Goal: Task Accomplishment & Management: Use online tool/utility

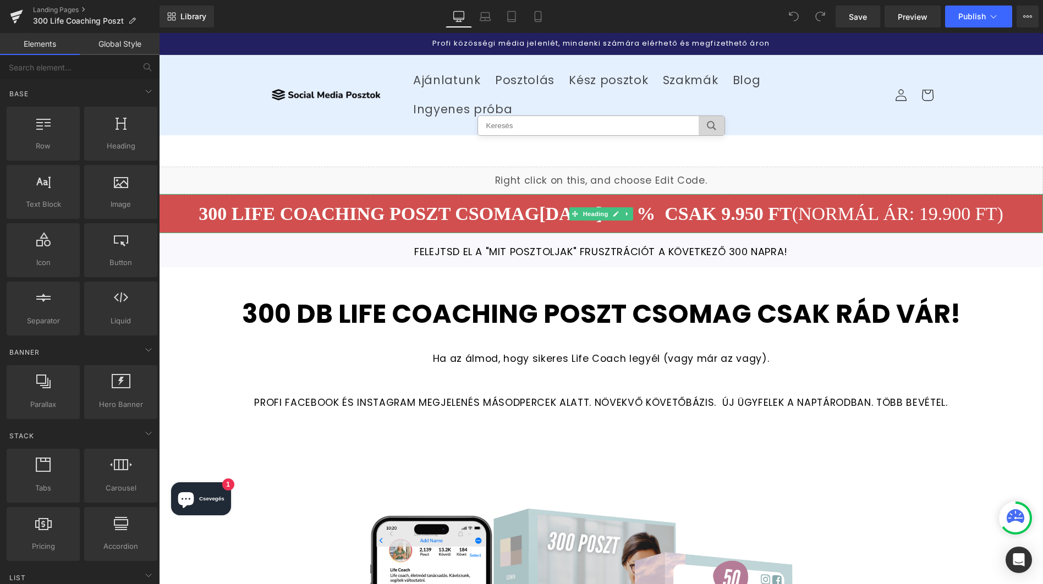
click at [697, 204] on font "[DATE] -50 % cSAK 9.950 FT" at bounding box center [665, 214] width 253 height 20
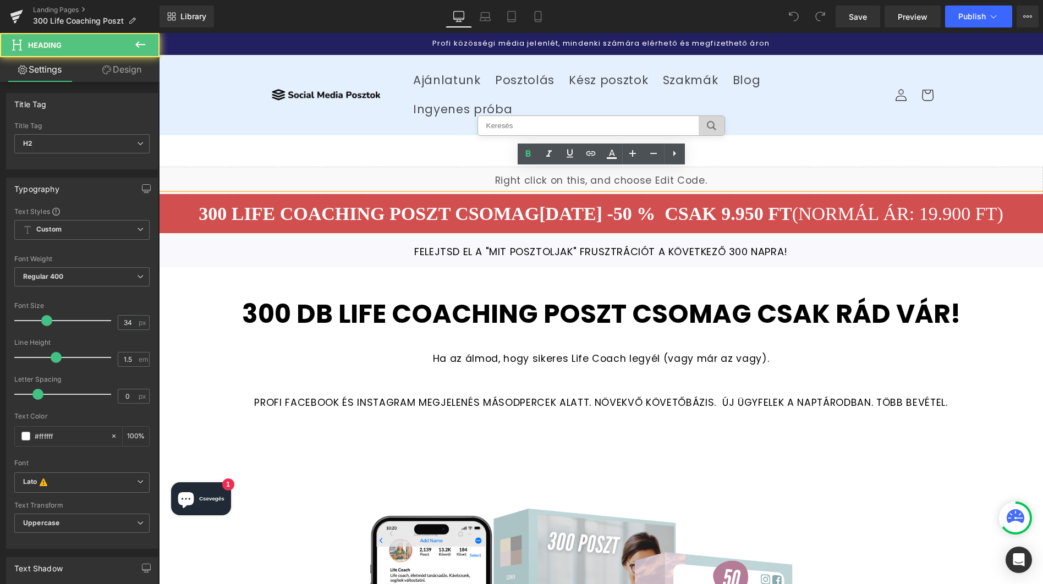
click at [605, 204] on font "[DATE] -50 % cSAK 9.950 FT" at bounding box center [665, 214] width 253 height 20
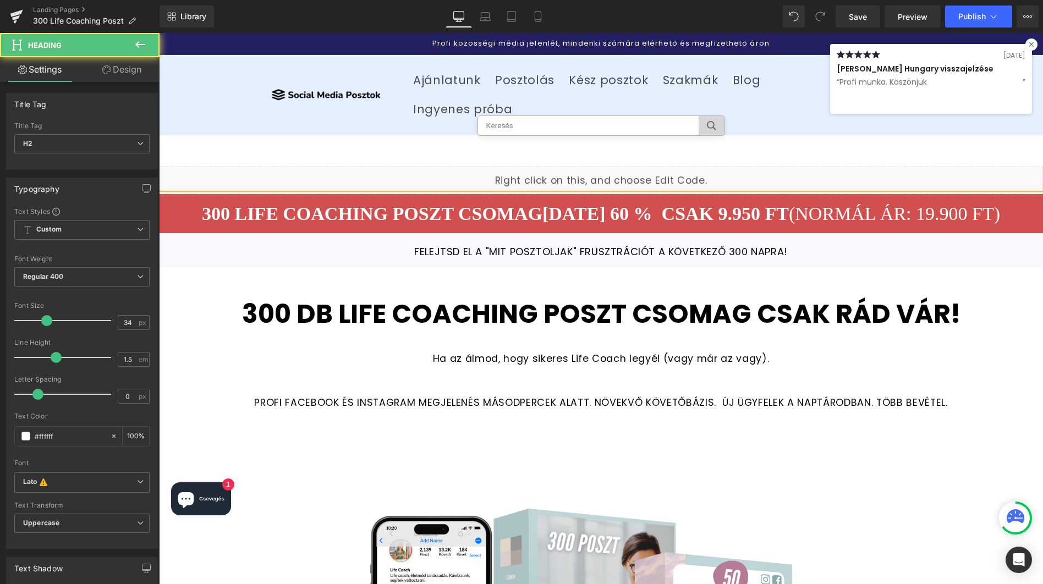
click at [597, 204] on font "[DATE] 60 % cSAK 9.950 FT" at bounding box center [666, 214] width 247 height 20
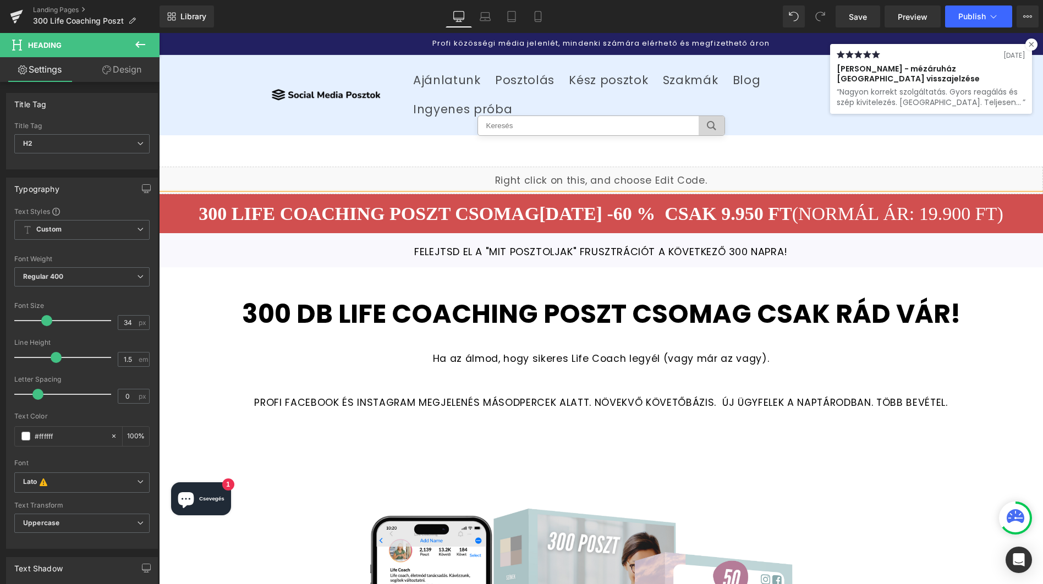
click at [714, 204] on font "[DATE] -60 % cSAK 9.950 FT" at bounding box center [665, 214] width 253 height 20
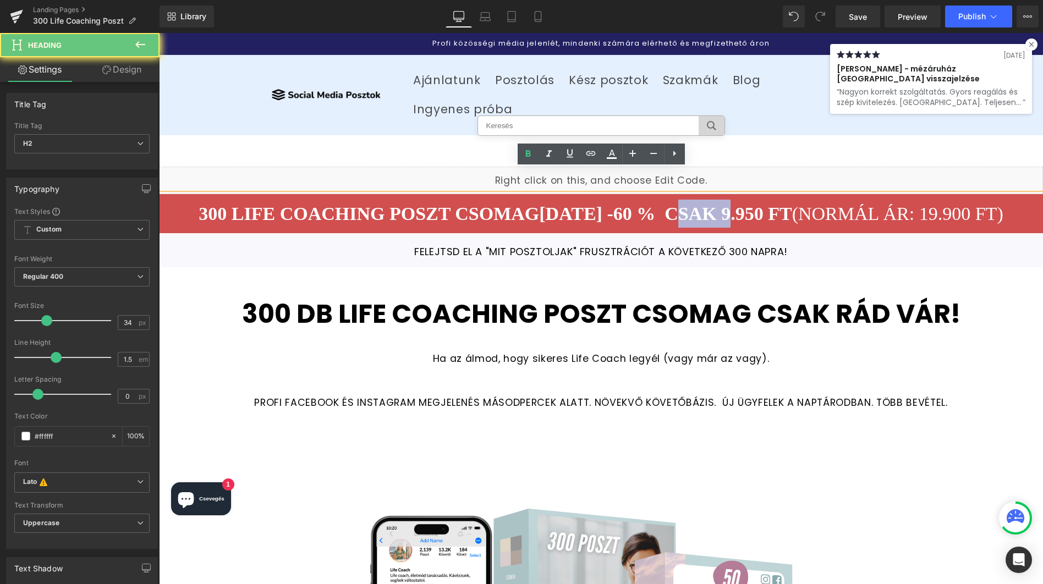
click at [714, 204] on font "[DATE] -60 % cSAK 9.950 FT" at bounding box center [665, 214] width 253 height 20
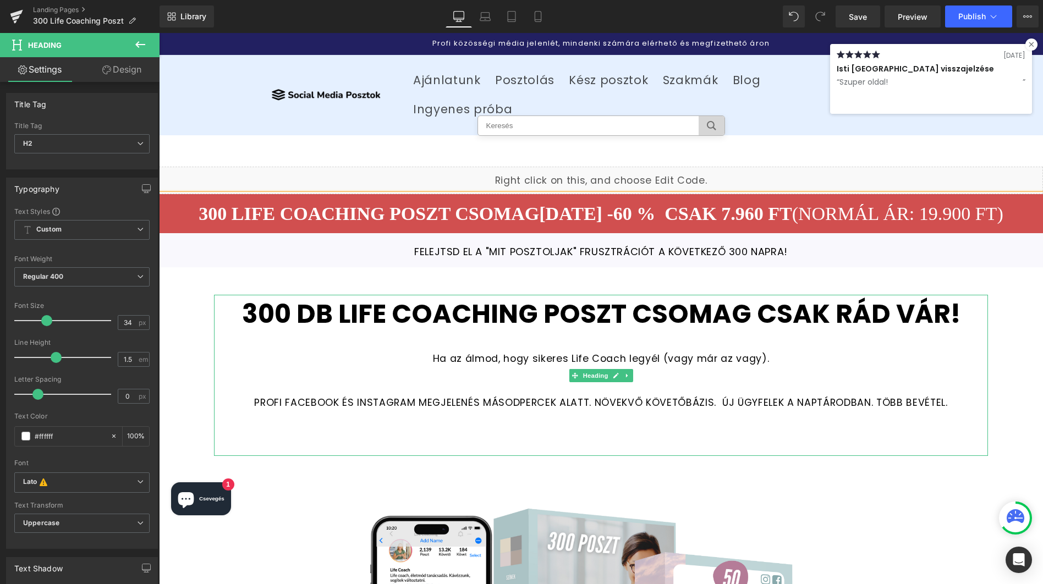
click at [321, 296] on strong "300 DB LIFE COACHING POSZT CSOMAG csak rád vár!" at bounding box center [601, 314] width 719 height 36
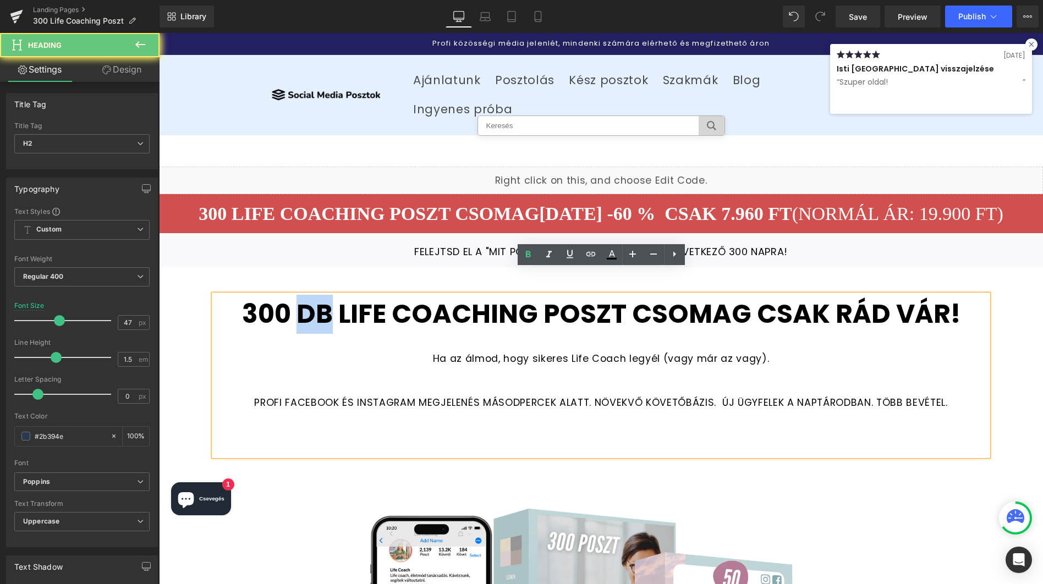
click at [321, 296] on strong "300 DB LIFE COACHING POSZT CSOMAG csak rád vár!" at bounding box center [601, 314] width 719 height 36
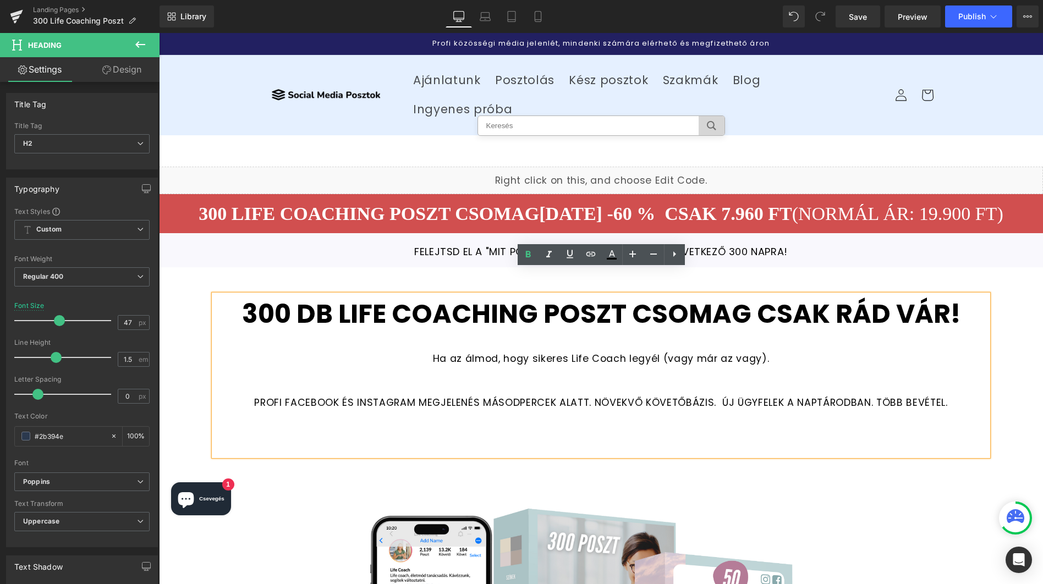
click at [697, 296] on strong "300 DB LIFE COACHING POSZT CSOMAG csak rád vár!" at bounding box center [601, 314] width 719 height 36
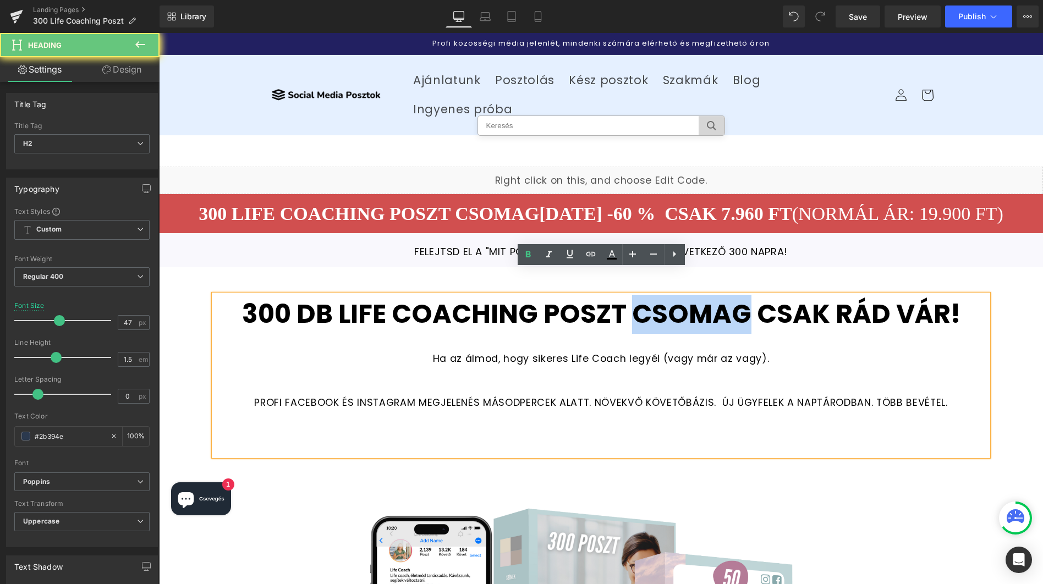
click at [697, 296] on strong "300 DB LIFE COACHING POSZT CSOMAG csak rád vár!" at bounding box center [601, 314] width 719 height 36
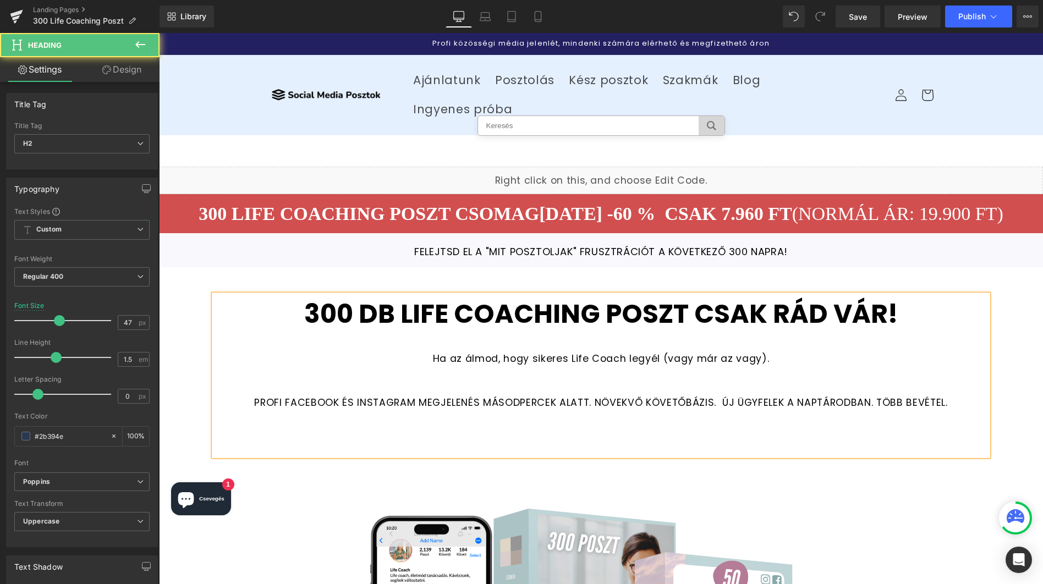
click at [380, 296] on strong "300 DB LIFE COACHING POSZT csak rád vár!" at bounding box center [601, 314] width 594 height 36
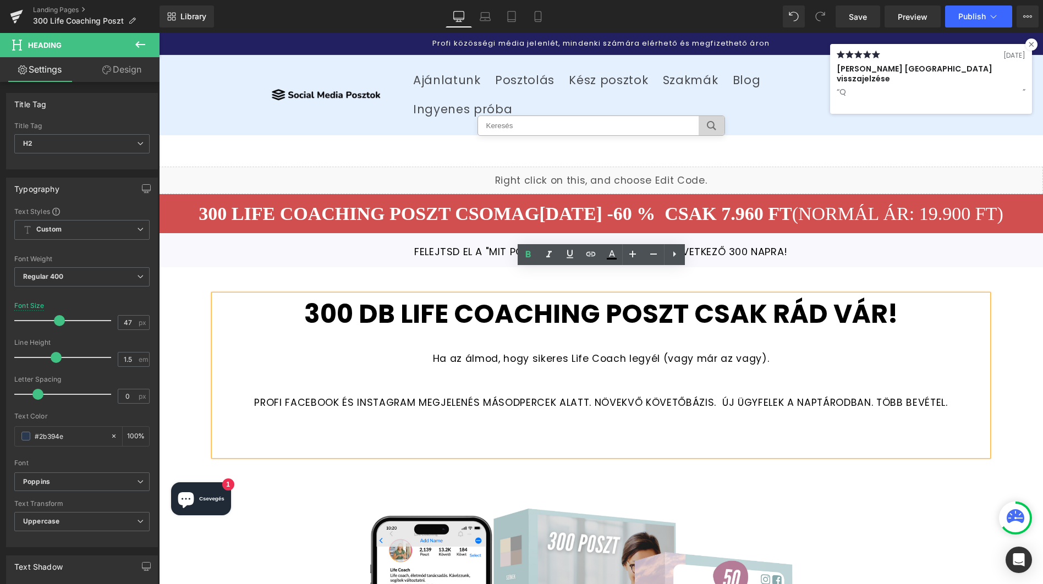
click at [380, 296] on strong "300 DB LIFE COACHING POSZT csak rád vár!" at bounding box center [601, 314] width 594 height 36
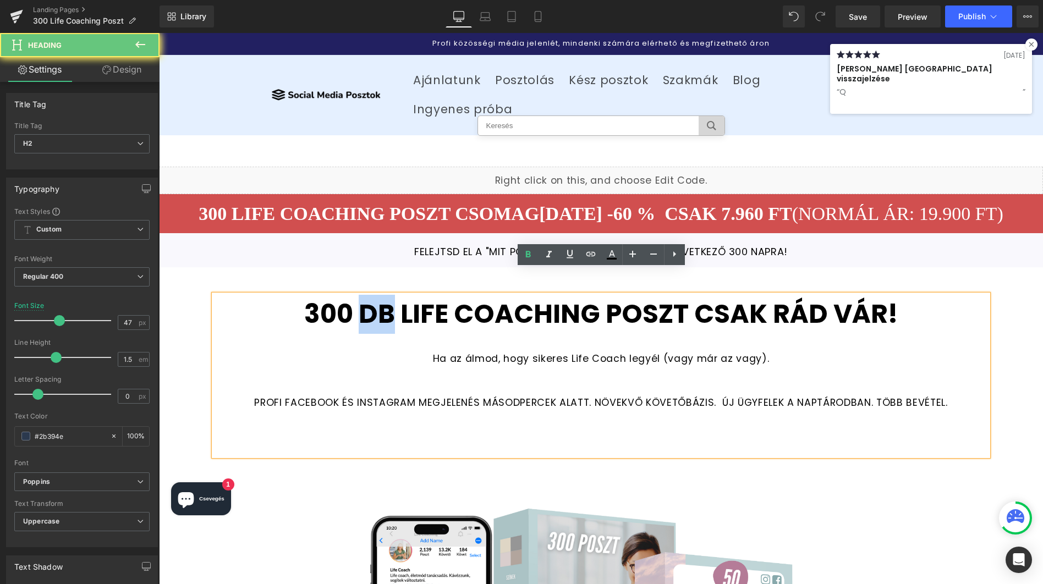
click at [380, 296] on strong "300 DB LIFE COACHING POSZT csak rád vár!" at bounding box center [601, 314] width 594 height 36
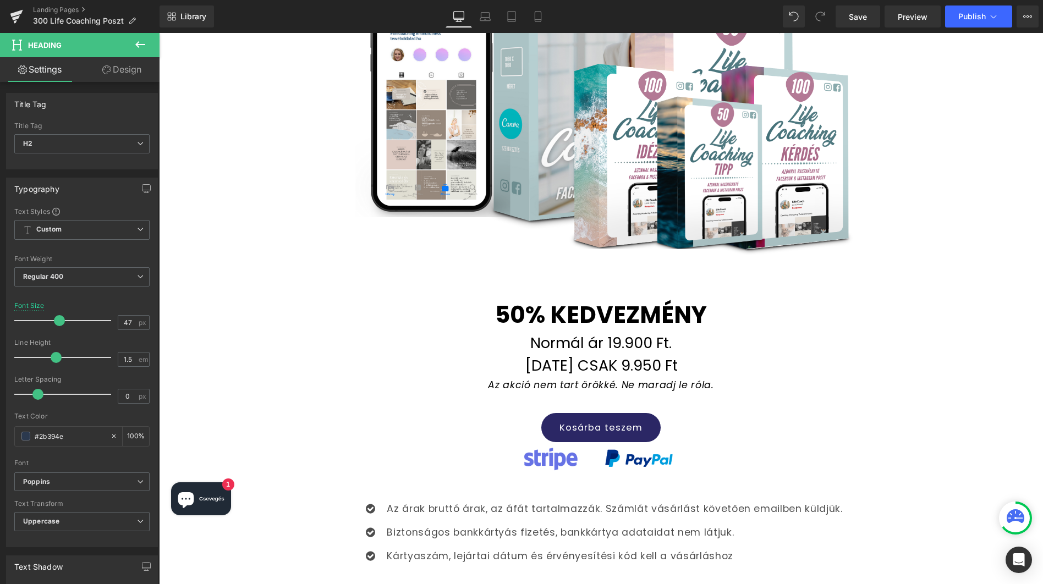
scroll to position [560, 0]
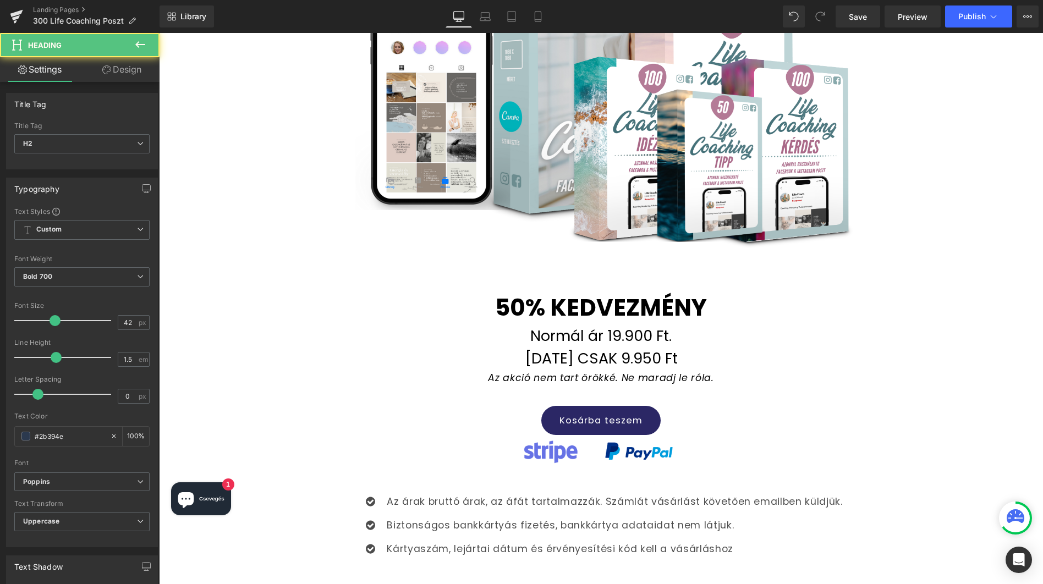
click at [508, 292] on font "50% KEDVEZMÉNY" at bounding box center [601, 308] width 212 height 32
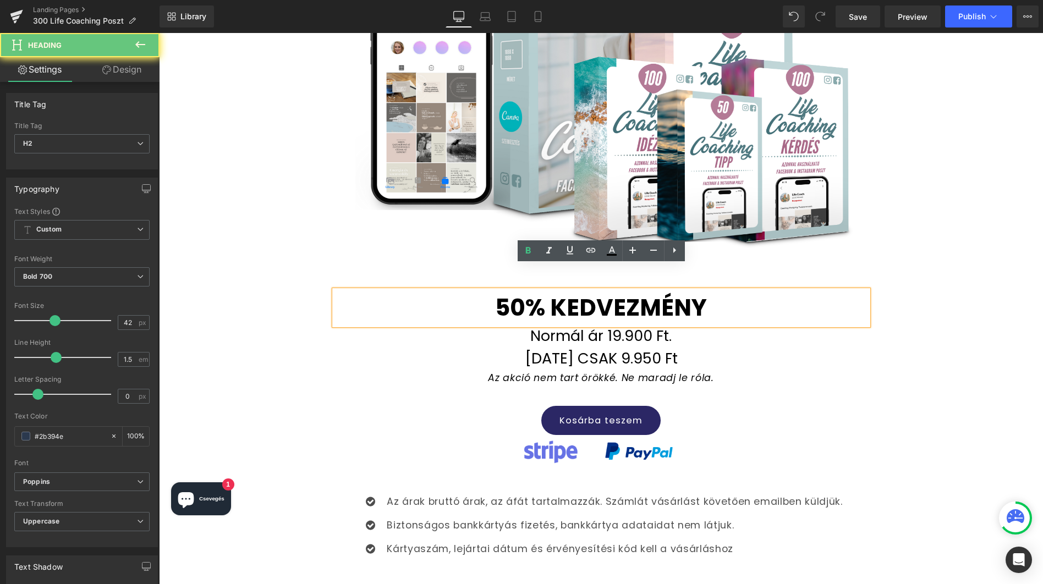
click at [508, 292] on font "50% KEDVEZMÉNY" at bounding box center [601, 308] width 212 height 32
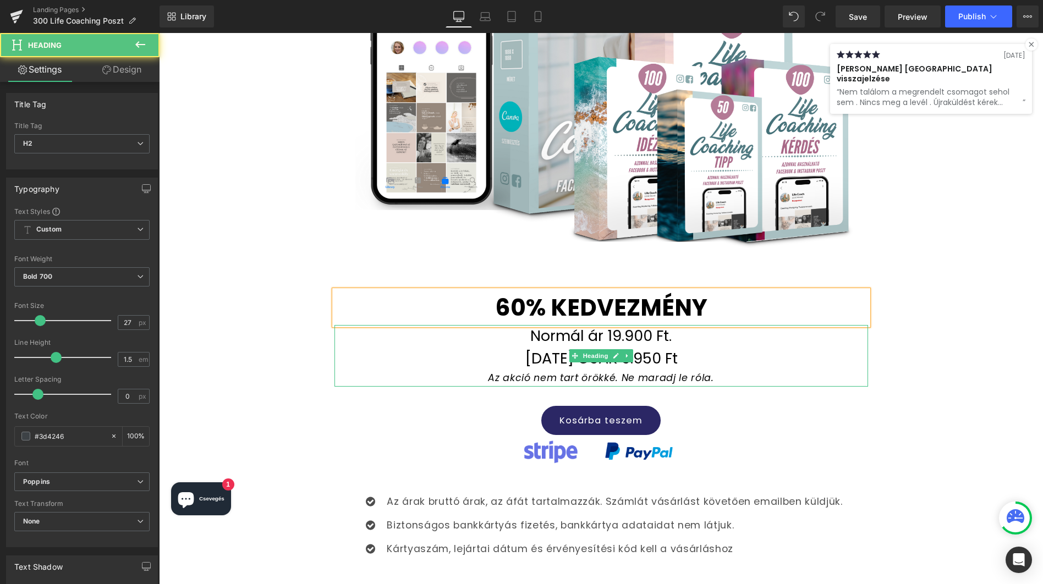
click at [637, 348] on font "[DATE] CSAK 9.950 Ft" at bounding box center [601, 358] width 153 height 20
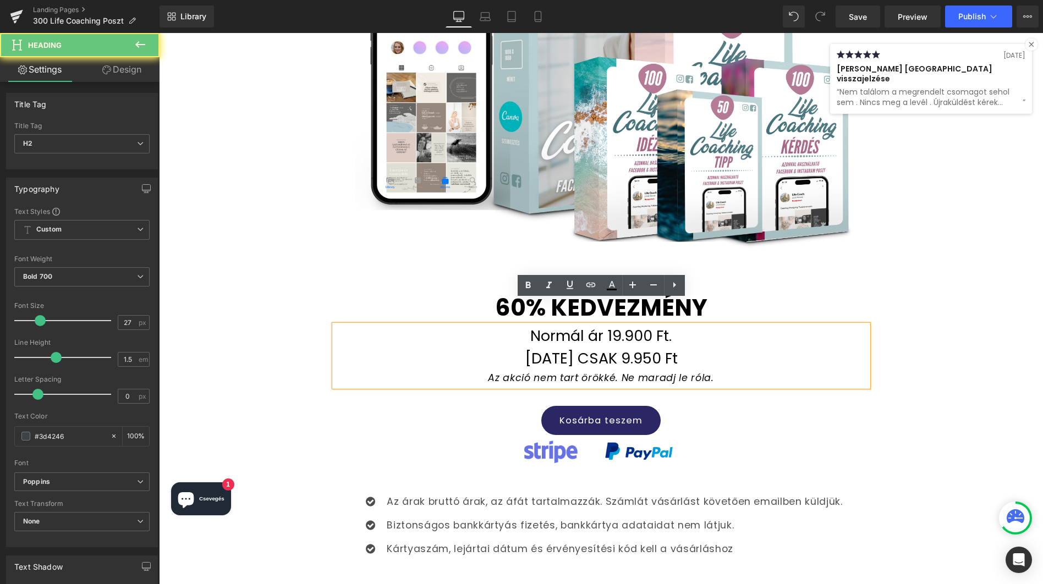
click at [637, 348] on font "[DATE] CSAK 9.950 Ft" at bounding box center [601, 358] width 153 height 20
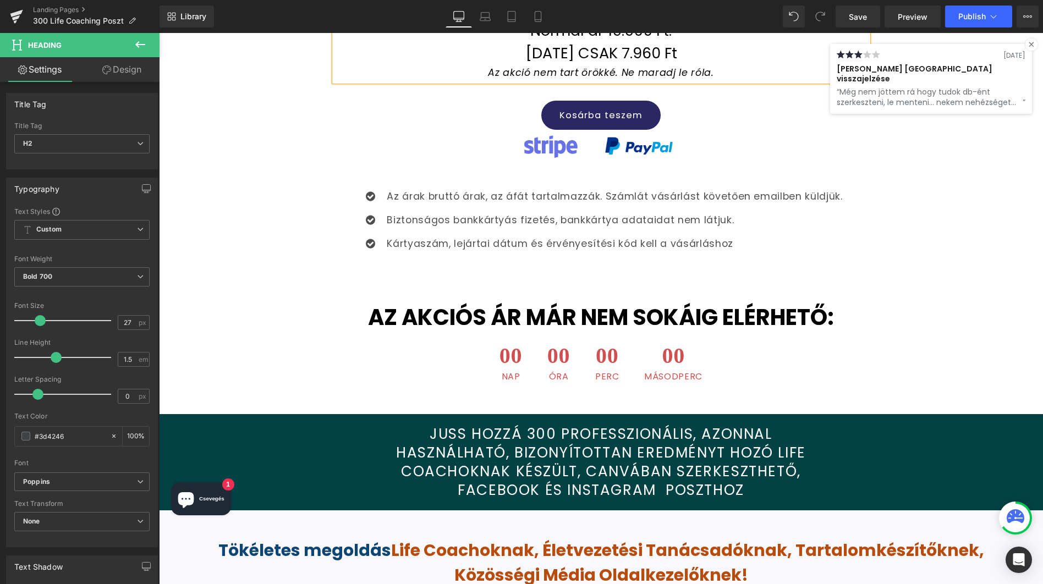
scroll to position [877, 0]
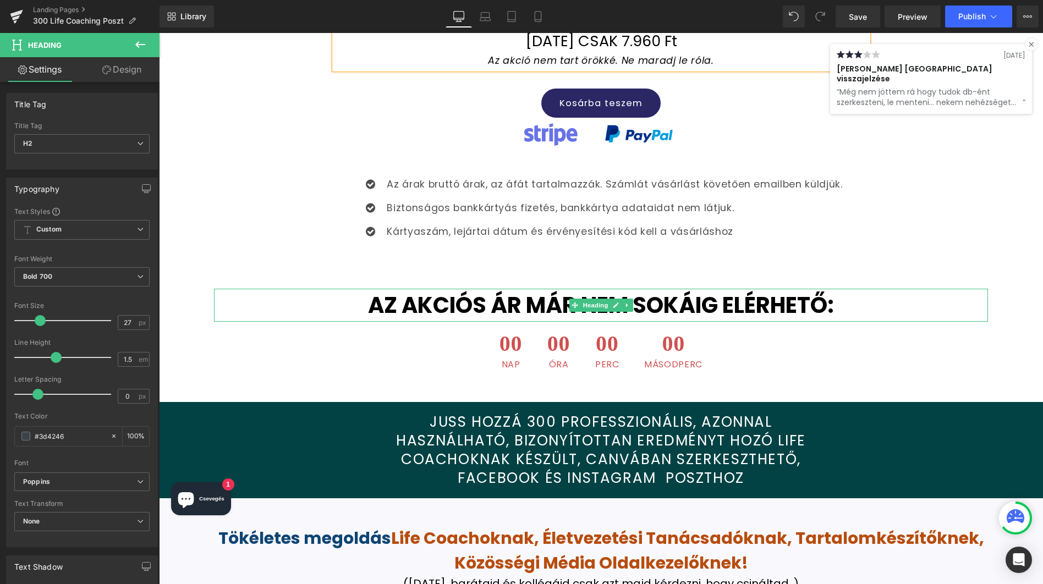
click at [634, 290] on font "AZ AKCIÓS ÁR MÁR NEM SOKÁIG ELÉRHETŐ:" at bounding box center [601, 305] width 466 height 31
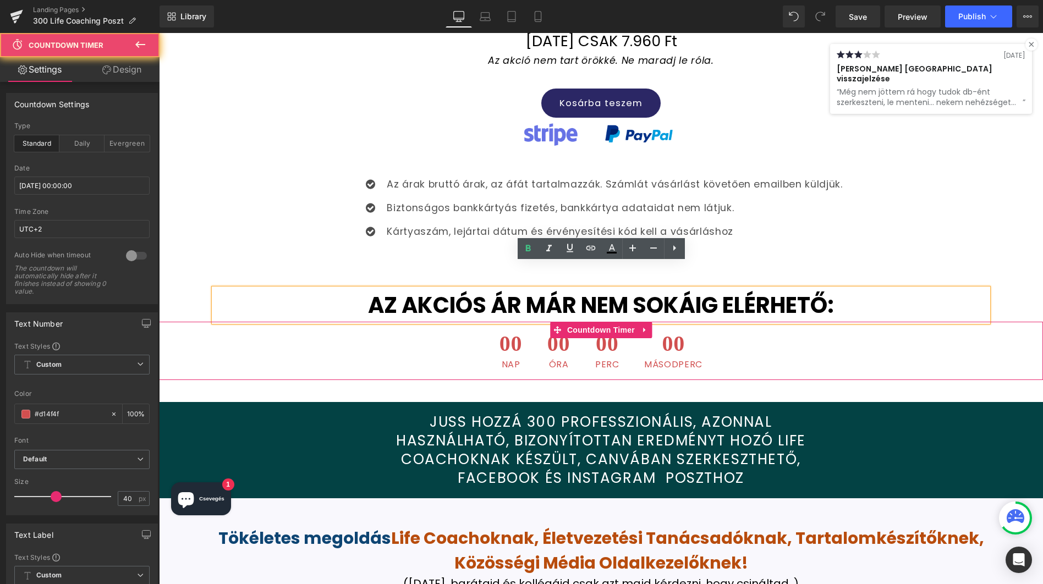
click at [603, 333] on span "00" at bounding box center [607, 347] width 24 height 28
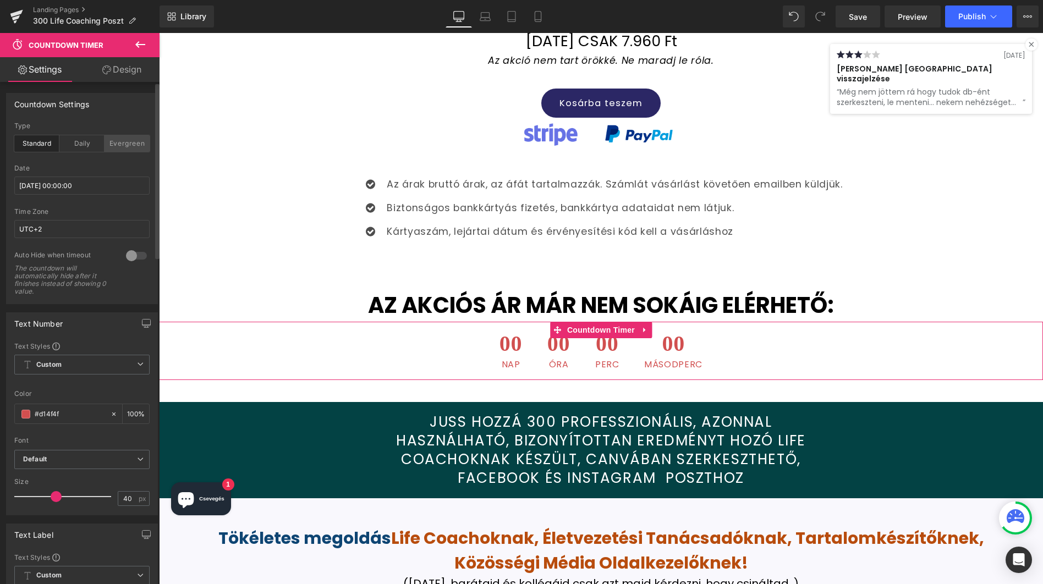
click at [120, 145] on div "Evergreen" at bounding box center [127, 143] width 45 height 17
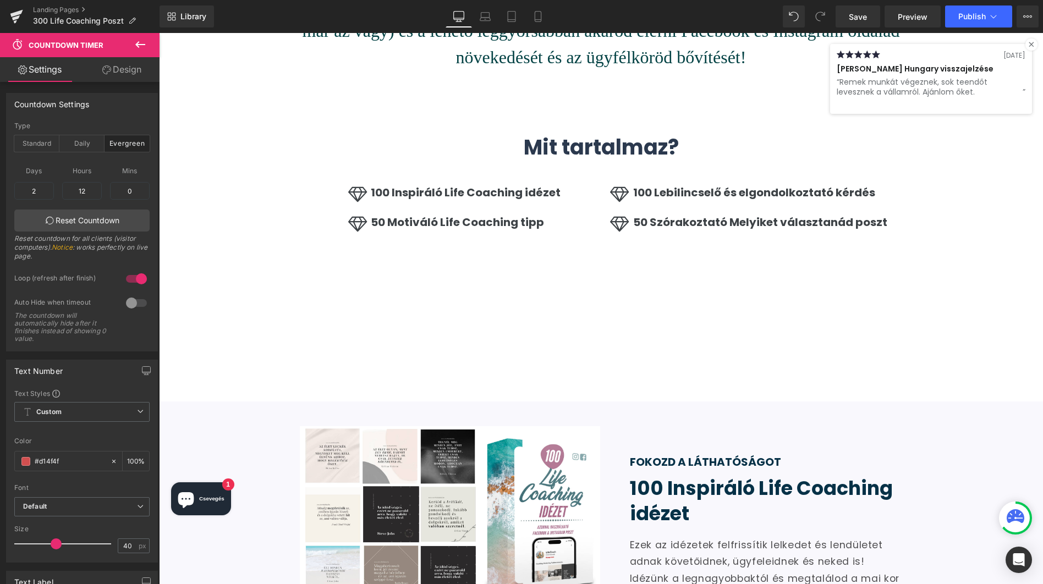
scroll to position [1577, 0]
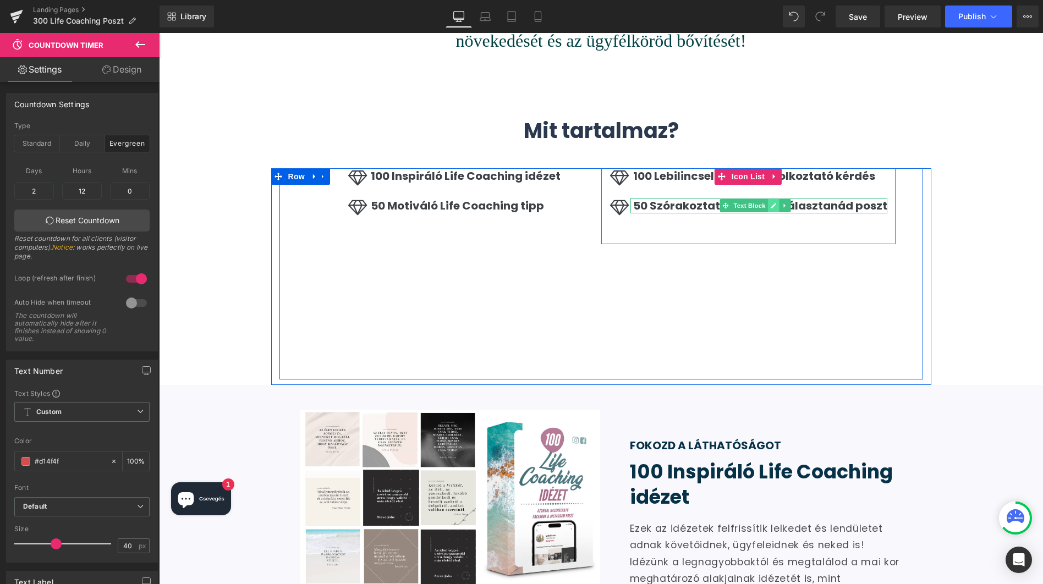
click at [777, 202] on icon at bounding box center [774, 205] width 6 height 7
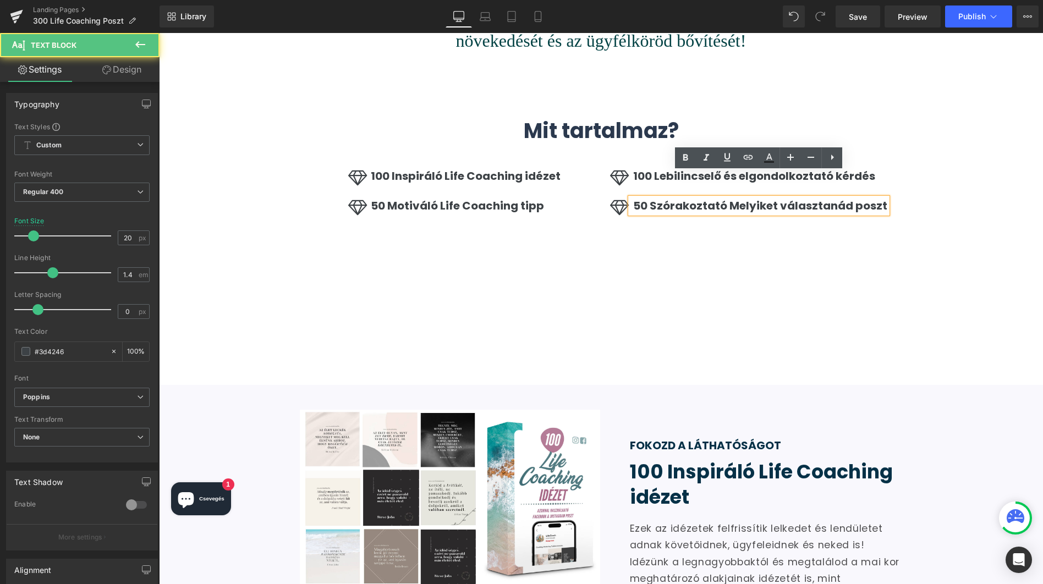
click at [712, 198] on font "50 Szórakoztató Melyiket választanád poszt" at bounding box center [760, 205] width 254 height 15
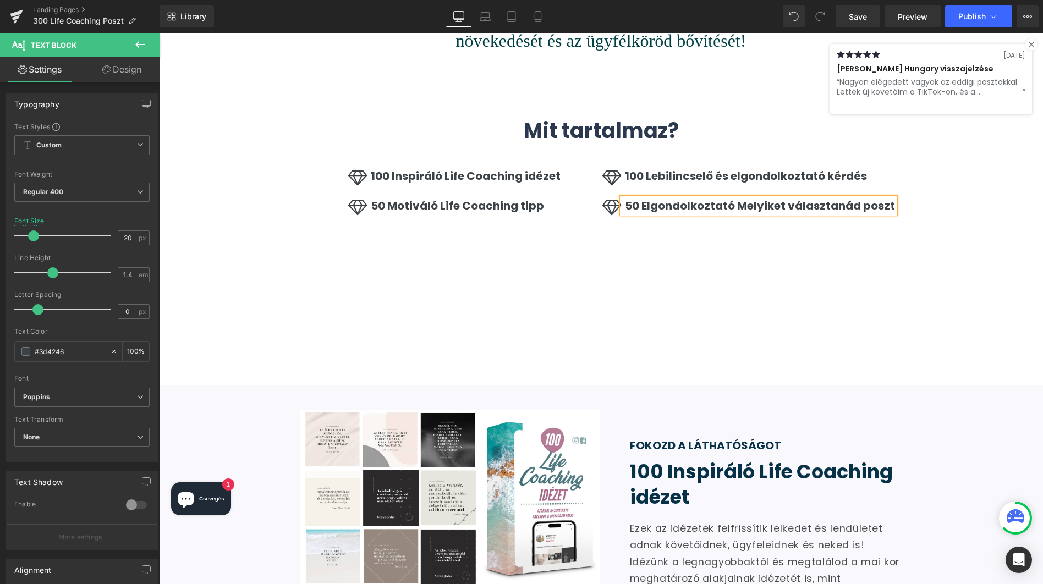
click at [789, 254] on div "Icon 100 Inspiráló Life Coaching idézet Text Block Icon 50 Motiváló Life Coachi…" at bounding box center [602, 273] width 644 height 211
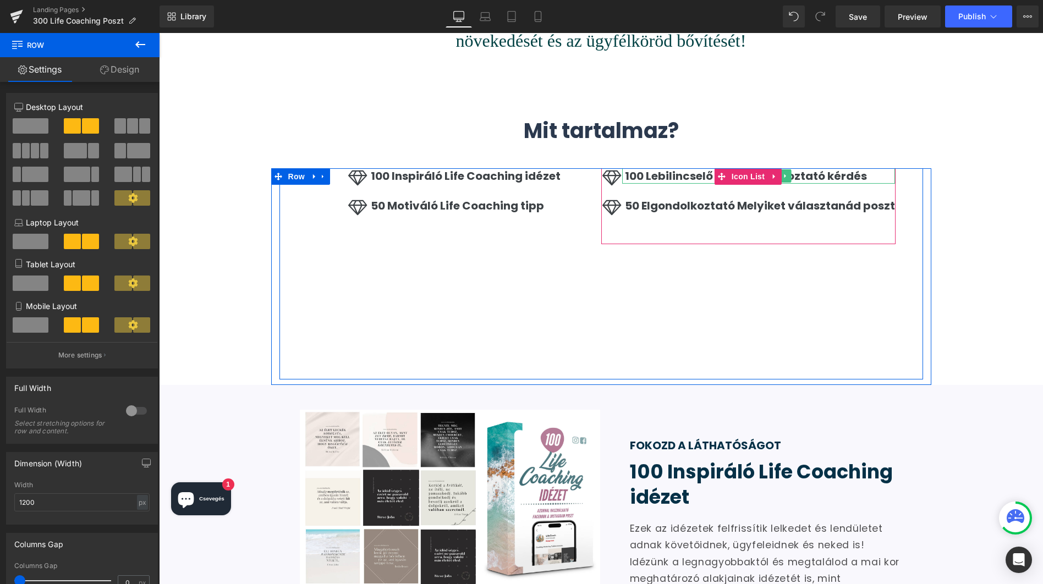
click at [803, 168] on font "100 Lebilincselő és elgondolkoztató kérdés" at bounding box center [746, 175] width 242 height 15
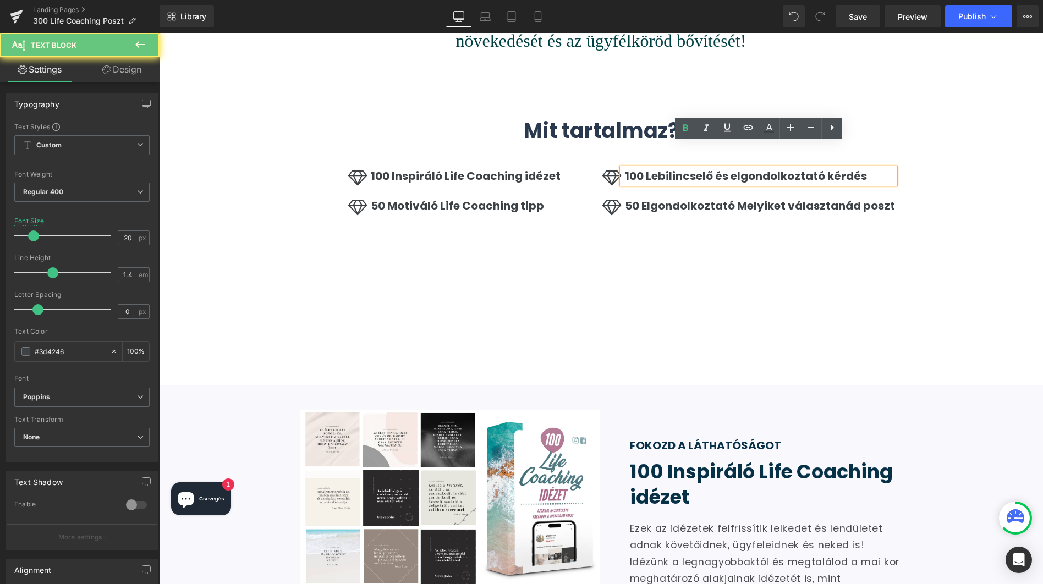
click at [803, 168] on font "100 Lebilincselő és elgondolkoztató kérdés" at bounding box center [746, 175] width 242 height 15
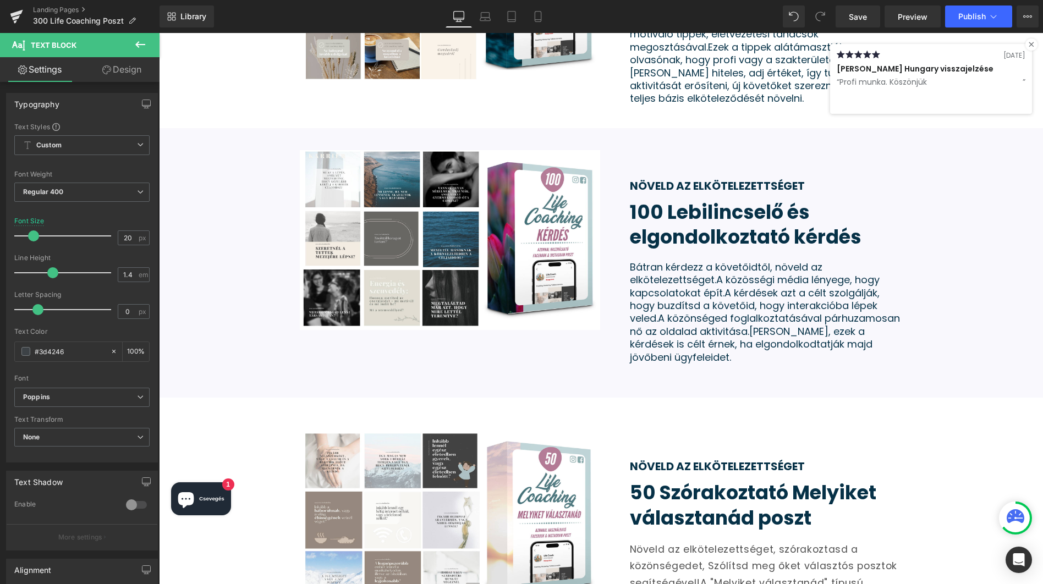
scroll to position [2479, 0]
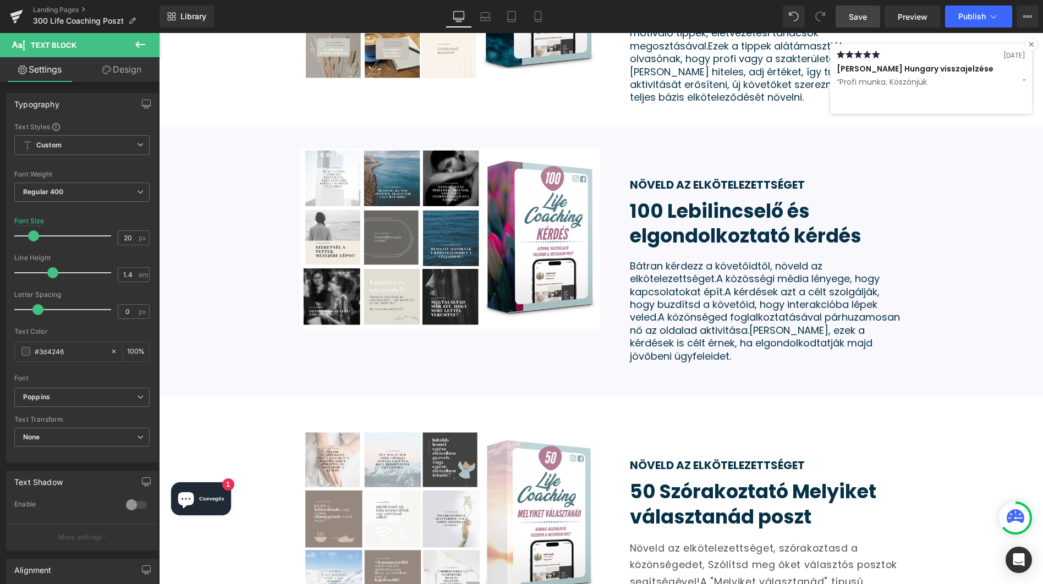
click at [860, 15] on span "Save" at bounding box center [858, 17] width 18 height 12
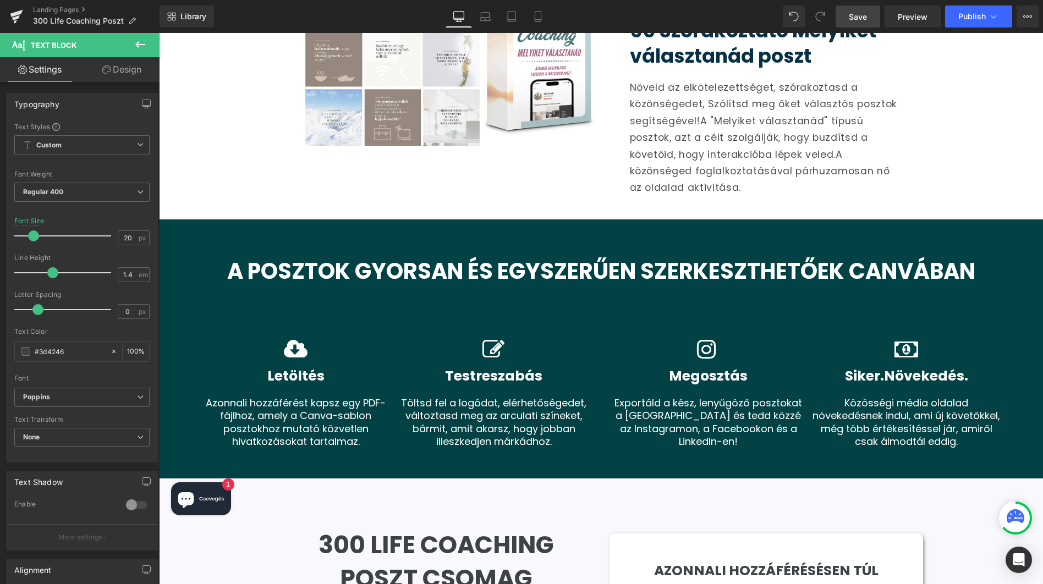
scroll to position [2943, 0]
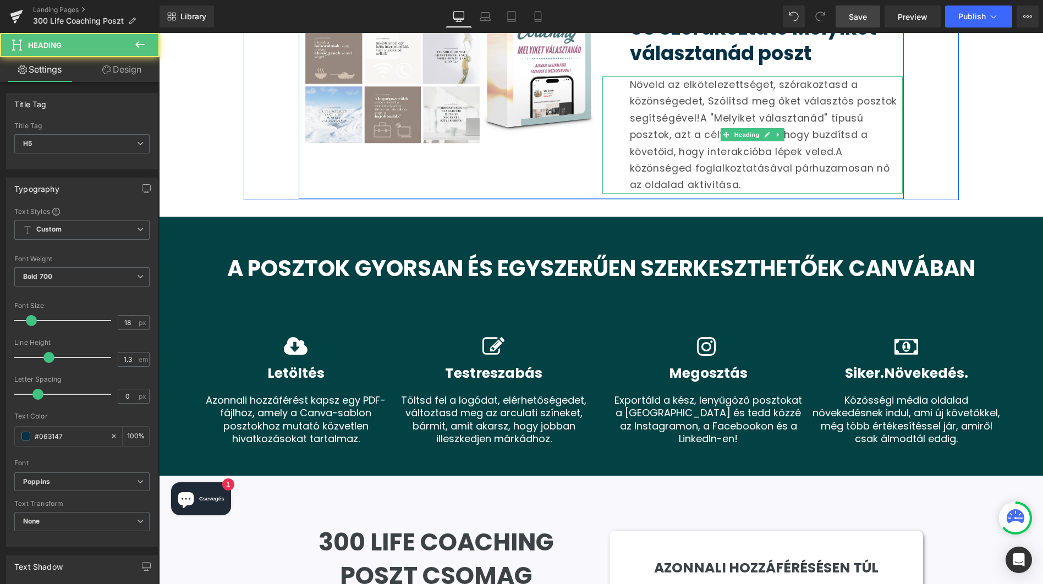
click at [726, 132] on div "Növeld az elkötelezettséget, szórakoztasd a közönségedet, Szólítsd meg őket vál…" at bounding box center [766, 134] width 273 height 117
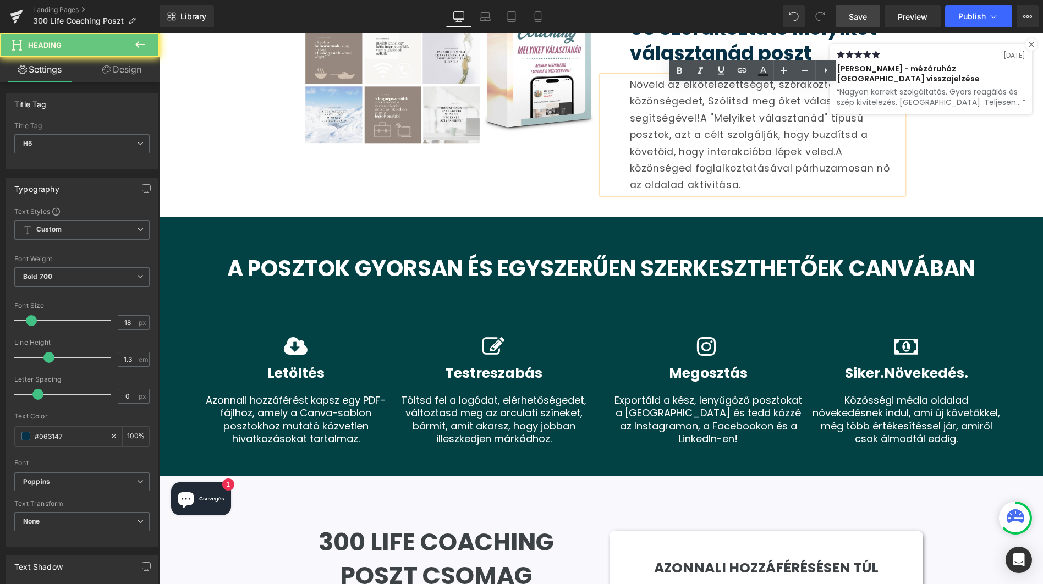
click at [723, 145] on font "A közönséged foglalkoztatásával párhuzamosan nő az oldalad aktivitása." at bounding box center [760, 168] width 260 height 47
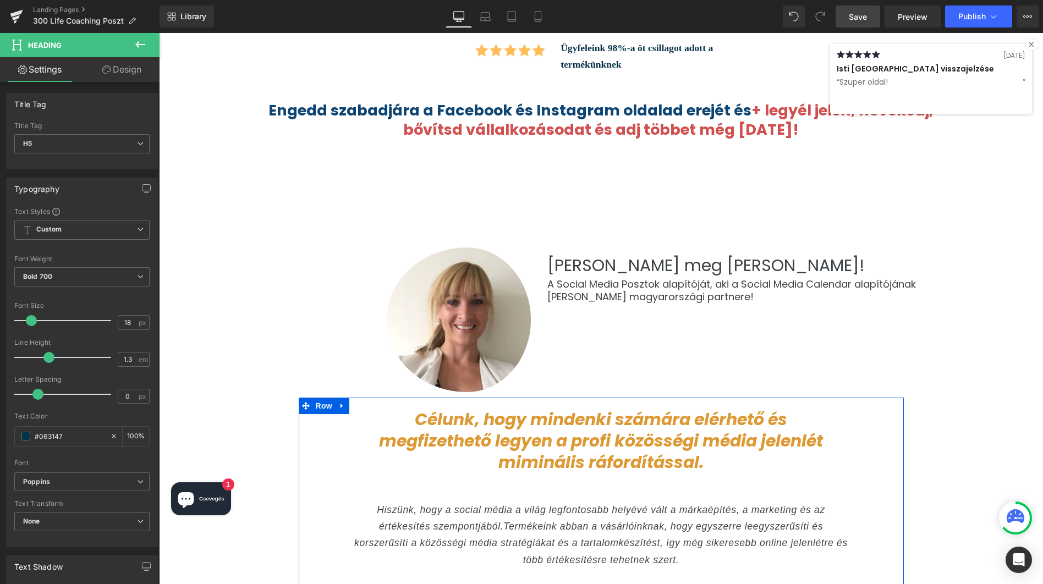
scroll to position [4086, 0]
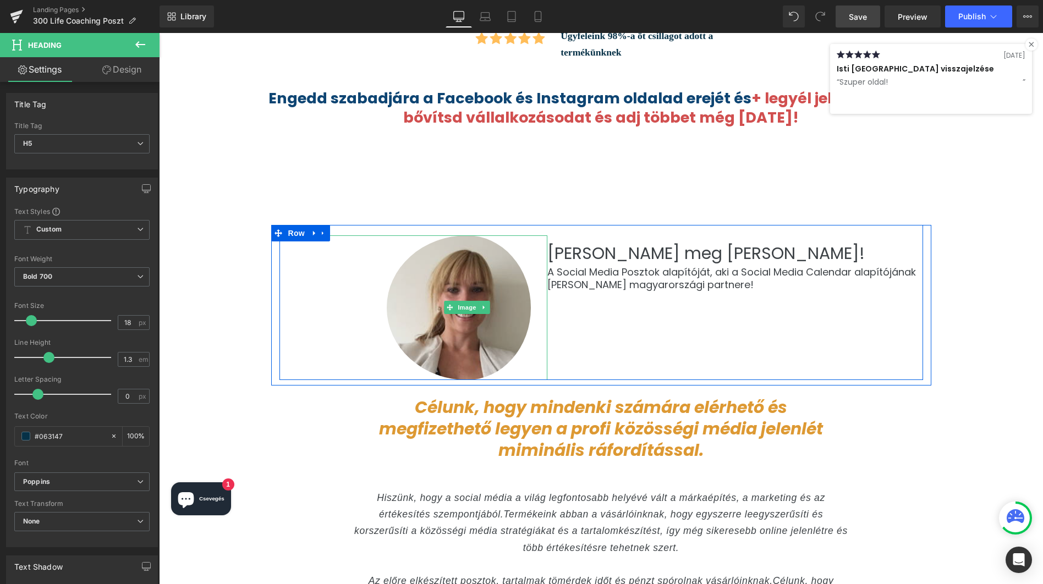
click at [495, 263] on img at bounding box center [467, 308] width 161 height 145
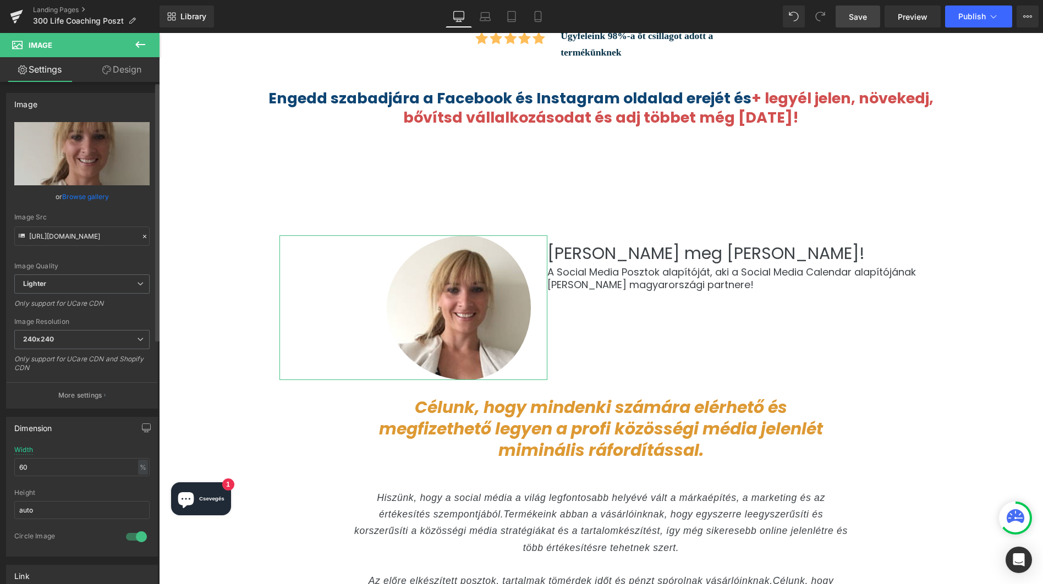
click at [83, 194] on link "Browse gallery" at bounding box center [85, 196] width 47 height 19
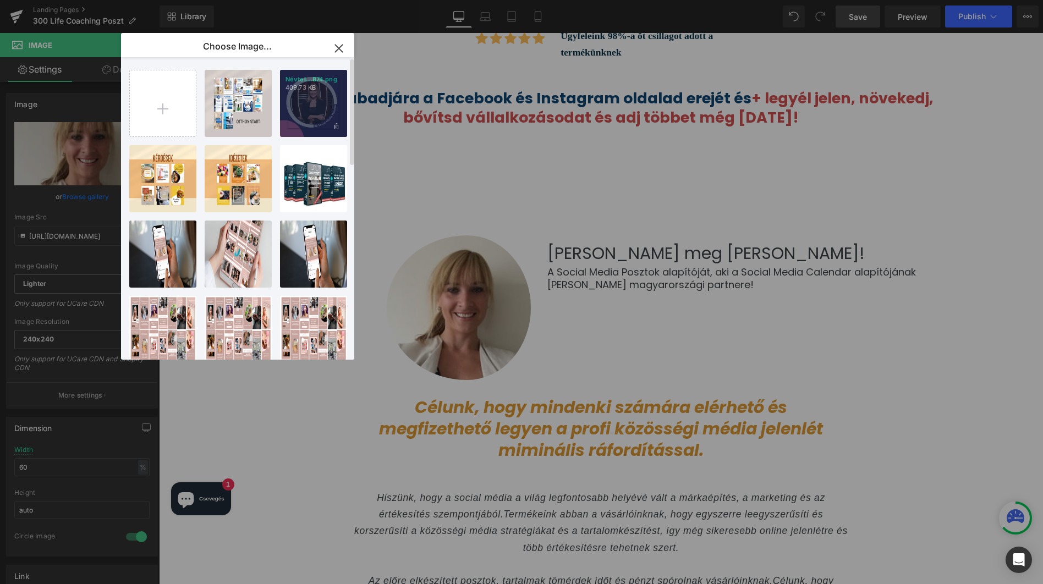
click at [301, 105] on div "Névtel...874.png 409.73 KB" at bounding box center [313, 103] width 67 height 67
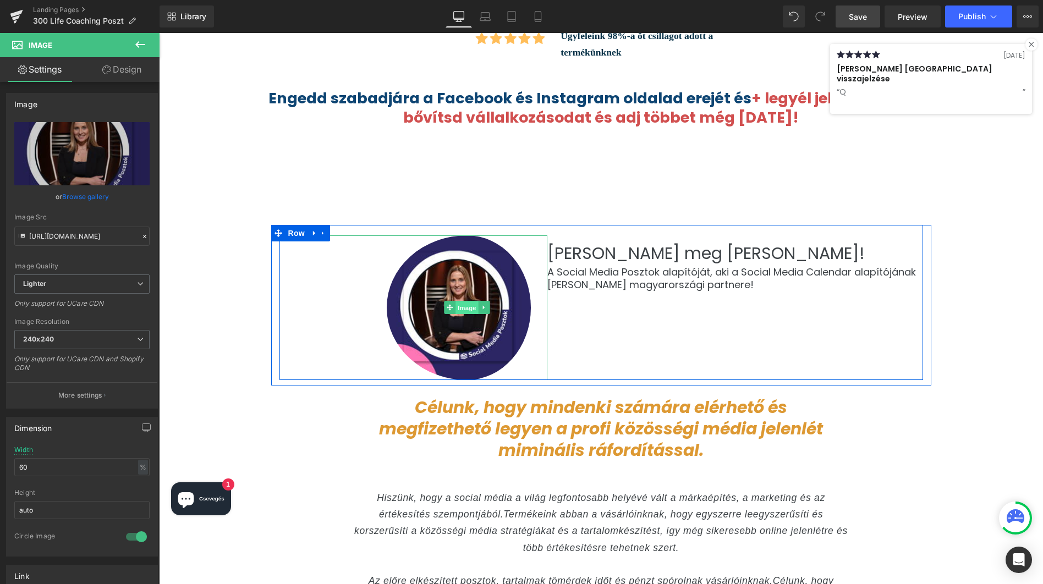
click at [461, 302] on span "Image" at bounding box center [467, 308] width 23 height 13
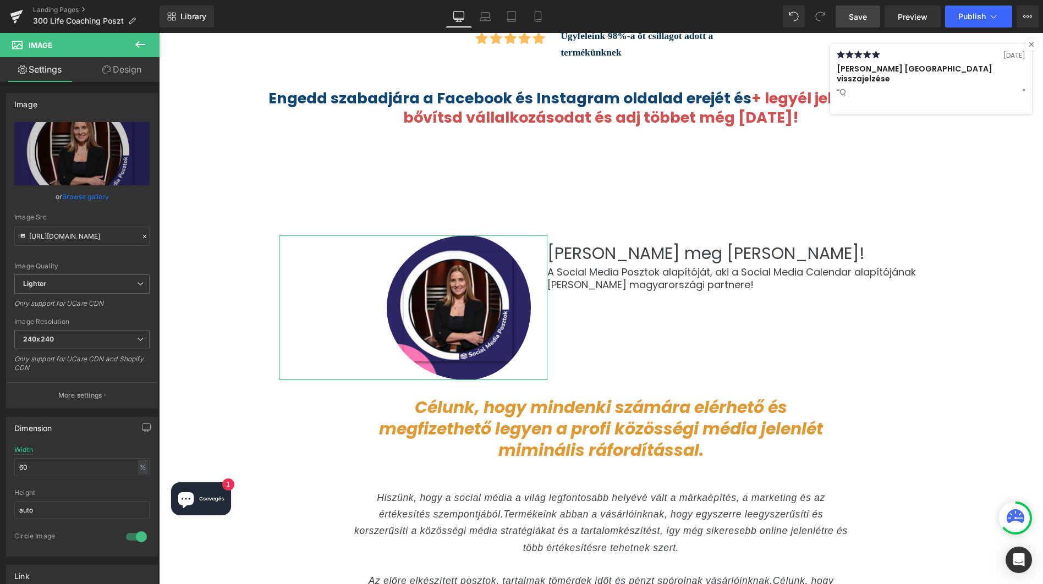
click at [127, 70] on link "Design" at bounding box center [122, 69] width 80 height 25
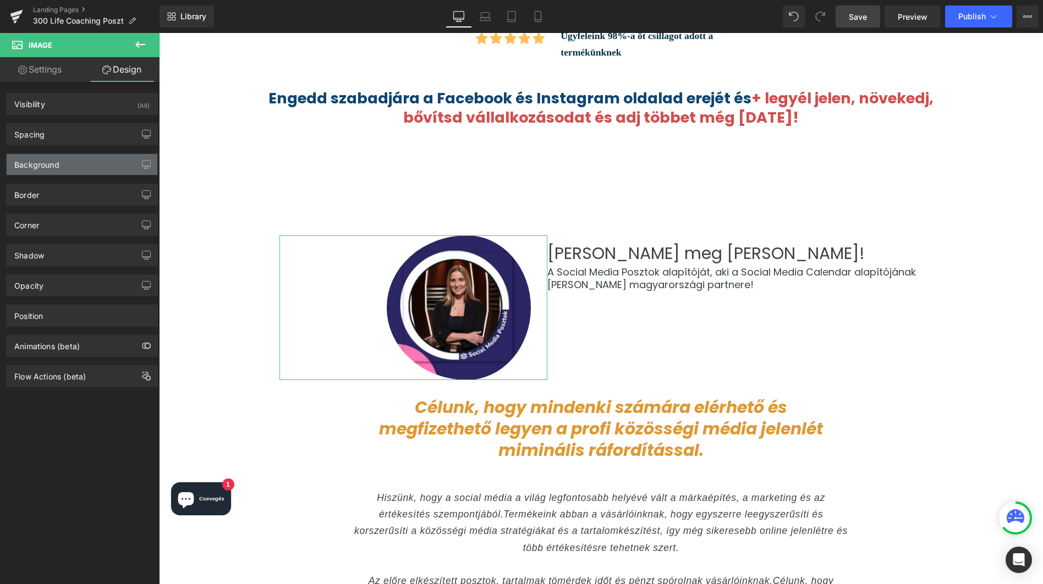
click at [56, 167] on div "Background" at bounding box center [36, 161] width 45 height 15
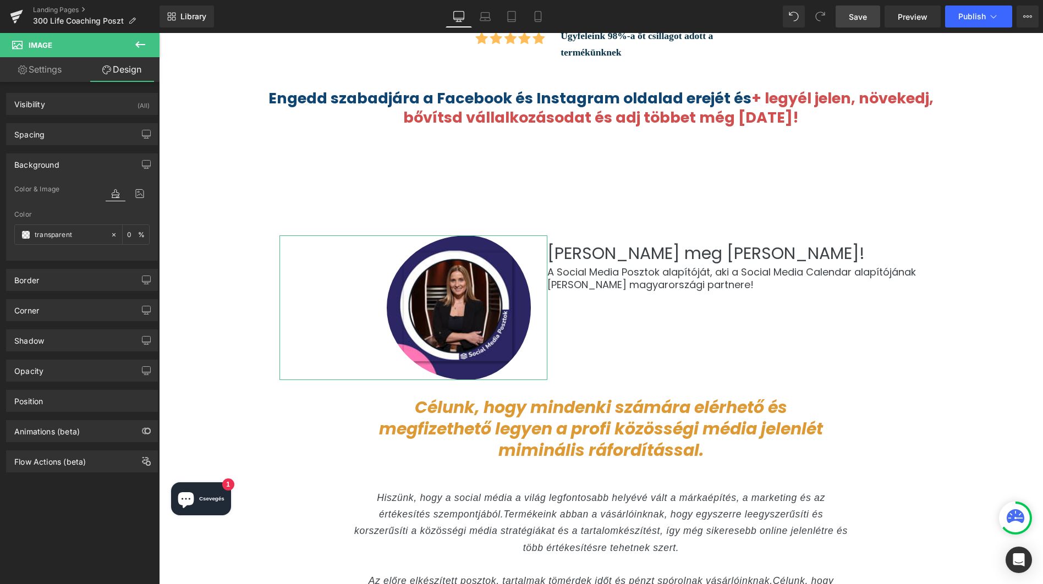
click at [56, 167] on div "Background" at bounding box center [36, 161] width 45 height 15
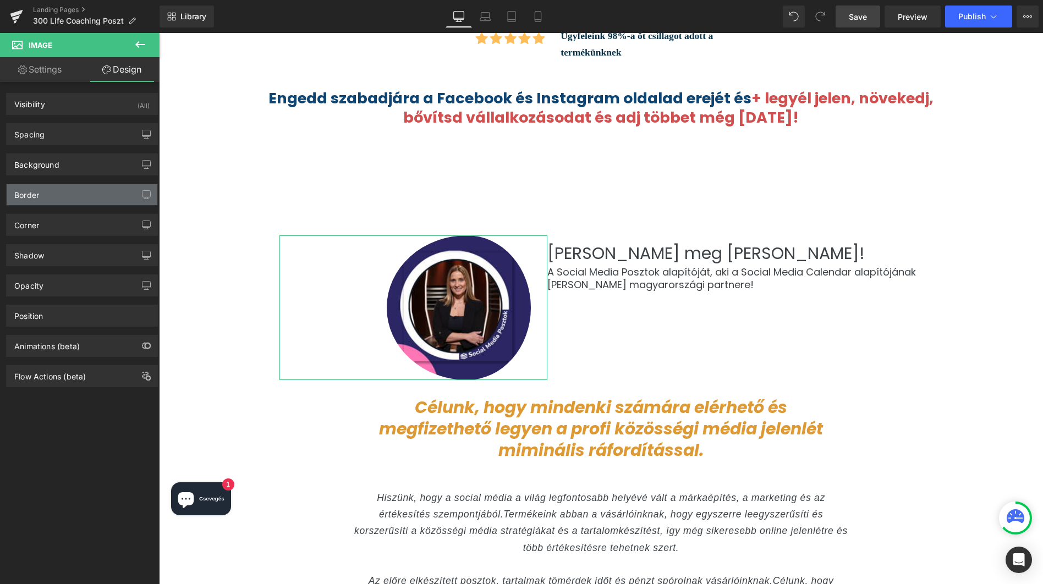
click at [45, 200] on div "Border" at bounding box center [82, 194] width 151 height 21
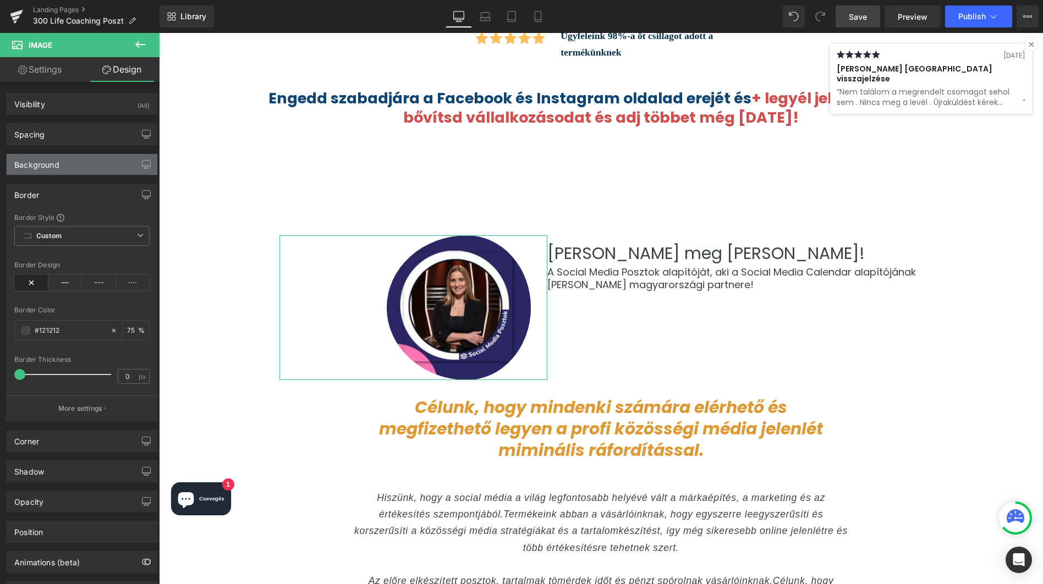
click at [50, 164] on div "Background" at bounding box center [36, 161] width 45 height 15
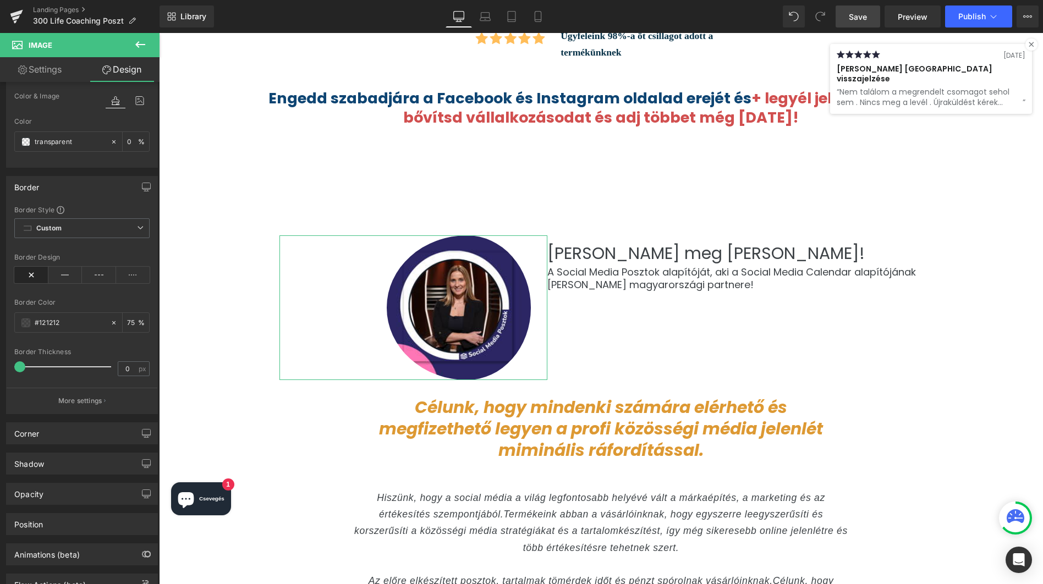
scroll to position [136, 0]
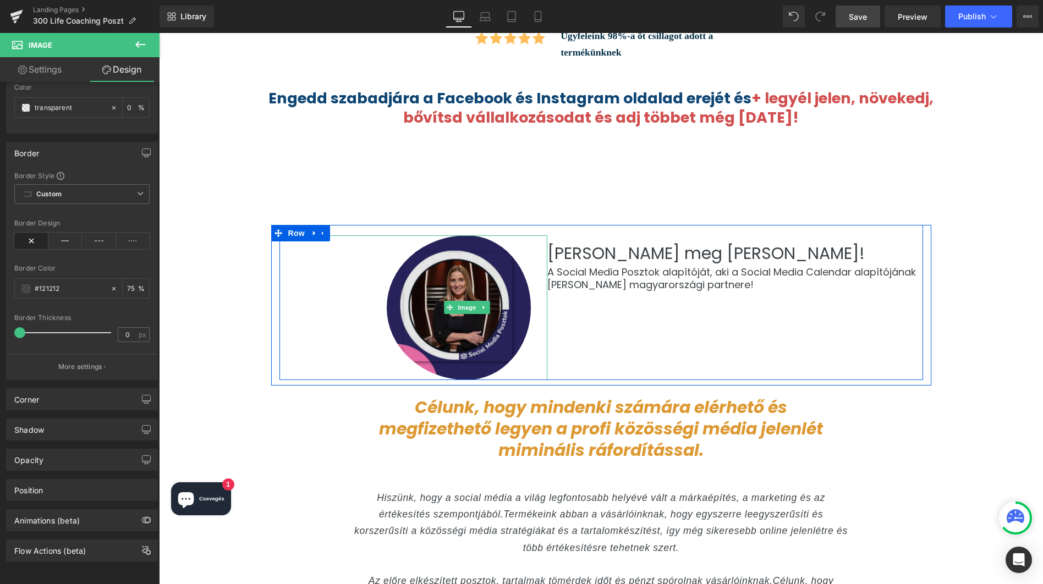
click at [447, 236] on img at bounding box center [467, 308] width 161 height 145
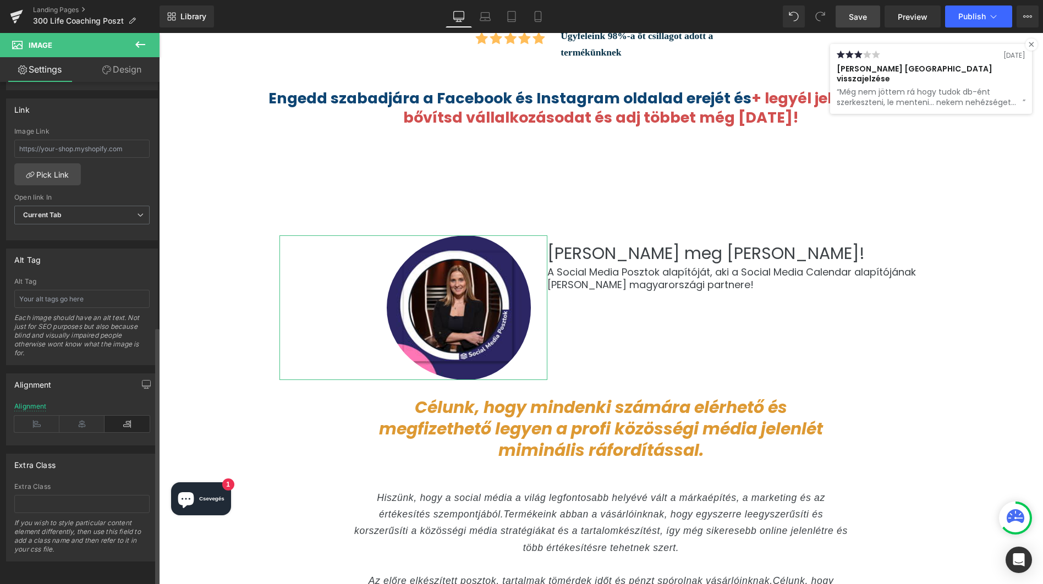
scroll to position [0, 0]
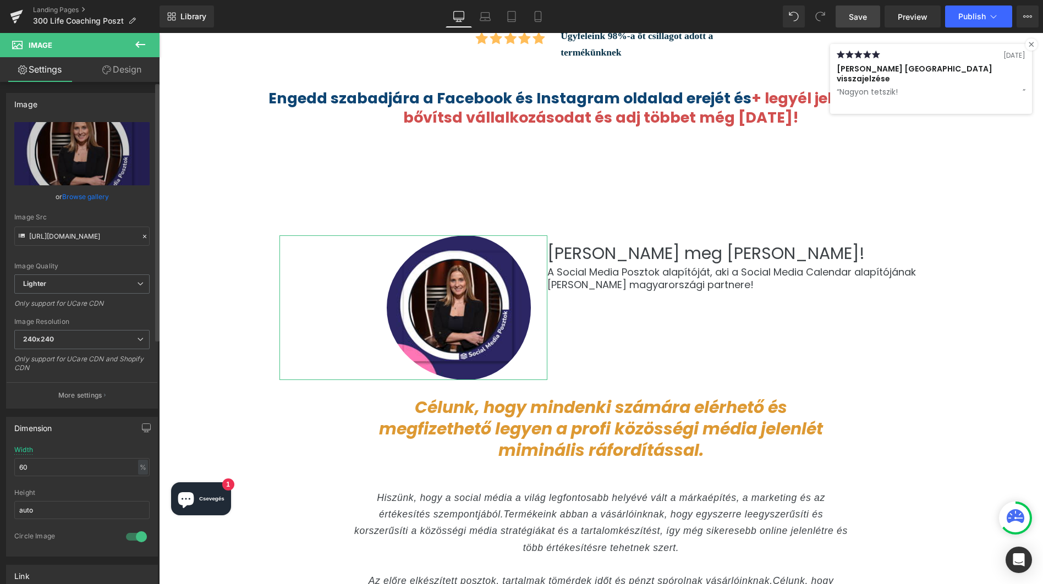
click at [79, 193] on link "Browse gallery" at bounding box center [85, 196] width 47 height 19
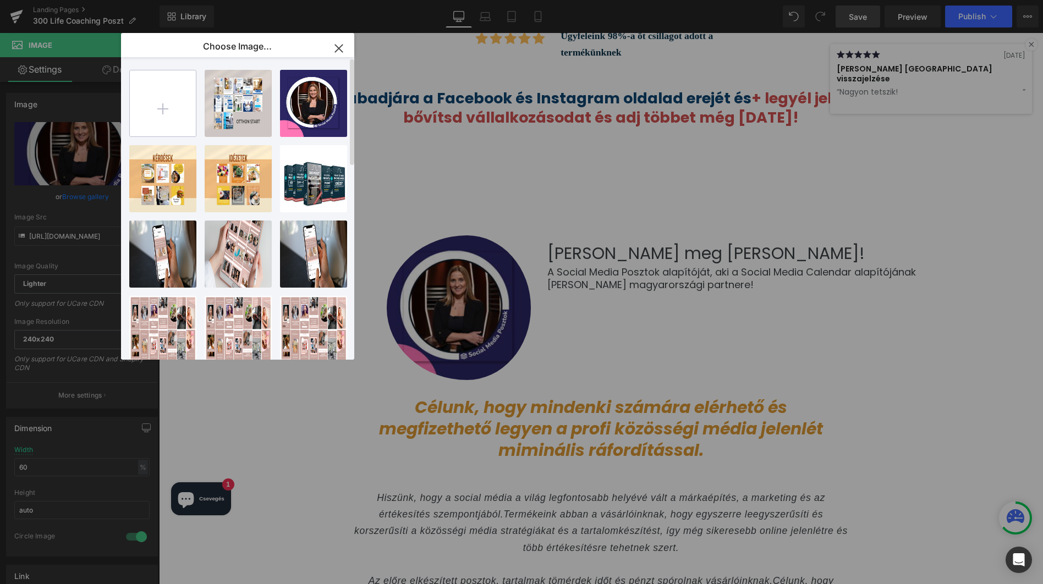
click at [168, 106] on input "file" at bounding box center [163, 103] width 66 height 66
type input "C:\fakepath\OKTÓBER-75.png"
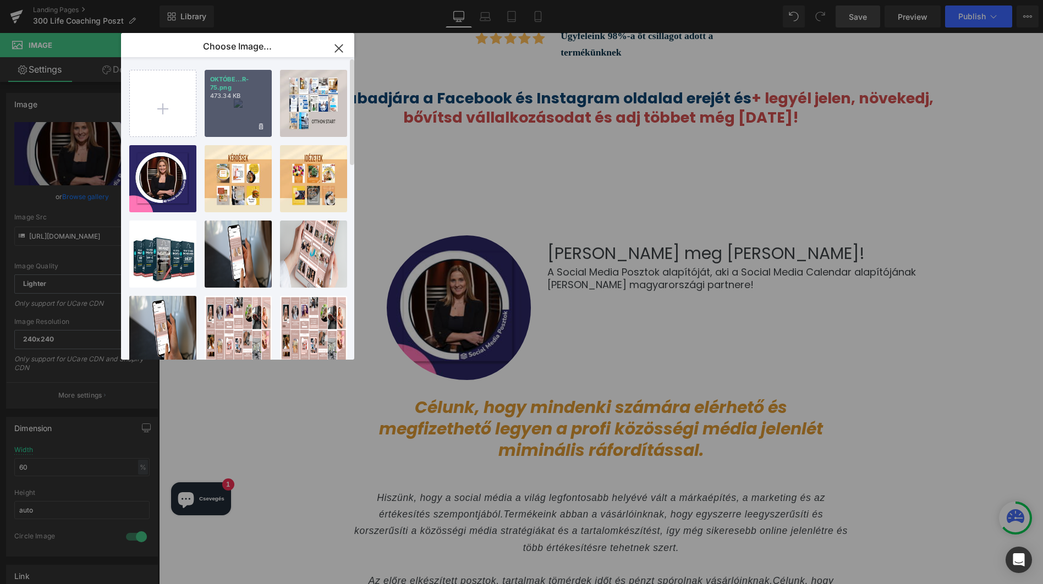
click at [222, 109] on div "OKTÓBE...R-75.png 473.34 KB" at bounding box center [238, 103] width 67 height 67
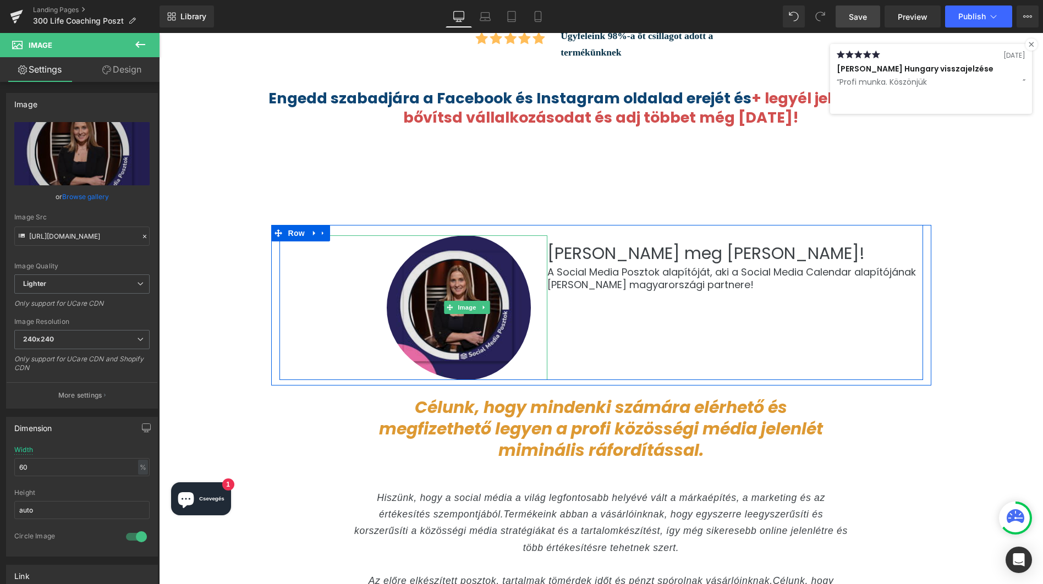
click at [431, 250] on img at bounding box center [467, 308] width 161 height 145
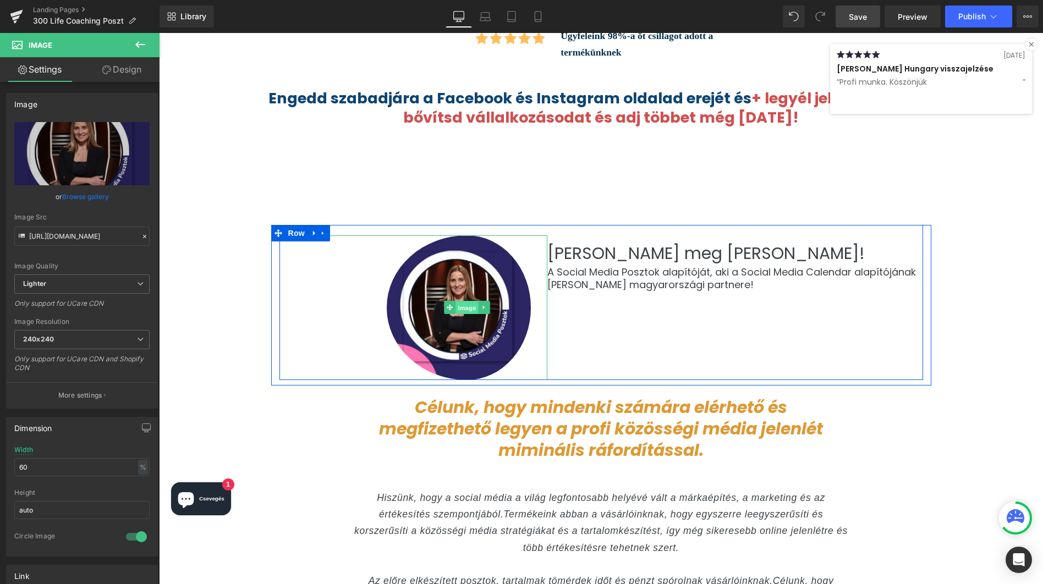
click at [471, 302] on span "Image" at bounding box center [467, 308] width 23 height 13
click at [484, 301] on link at bounding box center [485, 307] width 12 height 13
click at [491, 304] on icon at bounding box center [490, 307] width 6 height 7
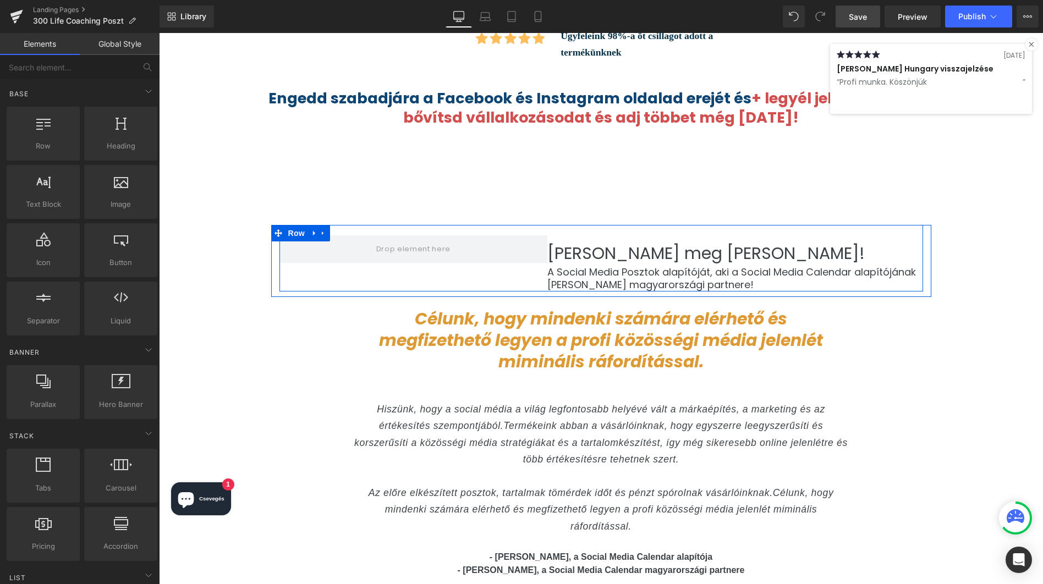
scroll to position [3971, 0]
click at [429, 240] on span at bounding box center [414, 249] width 82 height 18
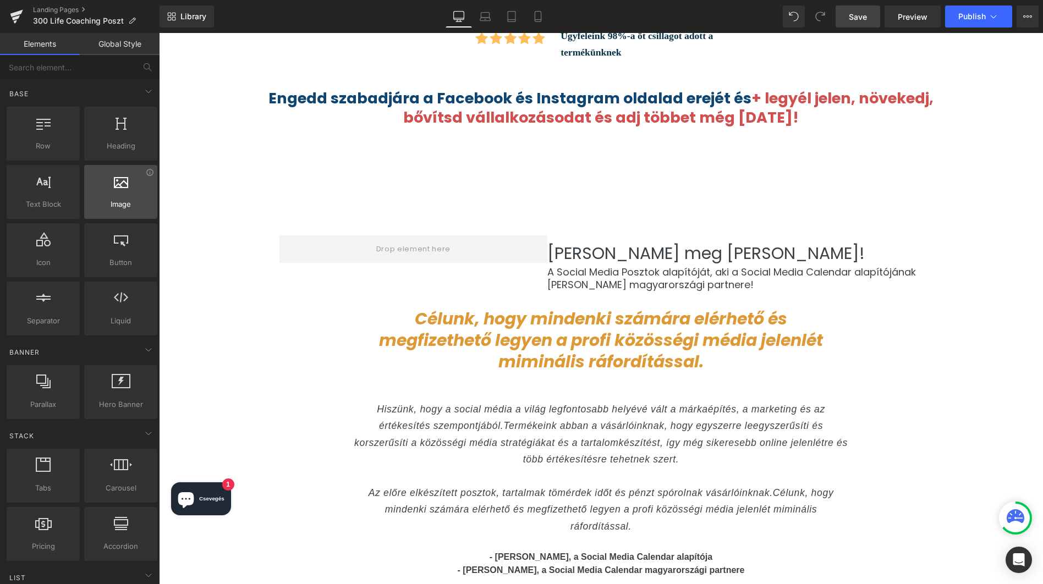
click at [119, 190] on div at bounding box center [120, 186] width 67 height 25
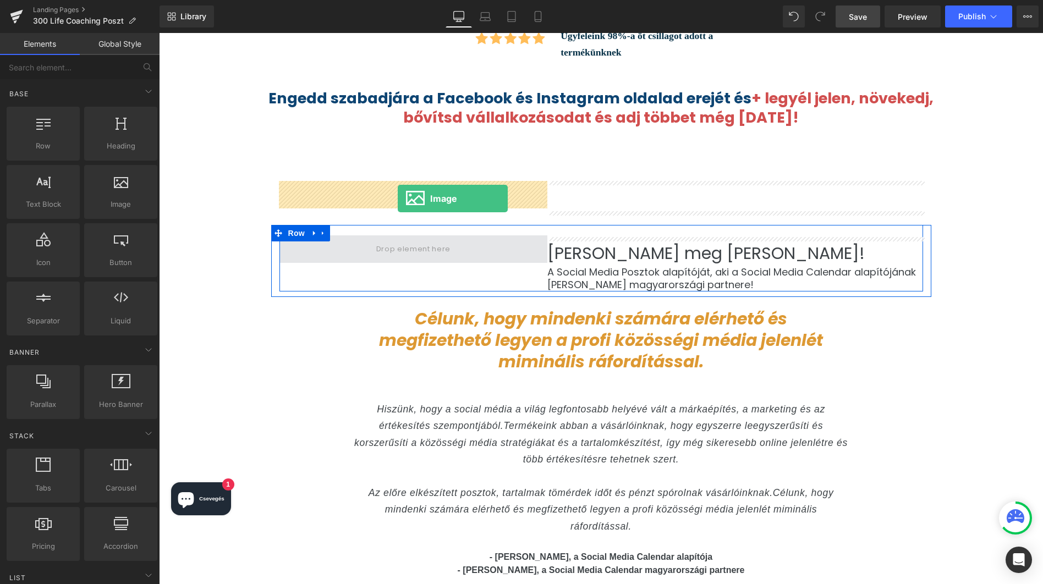
drag, startPoint x: 278, startPoint y: 223, endPoint x: 398, endPoint y: 199, distance: 121.8
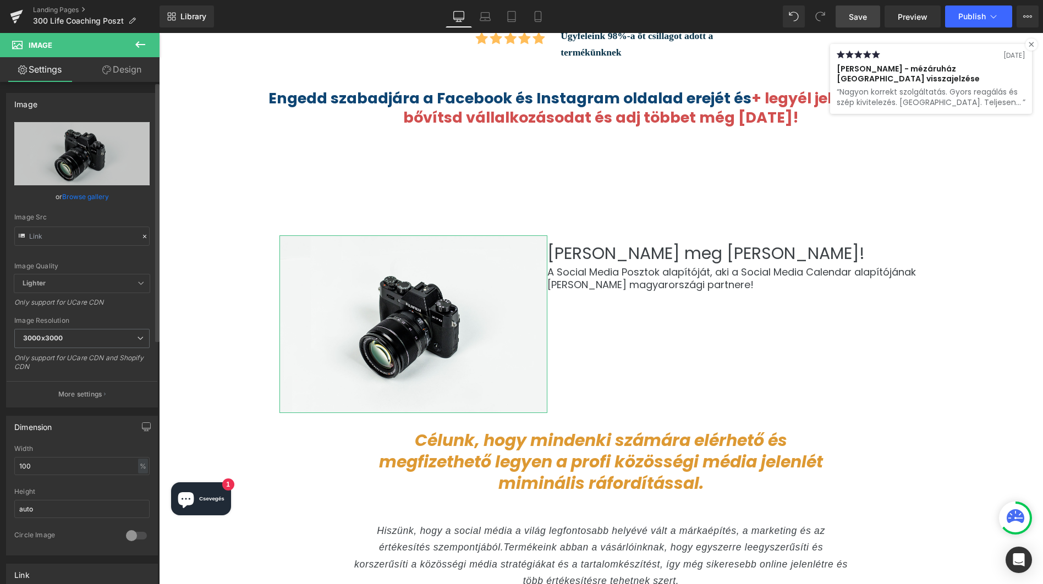
click at [81, 193] on link "Browse gallery" at bounding box center [85, 196] width 47 height 19
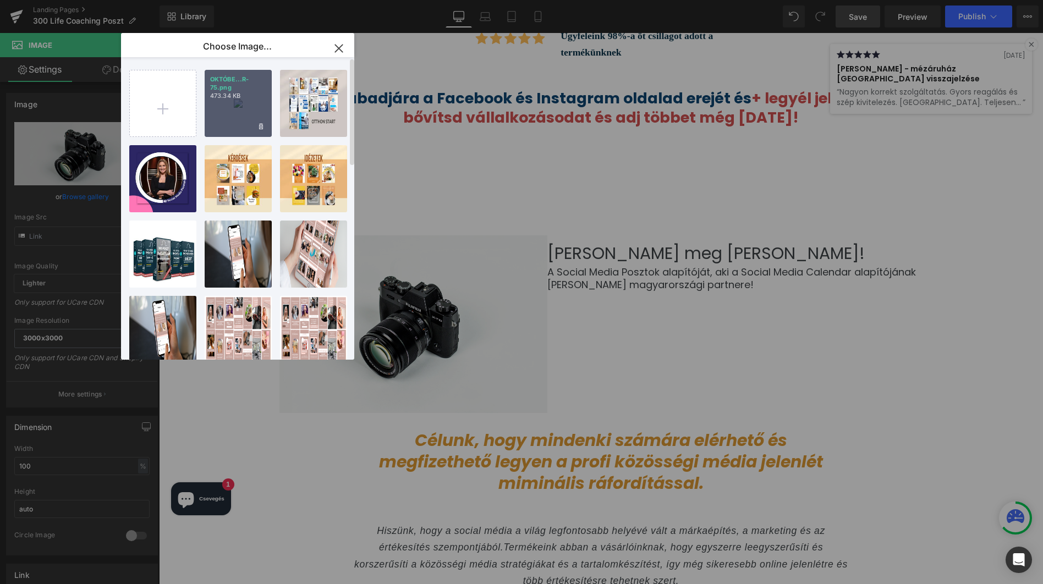
click at [241, 112] on div "OKTÓBE...R-75.png 473.34 KB" at bounding box center [238, 103] width 67 height 67
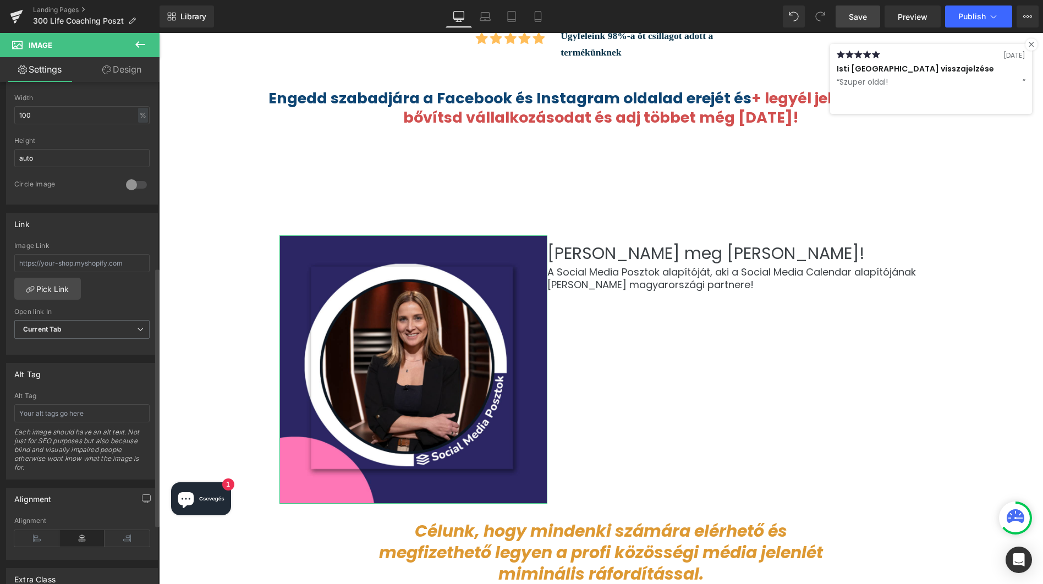
scroll to position [359, 0]
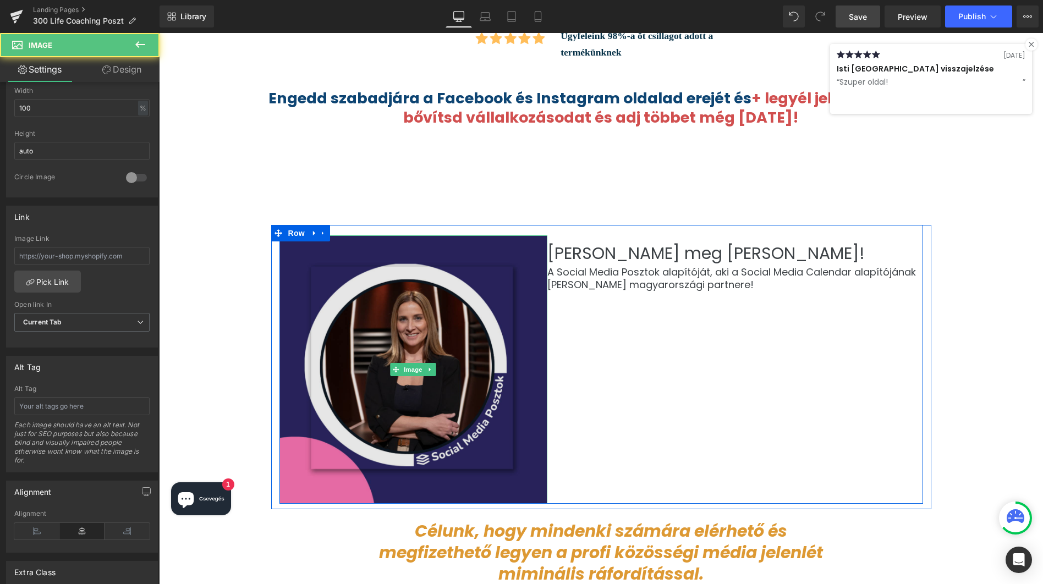
click at [417, 384] on img at bounding box center [414, 370] width 269 height 269
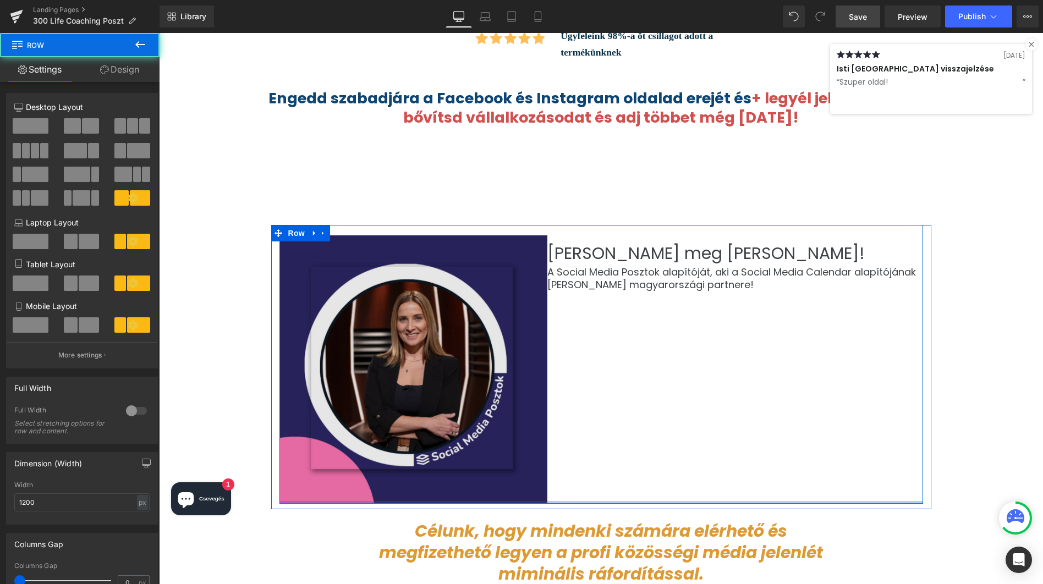
drag, startPoint x: 546, startPoint y: 447, endPoint x: 505, endPoint y: 359, distance: 97.2
click at [505, 359] on div "Image Ismerd meg [PERSON_NAME]! Heading A Social Media Posztok alapítóját, aki …" at bounding box center [602, 364] width 644 height 279
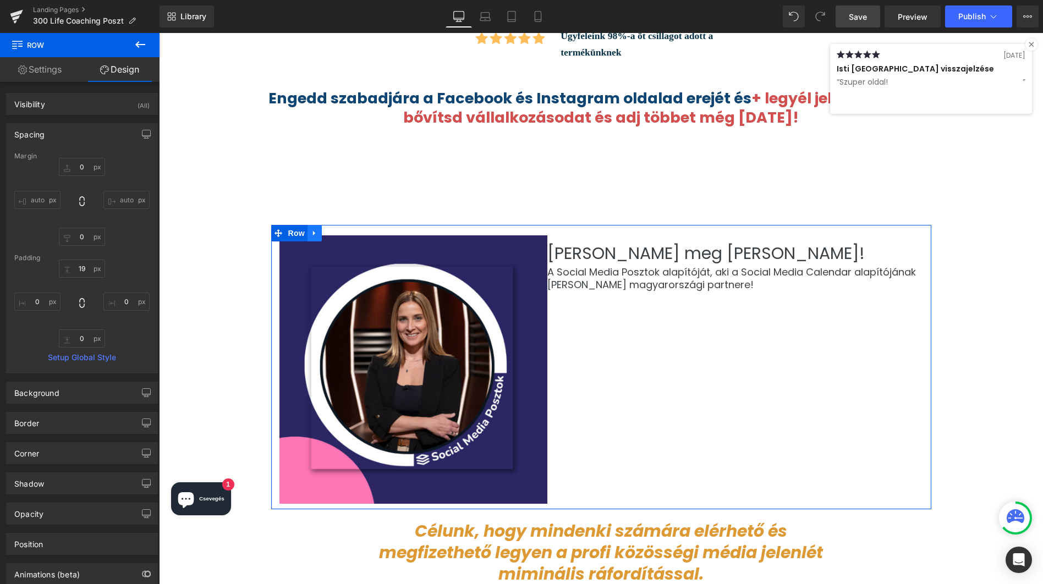
click at [316, 229] on icon at bounding box center [315, 233] width 8 height 8
click at [299, 225] on span "Row" at bounding box center [297, 233] width 22 height 17
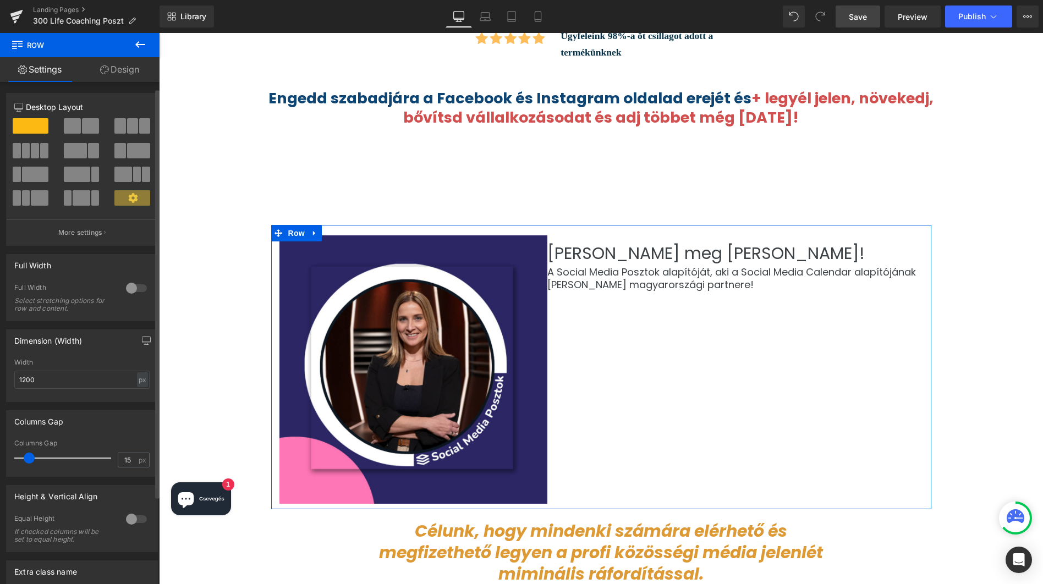
scroll to position [116, 0]
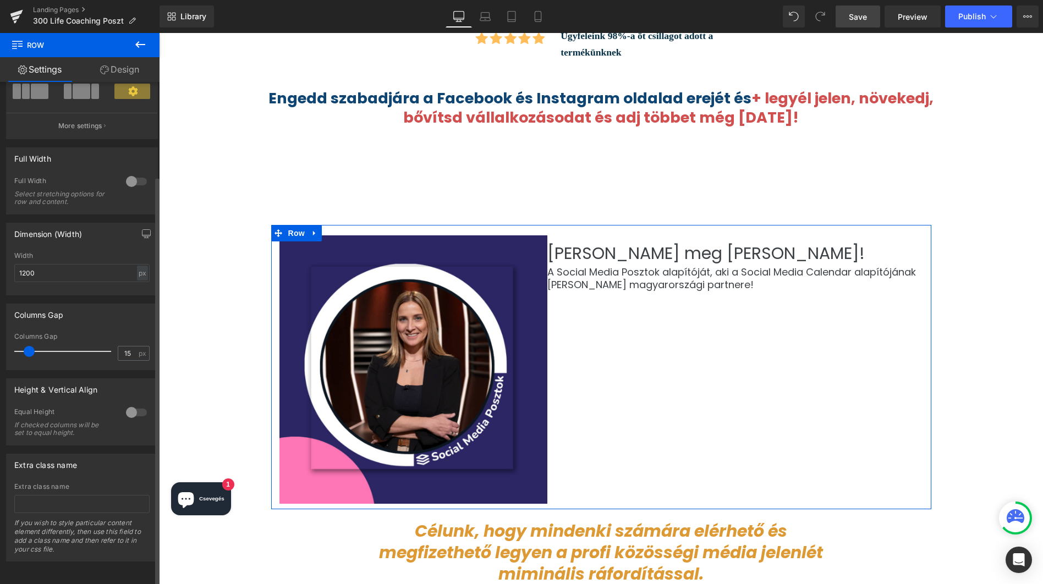
click at [132, 407] on div at bounding box center [136, 413] width 26 height 18
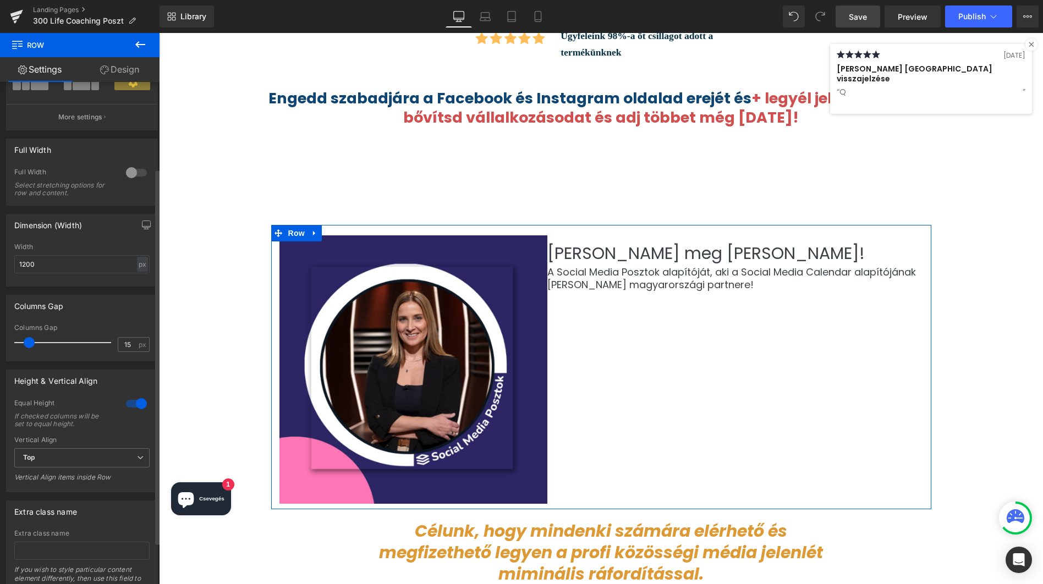
click at [132, 406] on div at bounding box center [136, 404] width 26 height 18
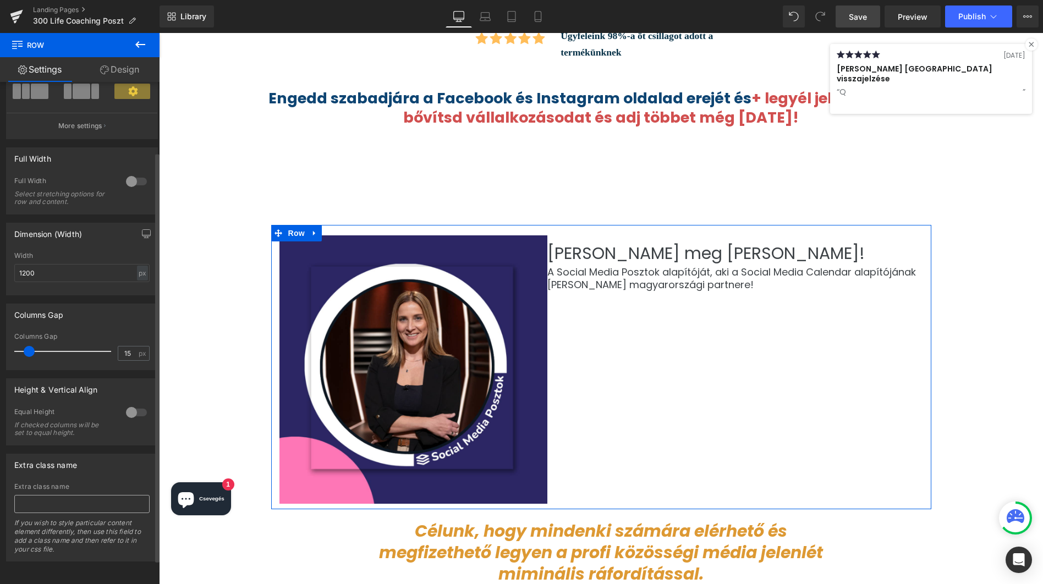
scroll to position [0, 0]
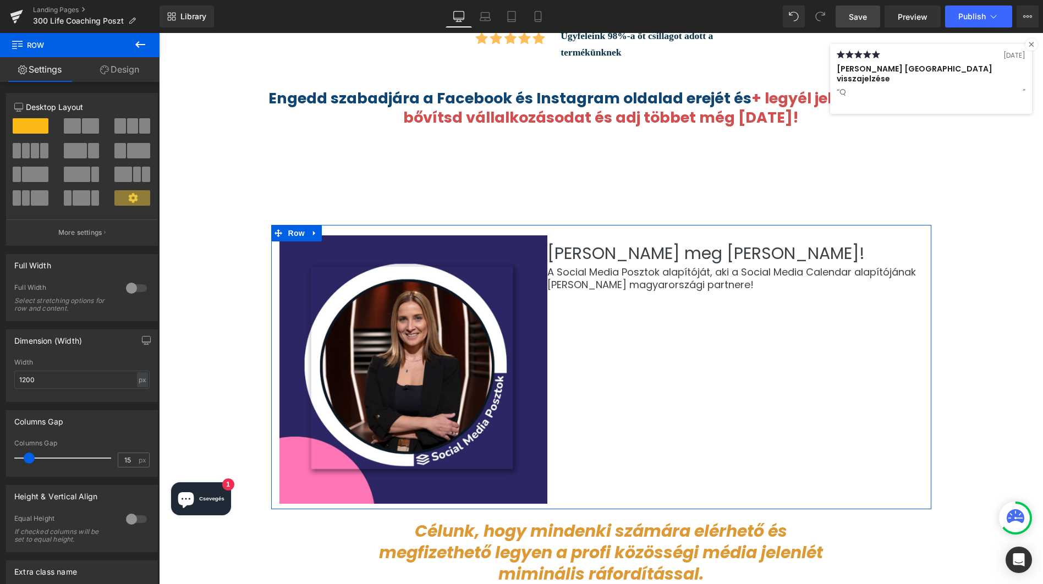
click at [114, 67] on link "Design" at bounding box center [120, 69] width 80 height 25
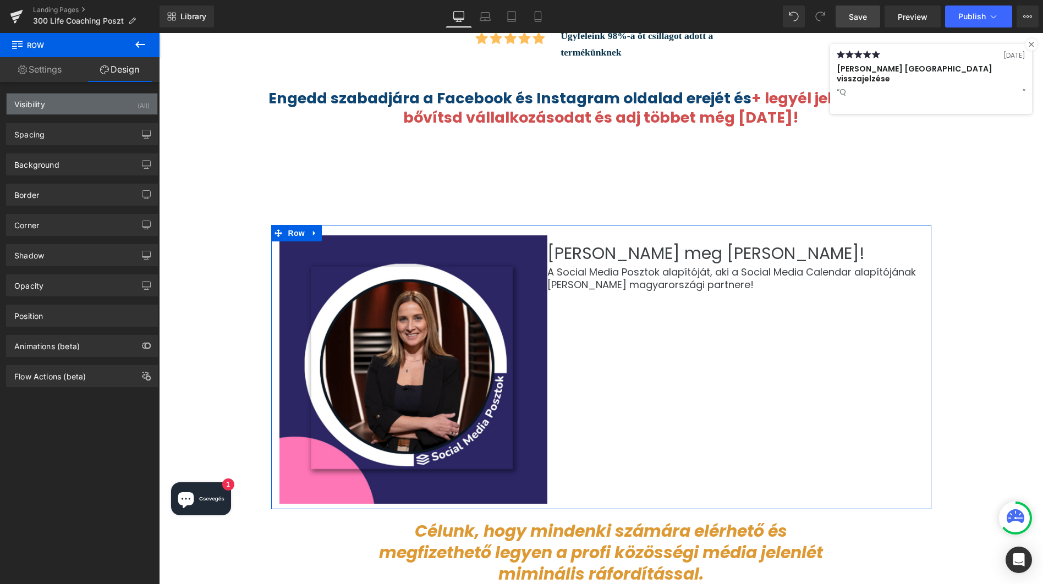
click at [48, 103] on div "Visibility (All)" at bounding box center [82, 104] width 151 height 21
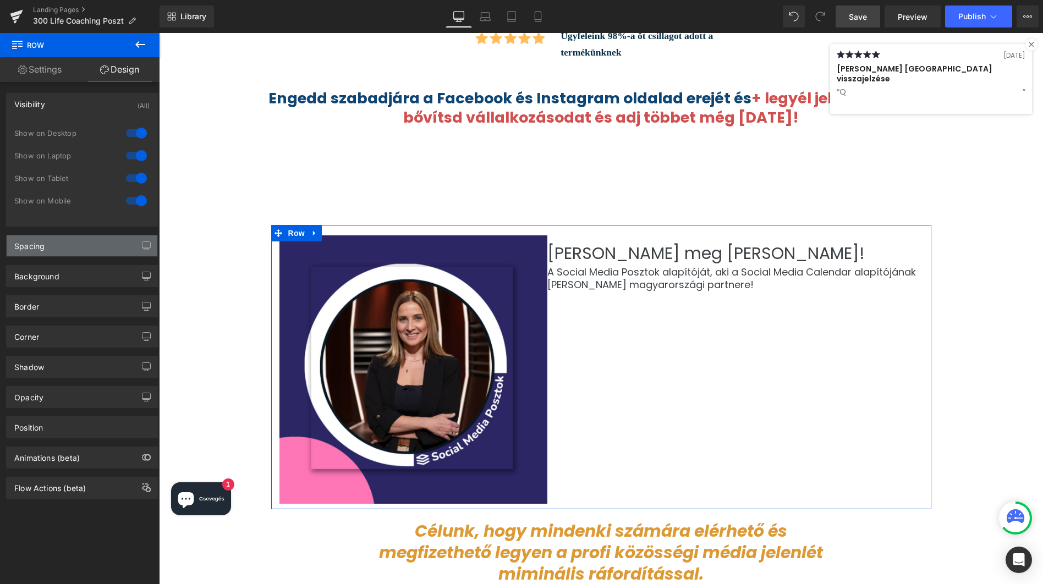
click at [37, 249] on div "Spacing" at bounding box center [29, 243] width 30 height 15
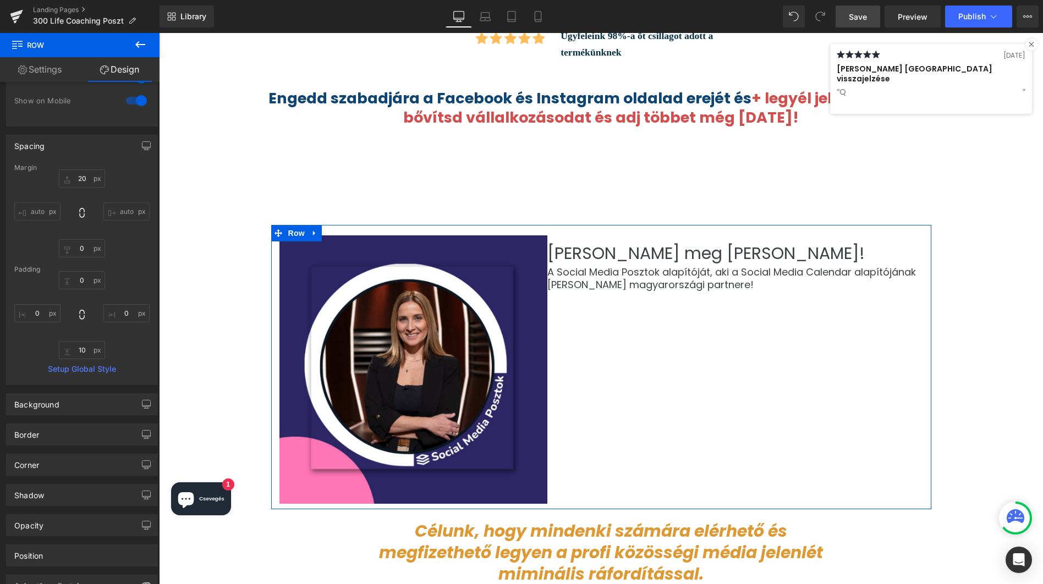
scroll to position [174, 0]
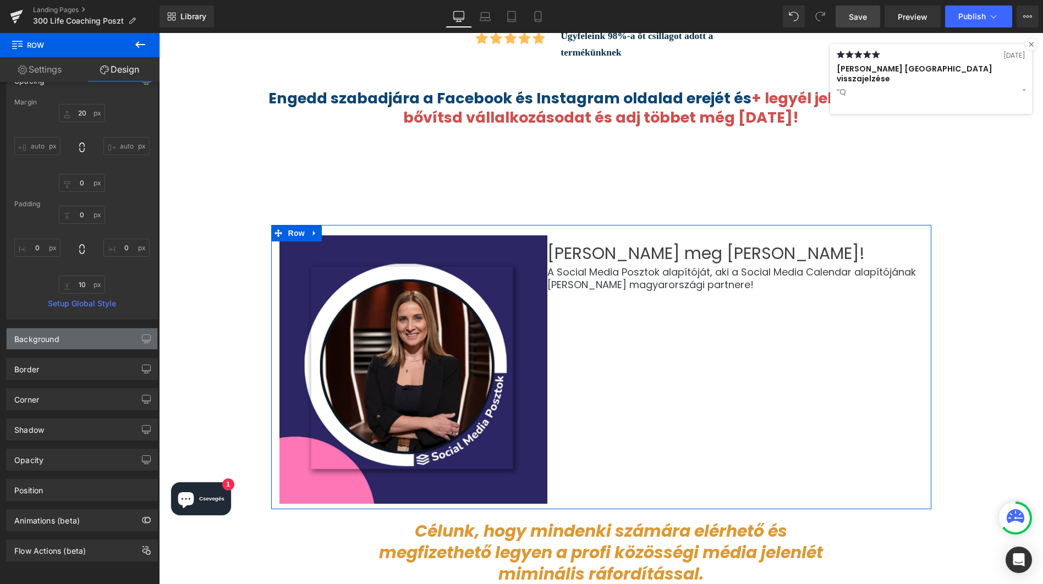
click at [40, 331] on div "Background" at bounding box center [36, 335] width 45 height 15
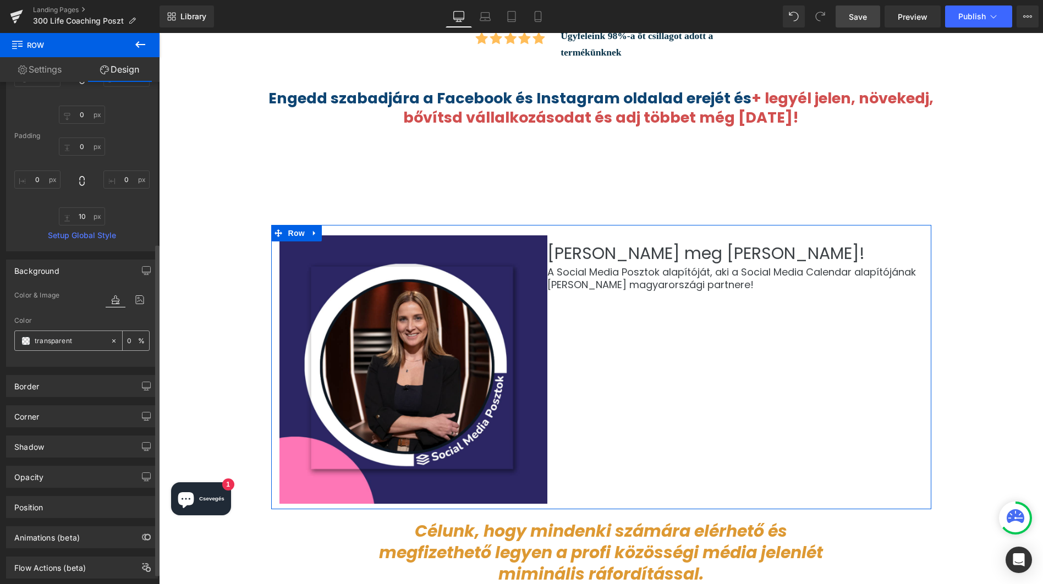
scroll to position [260, 0]
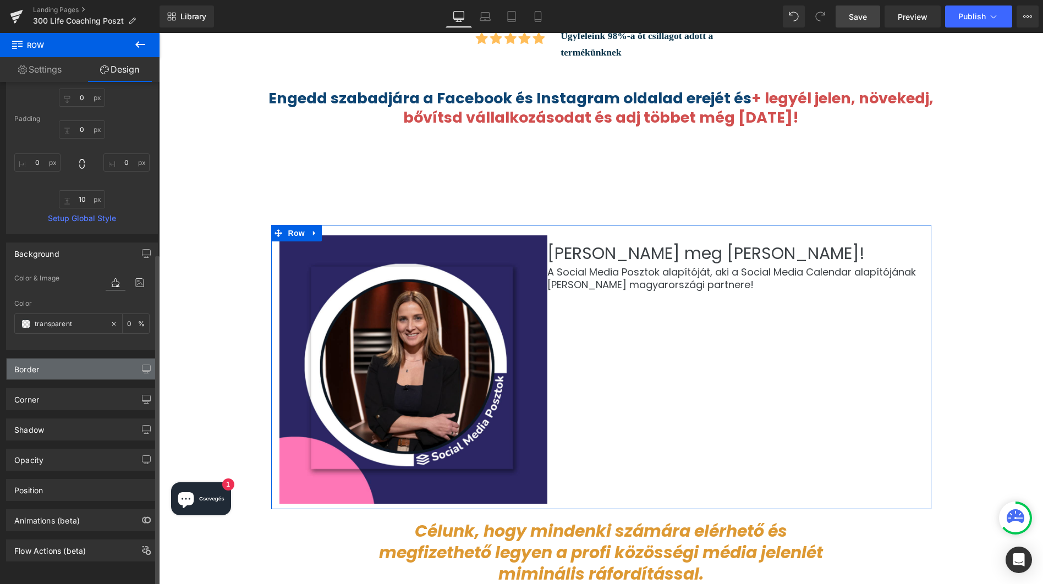
click at [42, 360] on div "Border" at bounding box center [82, 369] width 151 height 21
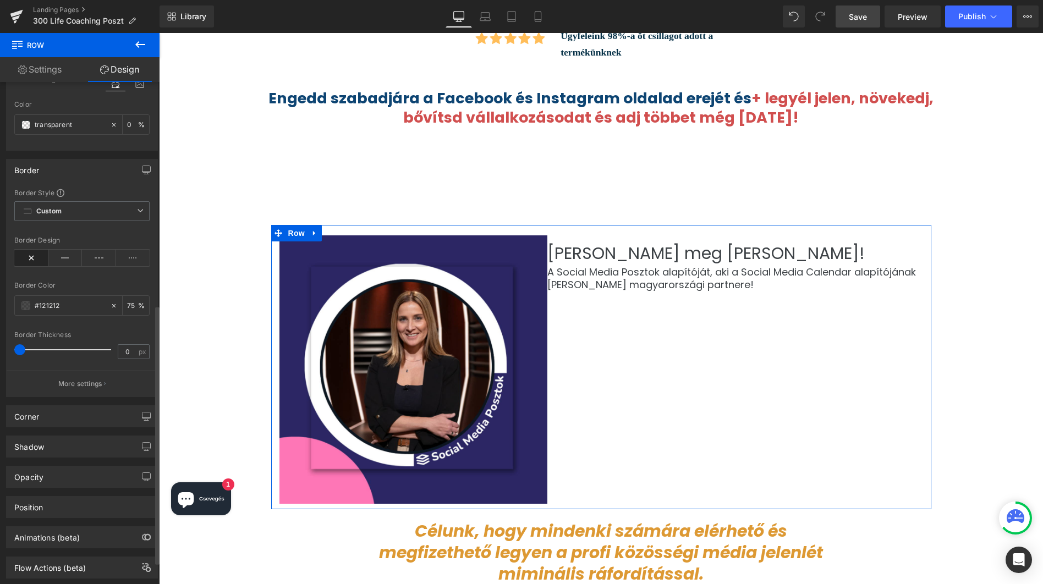
scroll to position [457, 0]
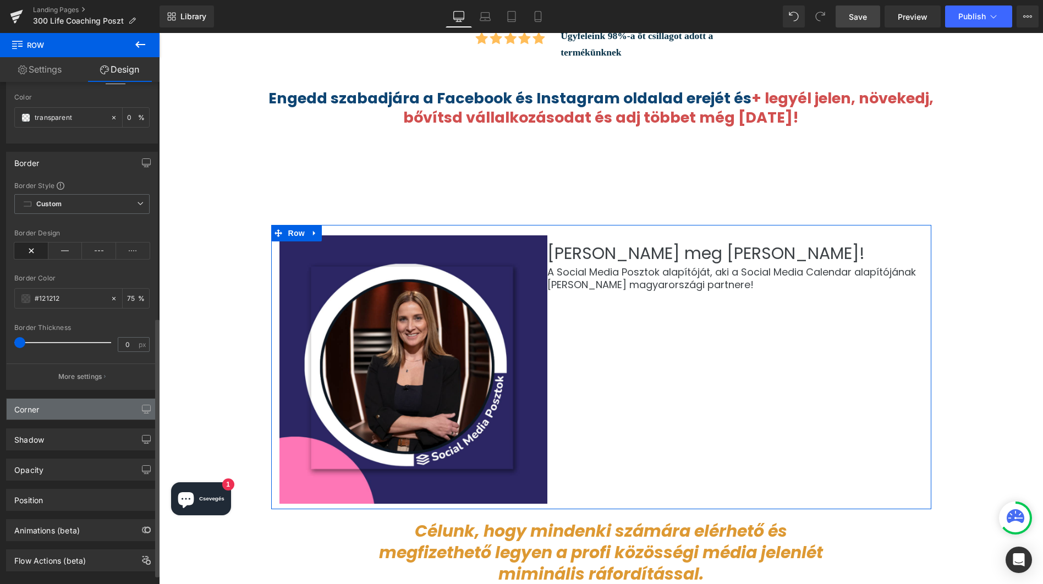
click at [40, 407] on div "Corner" at bounding box center [82, 409] width 151 height 21
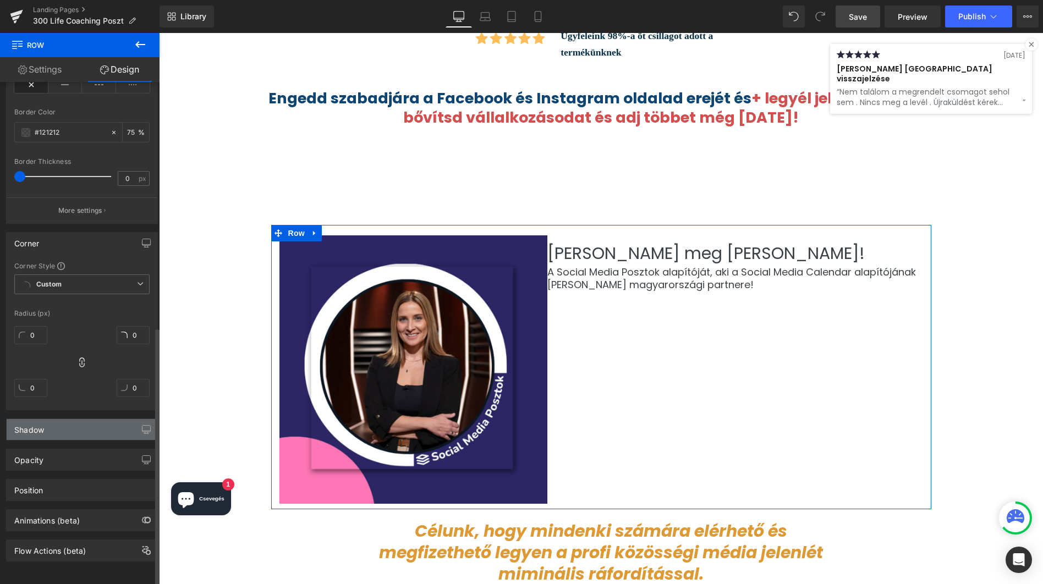
click at [41, 419] on div "Shadow" at bounding box center [29, 426] width 30 height 15
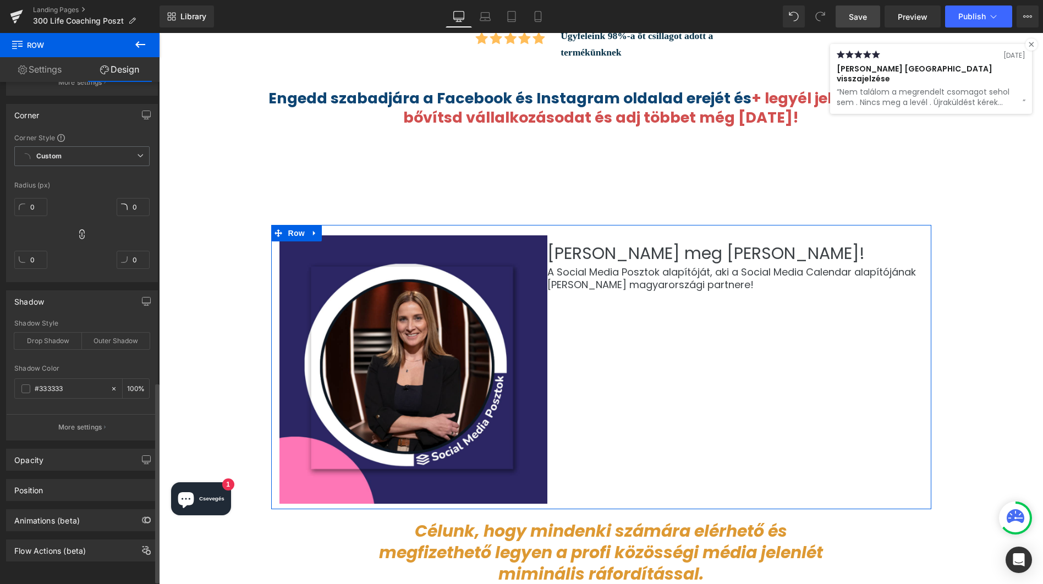
scroll to position [760, 0]
click at [37, 451] on div "Opacity" at bounding box center [28, 457] width 29 height 15
click at [37, 480] on div "Position" at bounding box center [28, 487] width 29 height 15
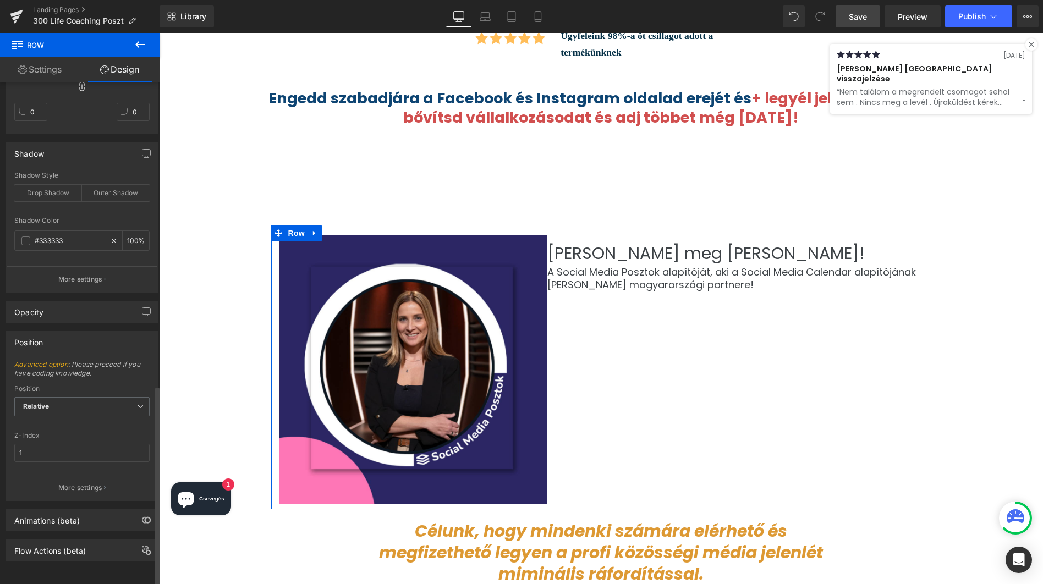
scroll to position [908, 0]
click at [37, 510] on div "Animations (beta)" at bounding box center [46, 517] width 65 height 15
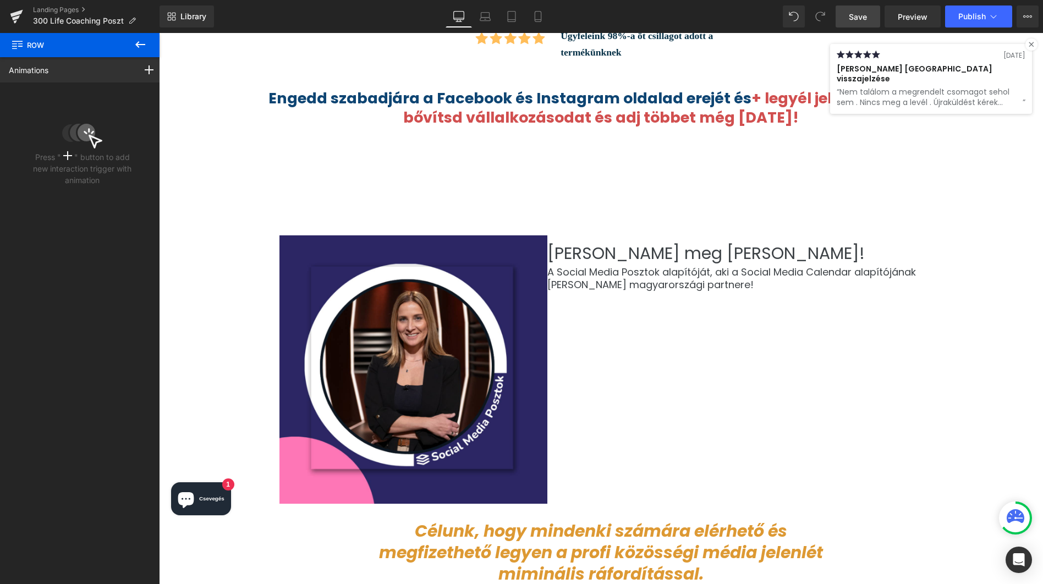
click at [77, 44] on span "Row" at bounding box center [66, 45] width 110 height 24
click at [145, 44] on icon at bounding box center [140, 44] width 13 height 13
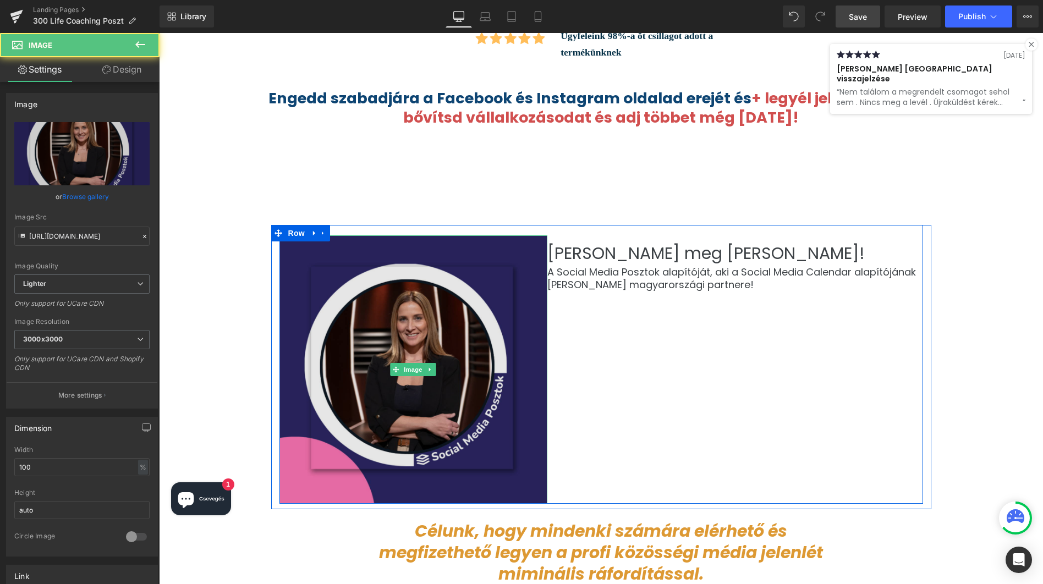
click at [301, 236] on img at bounding box center [414, 370] width 269 height 269
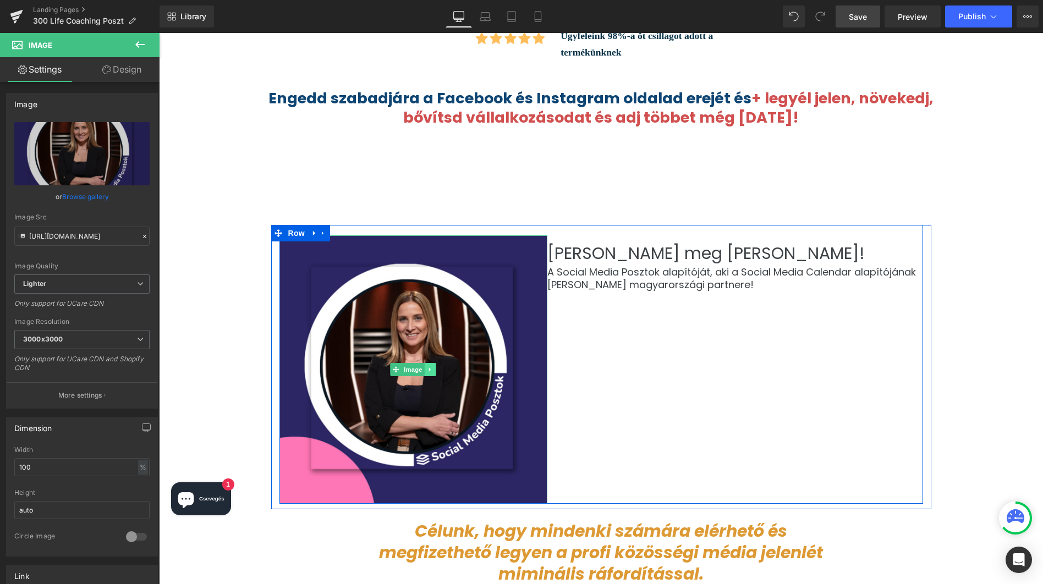
click at [430, 366] on icon at bounding box center [431, 369] width 6 height 7
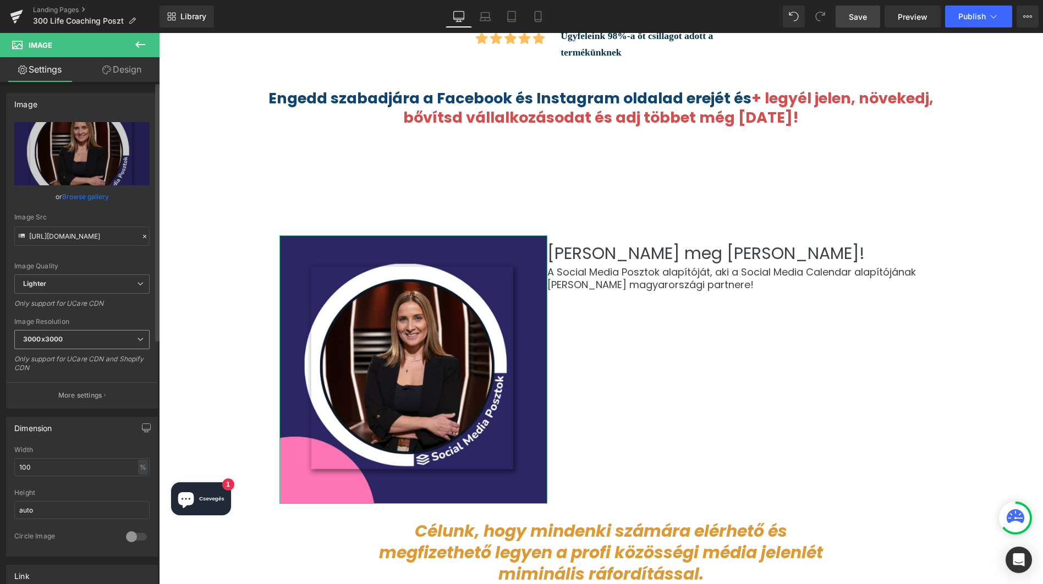
click at [137, 338] on icon at bounding box center [140, 339] width 7 height 7
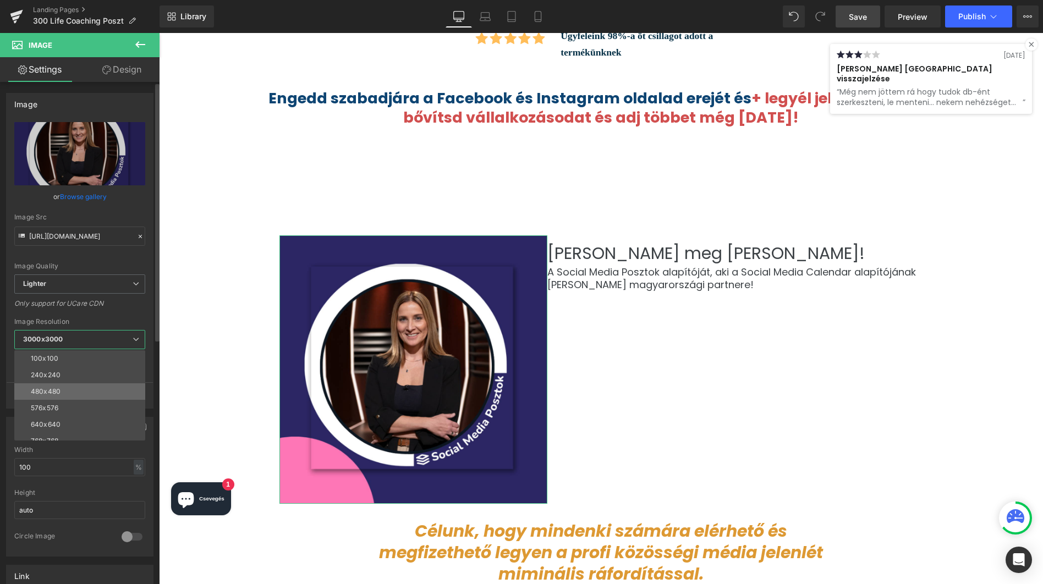
click at [95, 387] on li "480x480" at bounding box center [82, 392] width 136 height 17
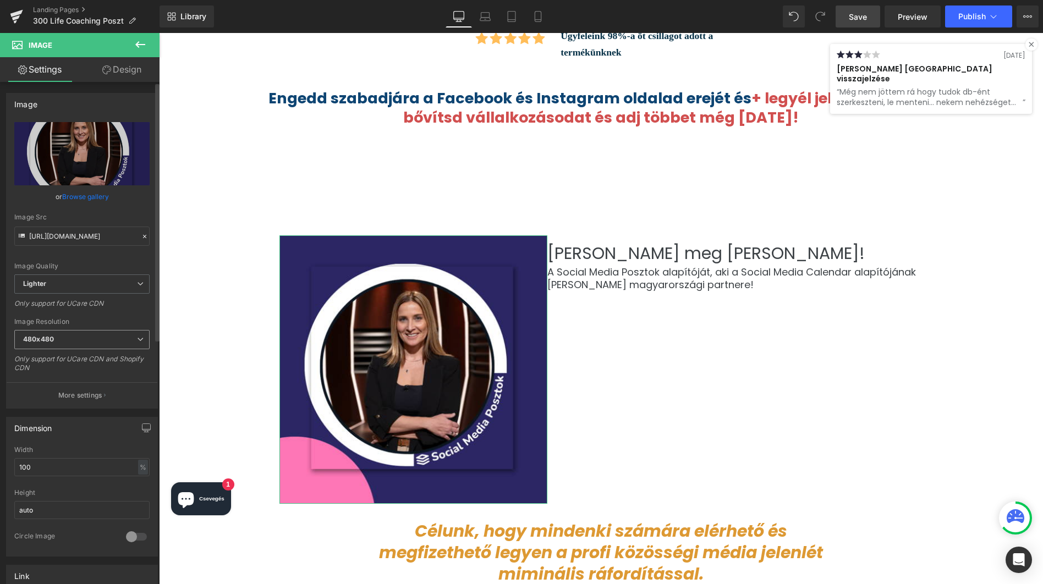
click at [137, 339] on icon at bounding box center [140, 339] width 7 height 7
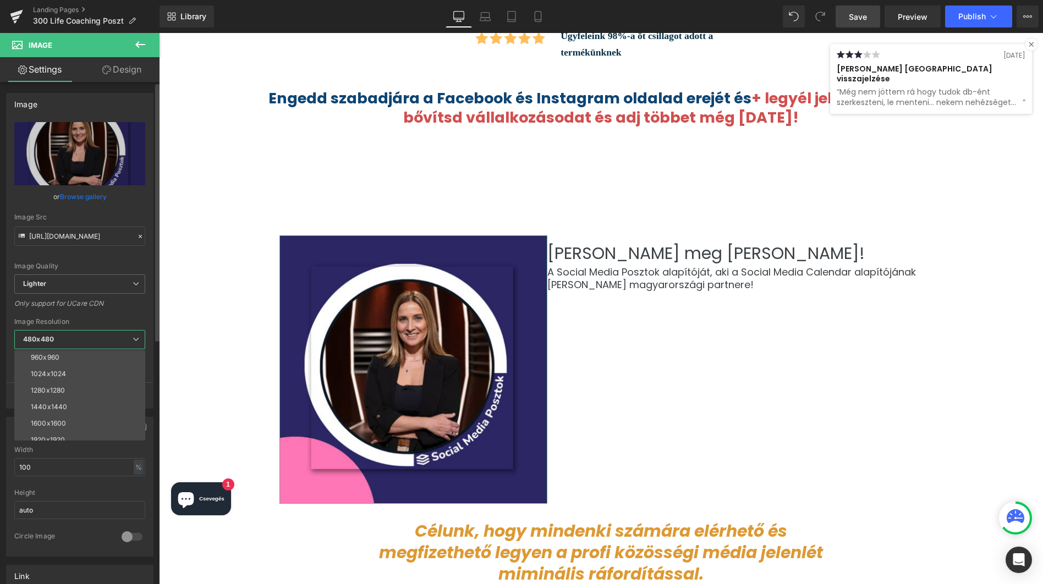
scroll to position [157, 0]
click at [63, 435] on div "3000x3000" at bounding box center [50, 433] width 39 height 8
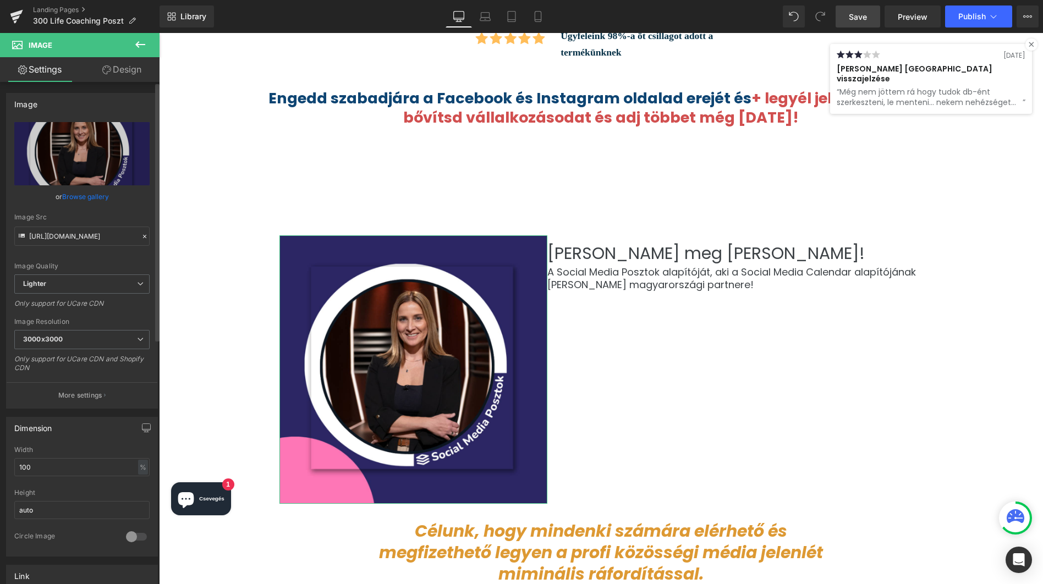
click at [70, 478] on div "Width 100 % % px" at bounding box center [81, 467] width 135 height 43
click at [140, 469] on div "%" at bounding box center [143, 467] width 10 height 15
drag, startPoint x: 63, startPoint y: 465, endPoint x: 9, endPoint y: 462, distance: 54.0
click at [9, 462] on div "100% Width 100 % % px auto Height auto 0 Circle Image" at bounding box center [82, 501] width 151 height 110
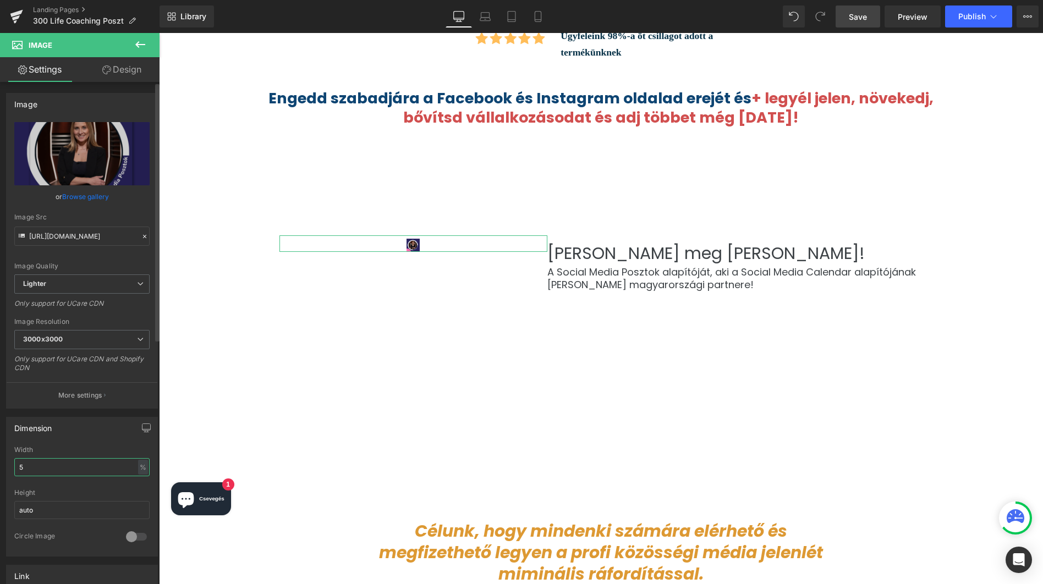
type input "50"
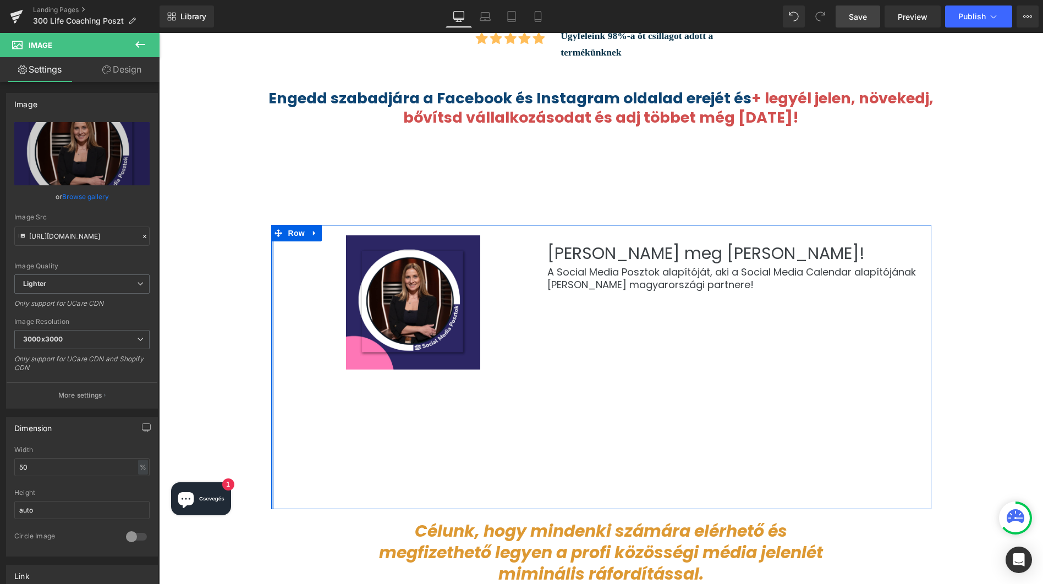
click at [272, 402] on div at bounding box center [272, 367] width 3 height 284
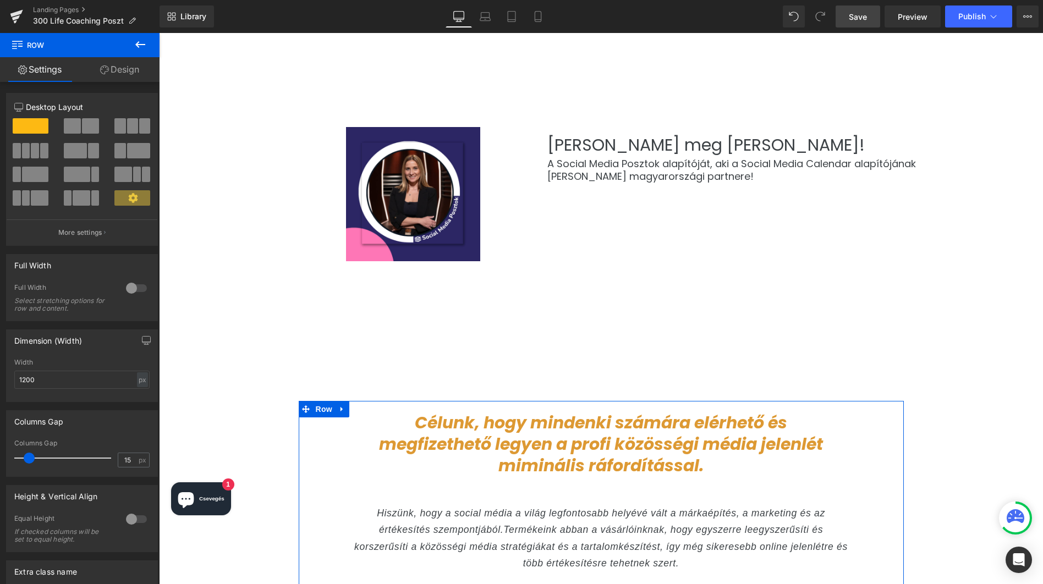
scroll to position [4081, 0]
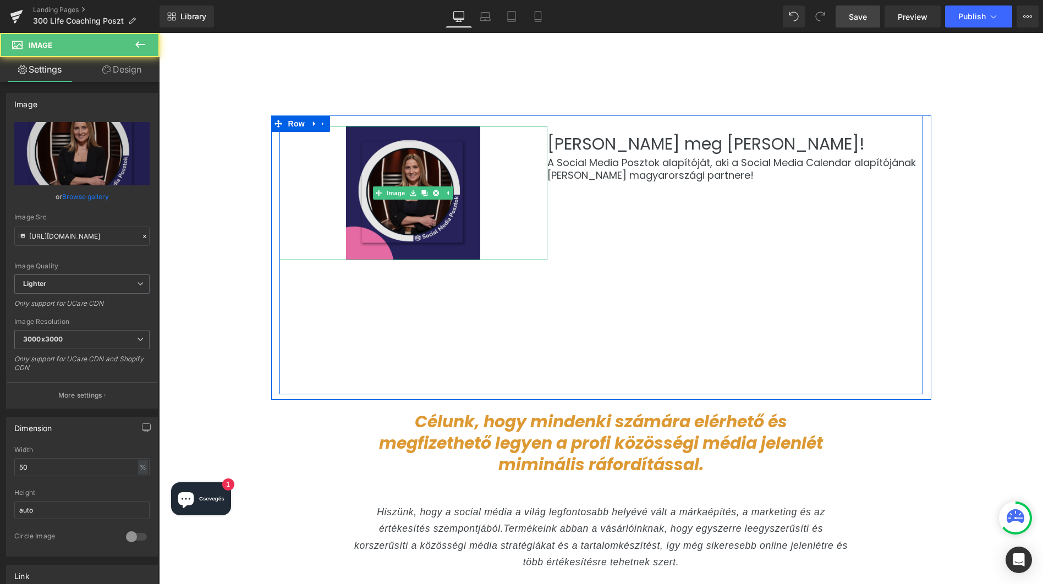
click at [425, 154] on img at bounding box center [413, 193] width 134 height 134
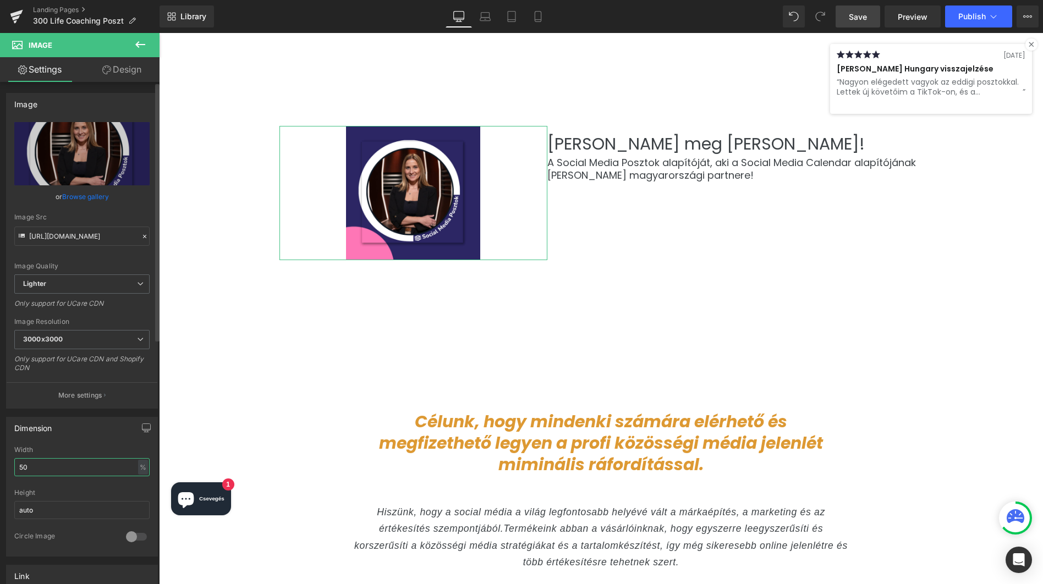
click at [17, 466] on input "50" at bounding box center [81, 467] width 135 height 18
type input "30"
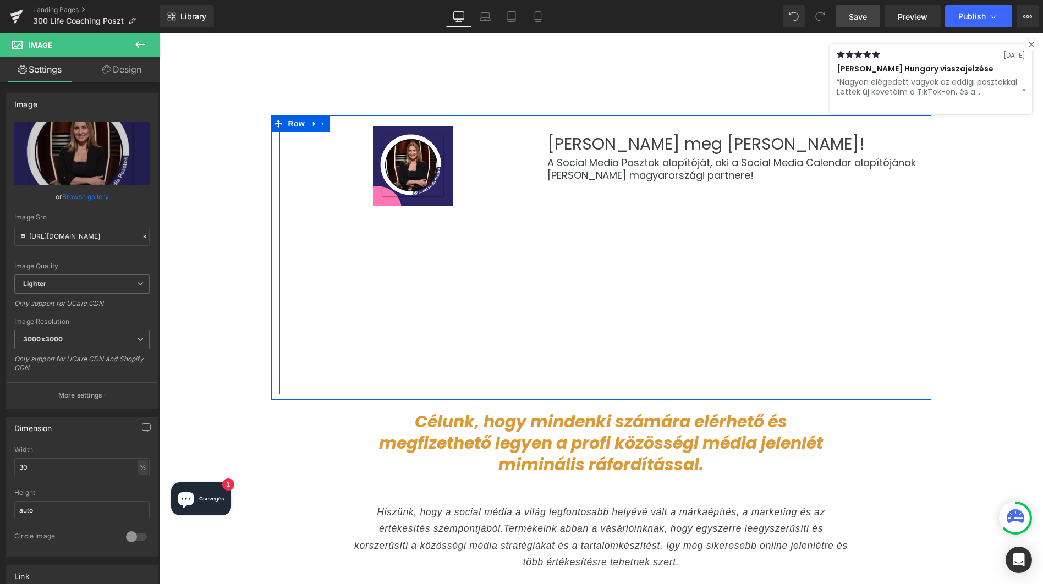
click at [649, 281] on div "Image Ismerd meg [PERSON_NAME]! Heading A Social Media Posztok alapítóját, aki …" at bounding box center [602, 255] width 644 height 279
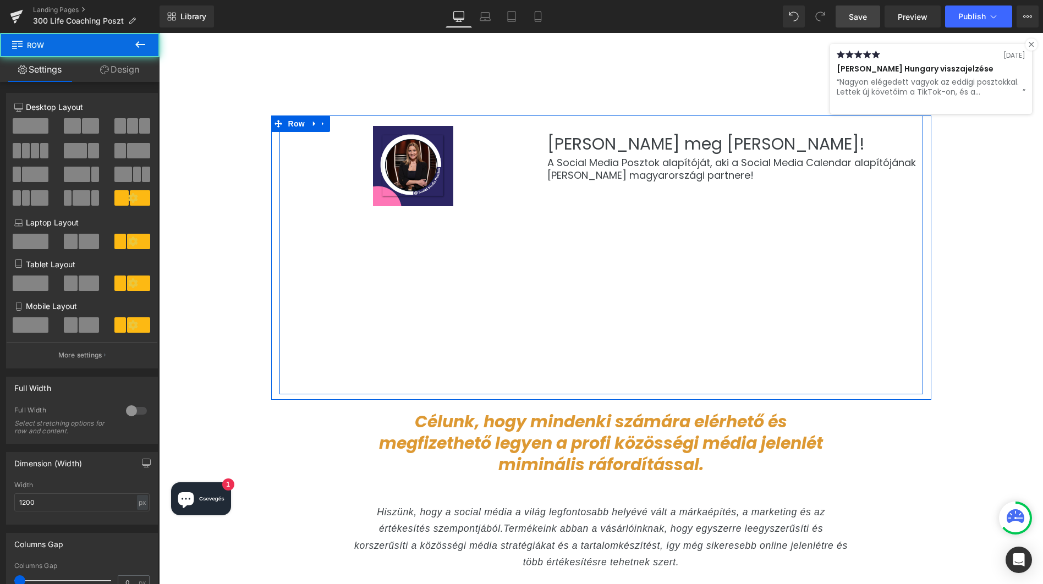
click at [637, 322] on div "Image Ismerd meg [PERSON_NAME]! Heading A Social Media Posztok alapítóját, aki …" at bounding box center [602, 255] width 644 height 279
click at [618, 323] on div "Image Ismerd meg [PERSON_NAME]! Heading A Social Media Posztok alapítóját, aki …" at bounding box center [602, 255] width 644 height 279
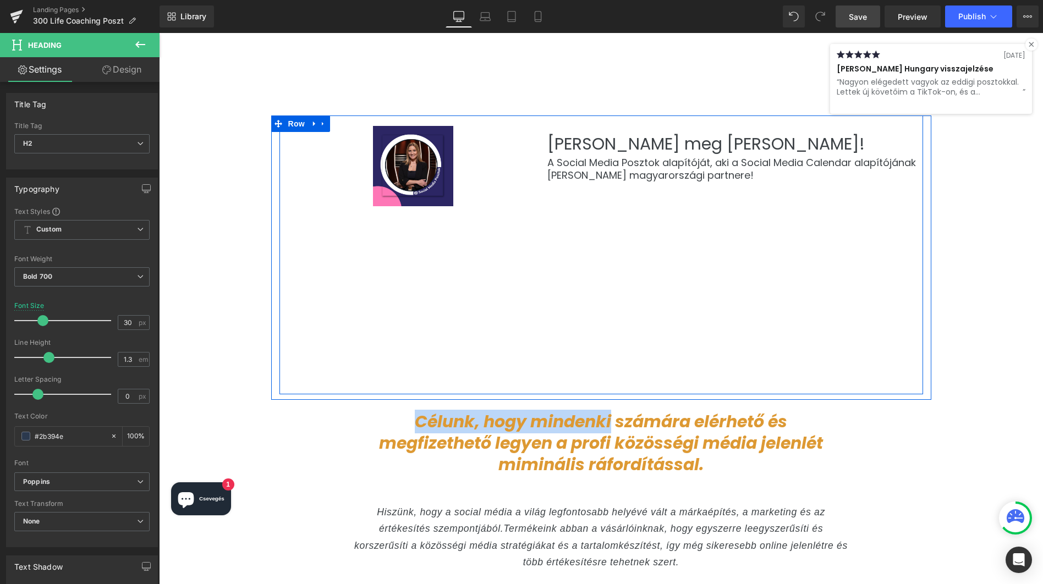
drag, startPoint x: 610, startPoint y: 375, endPoint x: 605, endPoint y: 283, distance: 92.6
click at [605, 283] on div "Image Ismerd meg [PERSON_NAME]! Heading A Social Media Posztok alapítóját, aki …" at bounding box center [602, 255] width 644 height 279
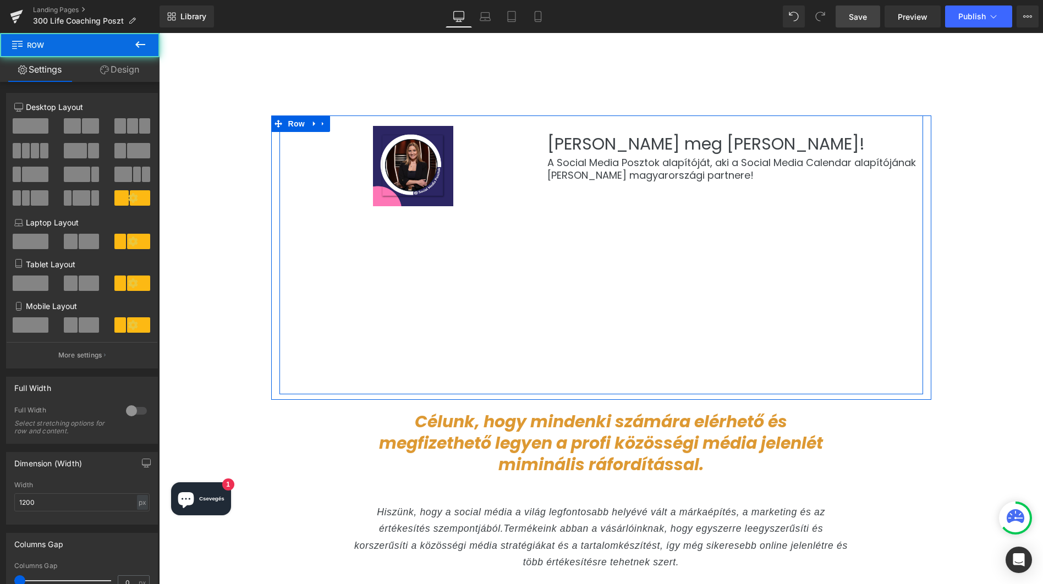
click at [598, 269] on div "Image Ismerd meg [PERSON_NAME]! Heading A Social Media Posztok alapítóját, aki …" at bounding box center [602, 255] width 644 height 279
click at [573, 282] on div "Image Ismerd meg [PERSON_NAME]! Heading A Social Media Posztok alapítóját, aki …" at bounding box center [602, 255] width 644 height 279
click at [561, 306] on div "Image Ismerd meg [PERSON_NAME]! Heading A Social Media Posztok alapítóját, aki …" at bounding box center [602, 255] width 644 height 279
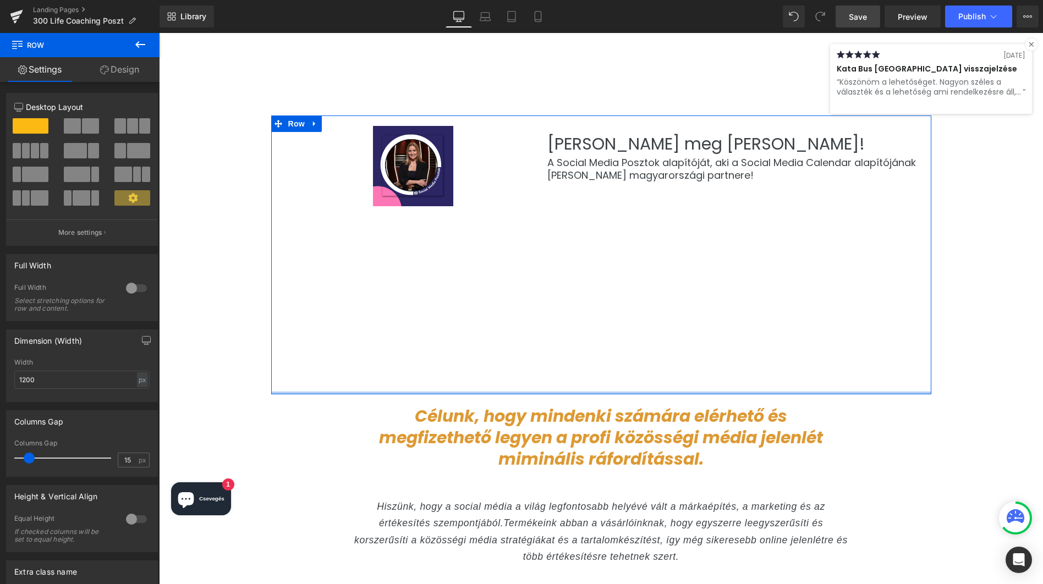
drag, startPoint x: 541, startPoint y: 344, endPoint x: 555, endPoint y: 179, distance: 166.2
click at [555, 179] on div "Image Ismerd meg [PERSON_NAME]! Heading A Social Media Posztok alapítóját, aki …" at bounding box center [601, 255] width 660 height 279
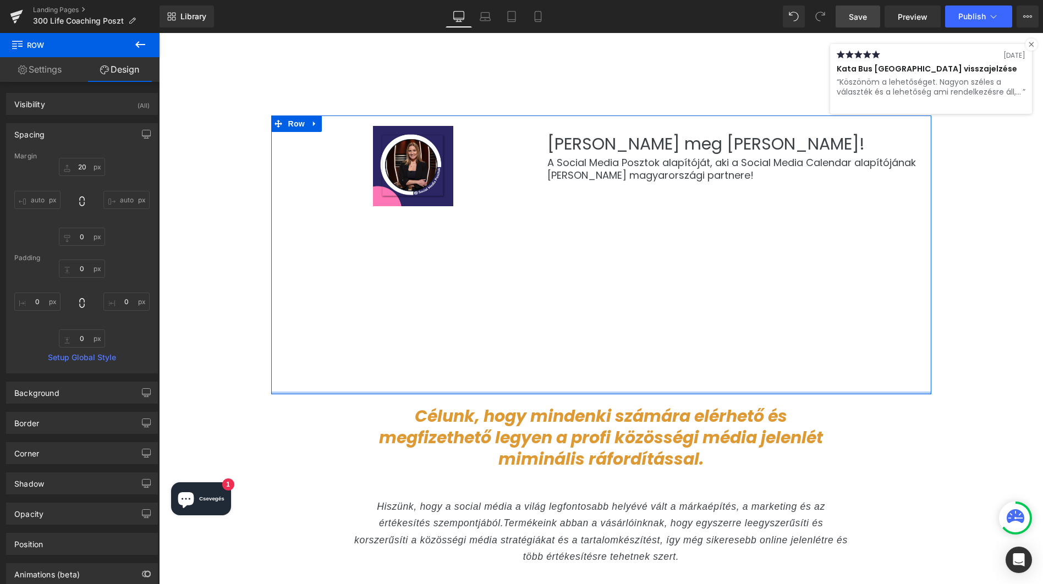
click at [920, 392] on div at bounding box center [601, 393] width 660 height 3
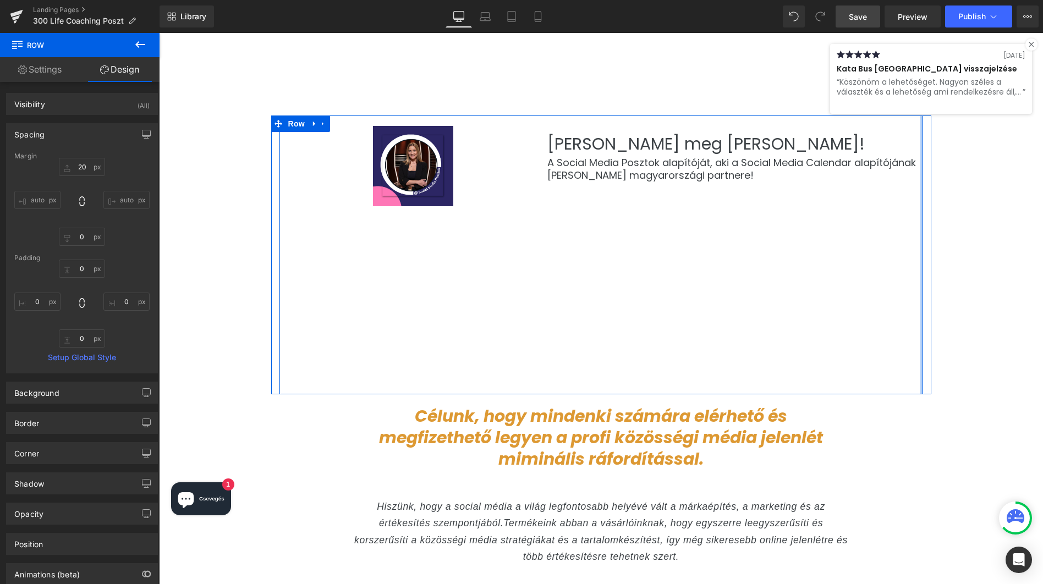
drag, startPoint x: 919, startPoint y: 340, endPoint x: 921, endPoint y: 147, distance: 192.6
click at [921, 147] on div "Image Ismerd meg [PERSON_NAME]! Heading A Social Media Posztok alapítóját, aki …" at bounding box center [601, 255] width 660 height 279
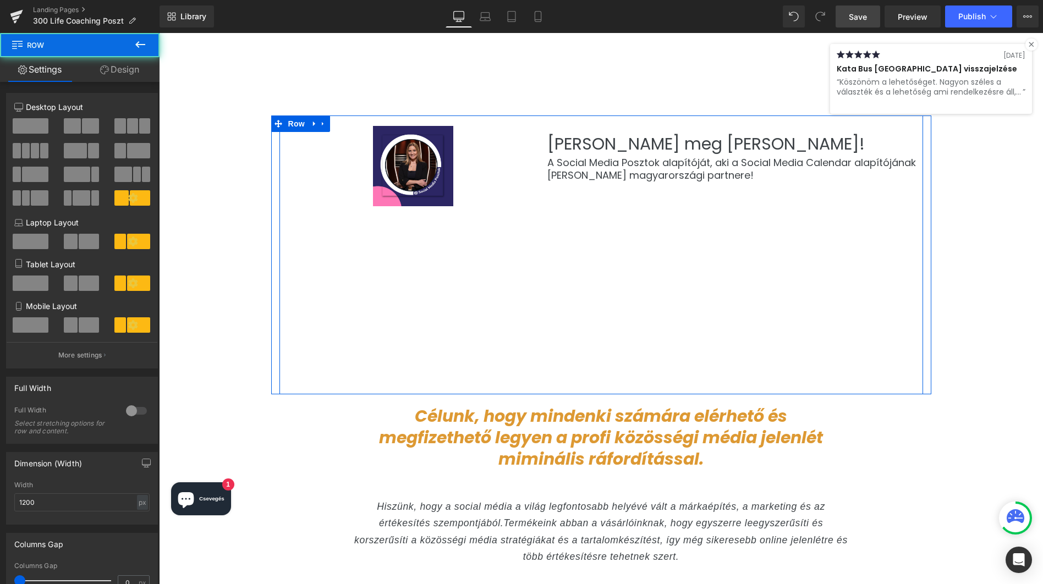
click at [746, 156] on div "Image Ismerd meg [PERSON_NAME]! Heading A Social Media Posztok alapítóját, aki …" at bounding box center [602, 255] width 644 height 279
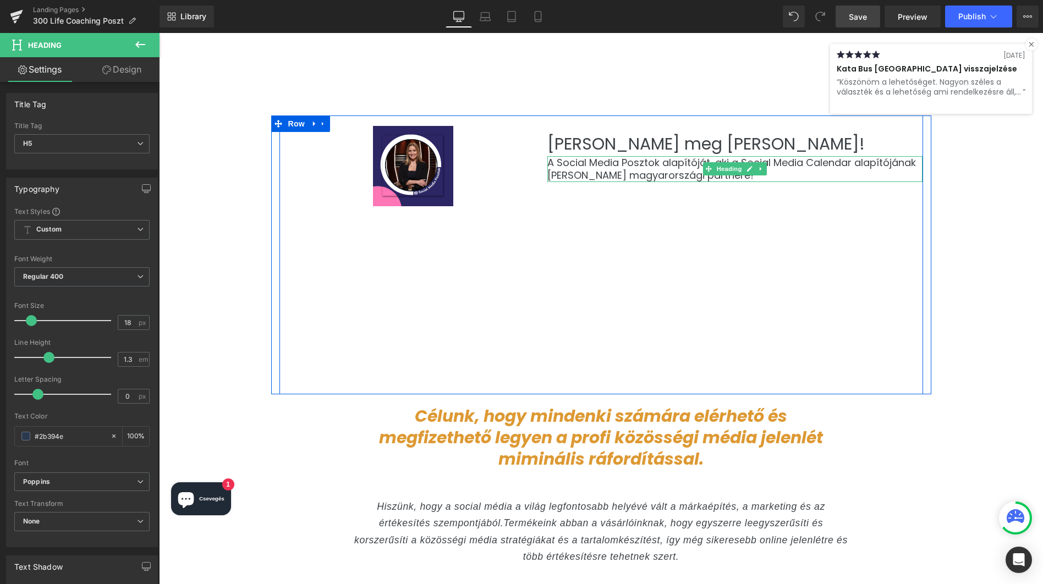
click at [675, 156] on font "A Social Media Posztok alapítóját, aki a Social Media Calendar alapítójának [PE…" at bounding box center [731, 169] width 369 height 26
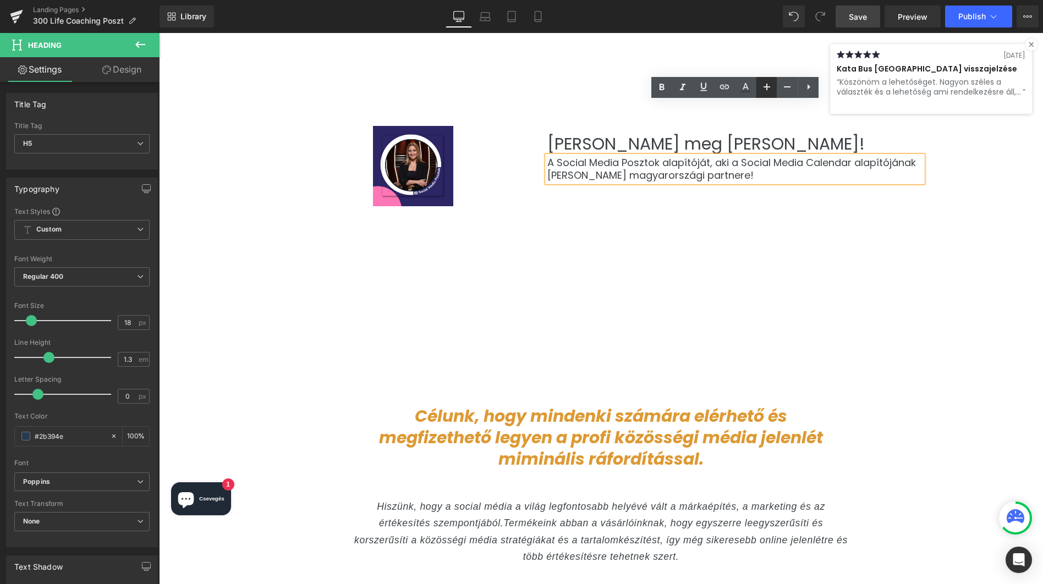
click at [769, 91] on icon at bounding box center [766, 86] width 13 height 13
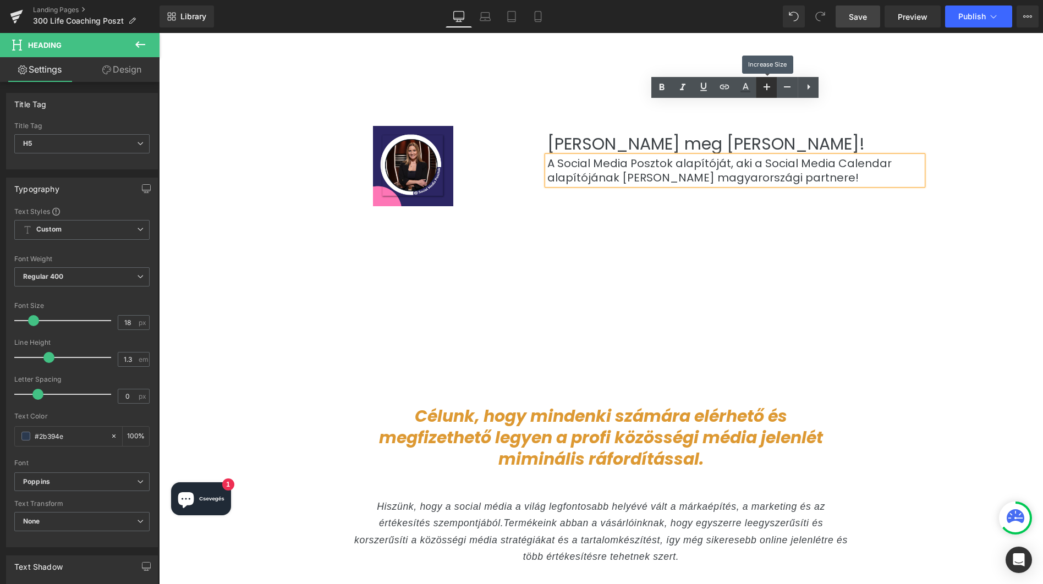
click at [769, 91] on icon at bounding box center [766, 86] width 13 height 13
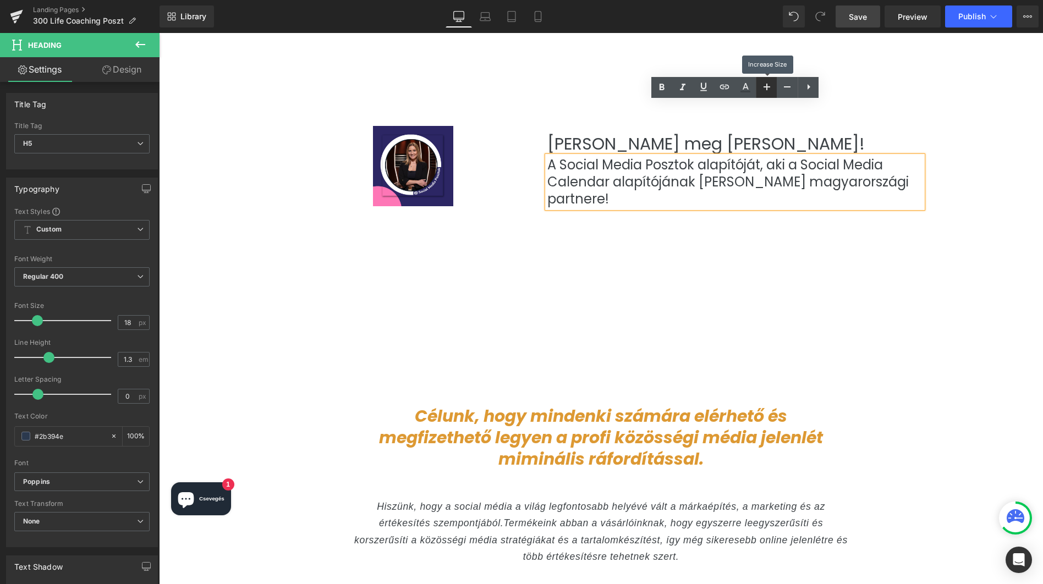
click at [769, 91] on icon at bounding box center [766, 86] width 13 height 13
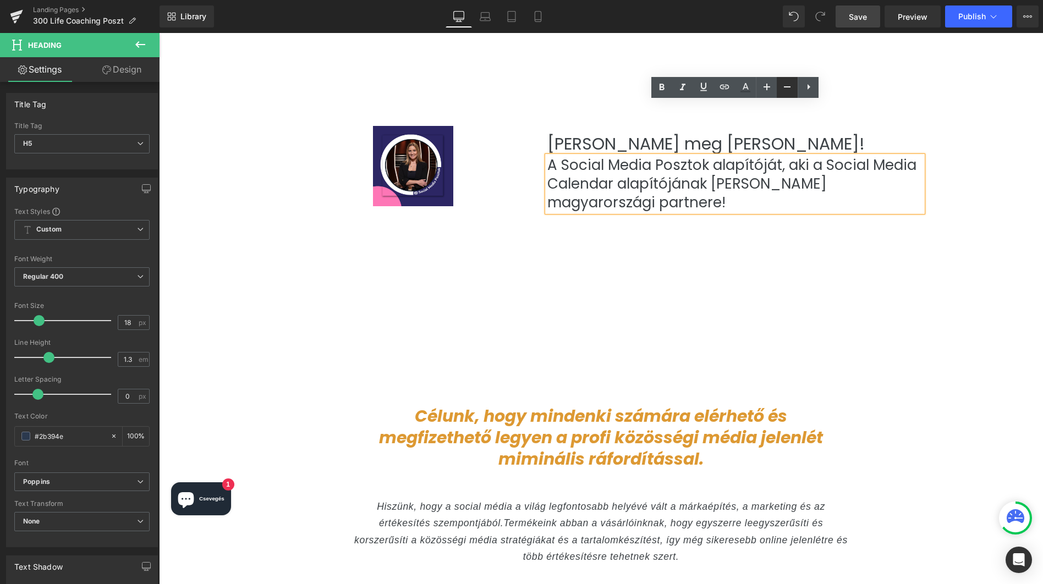
click at [784, 89] on icon at bounding box center [787, 86] width 13 height 13
click at [568, 221] on div "Image Ismerd meg [PERSON_NAME]! Heading A Social Media Posztok alapítóját, aki …" at bounding box center [602, 255] width 644 height 279
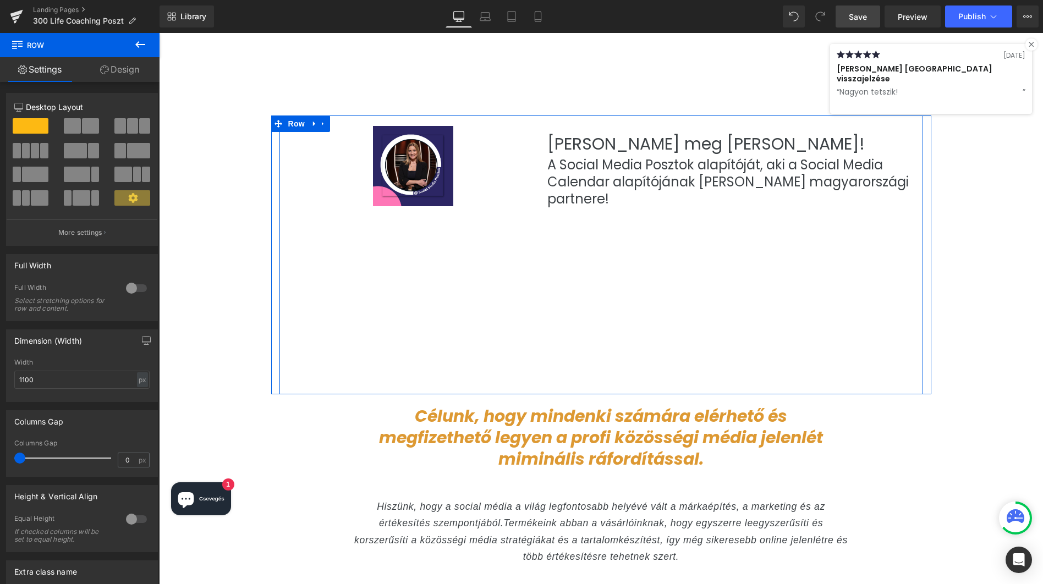
drag, startPoint x: 465, startPoint y: 341, endPoint x: 484, endPoint y: 188, distance: 154.2
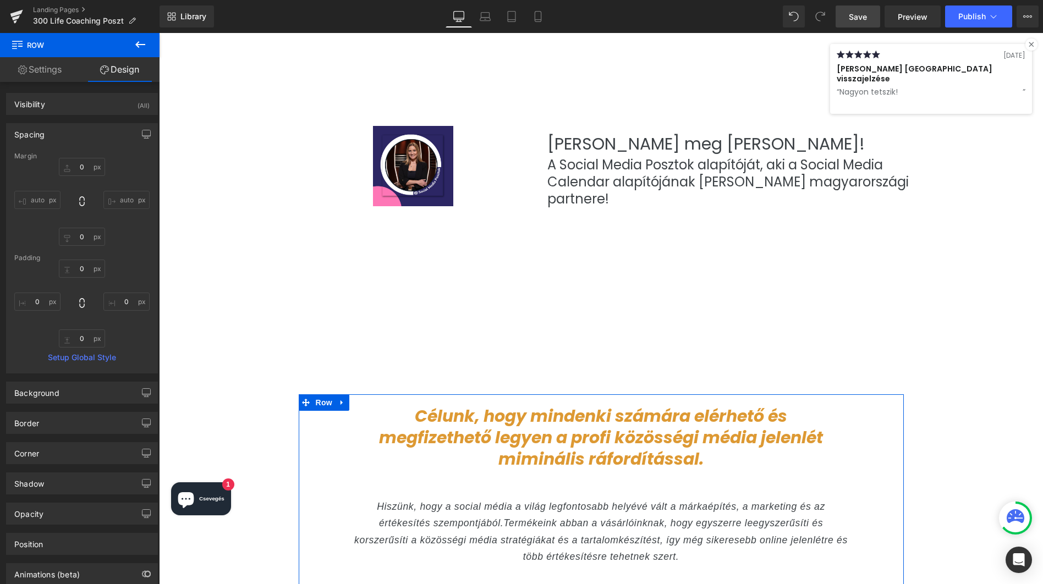
click at [46, 77] on link "Settings" at bounding box center [40, 69] width 80 height 25
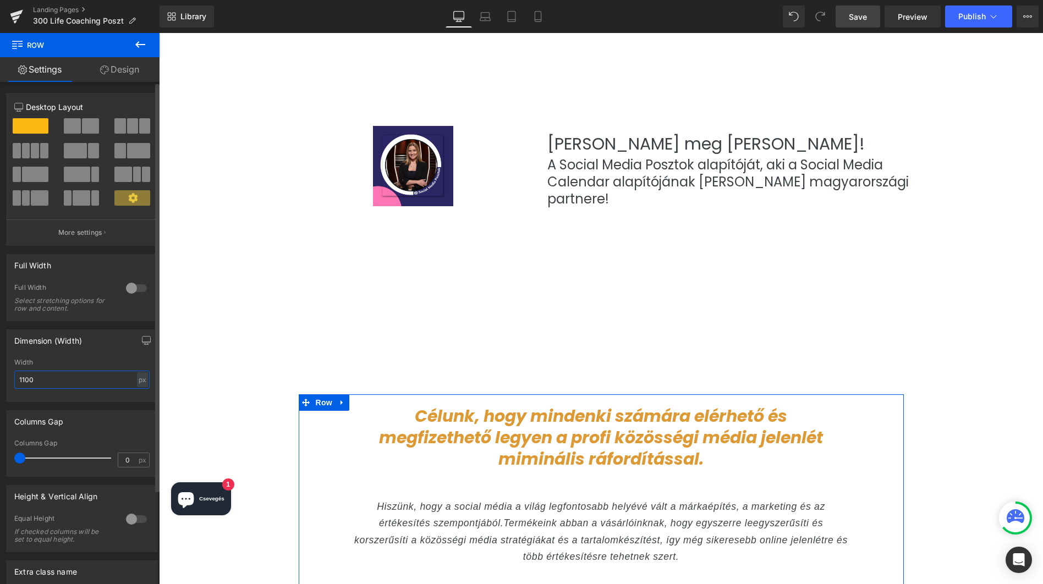
drag, startPoint x: 36, startPoint y: 381, endPoint x: 17, endPoint y: 380, distance: 18.7
click at [17, 380] on input "1100" at bounding box center [81, 380] width 135 height 18
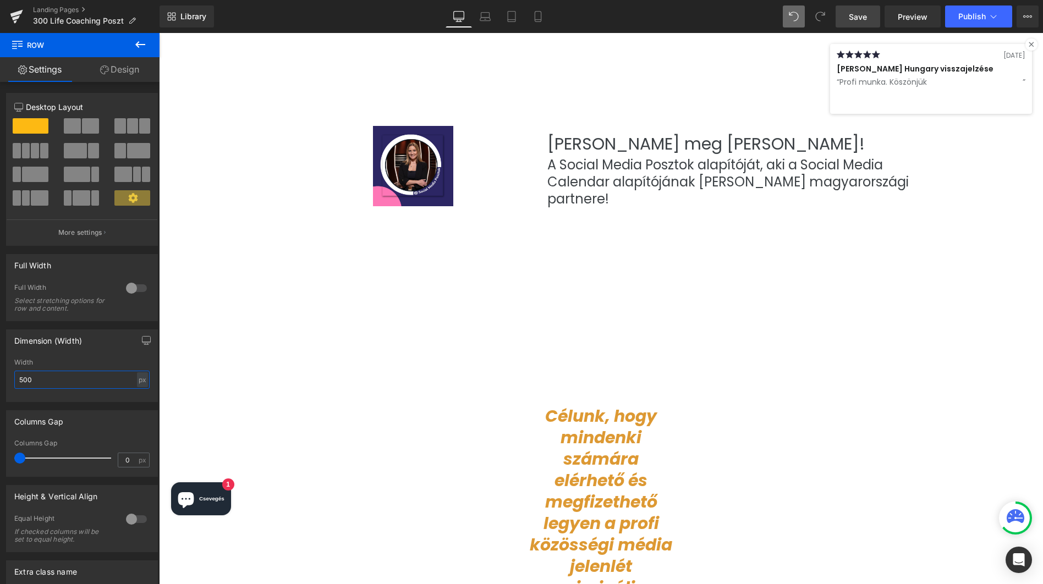
type input "500"
click at [790, 20] on span at bounding box center [794, 17] width 22 height 22
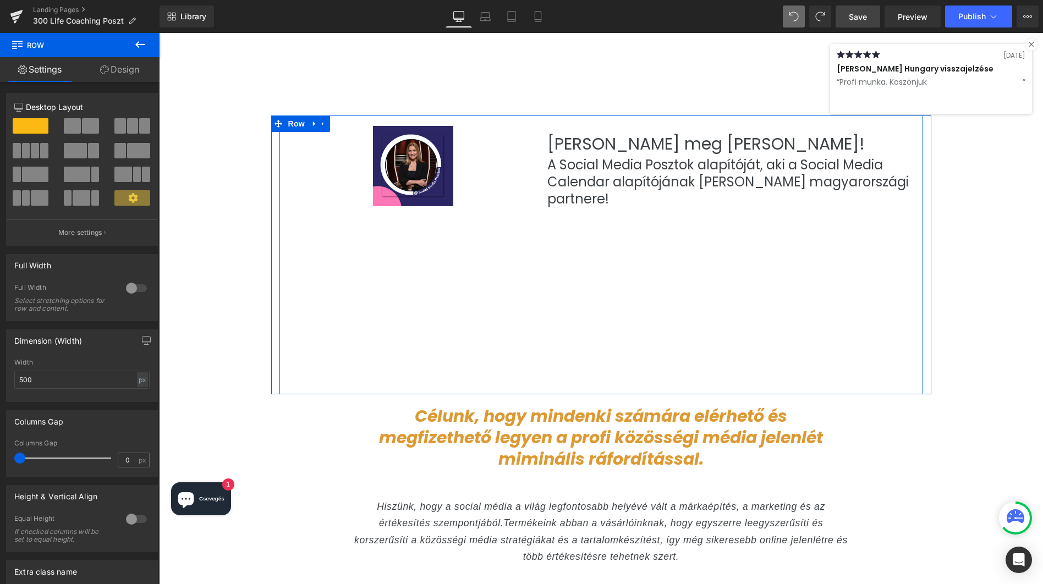
click at [548, 236] on div "Image Ismerd meg [PERSON_NAME]! Heading A Social Media Posztok alapítóját, aki …" at bounding box center [602, 255] width 644 height 279
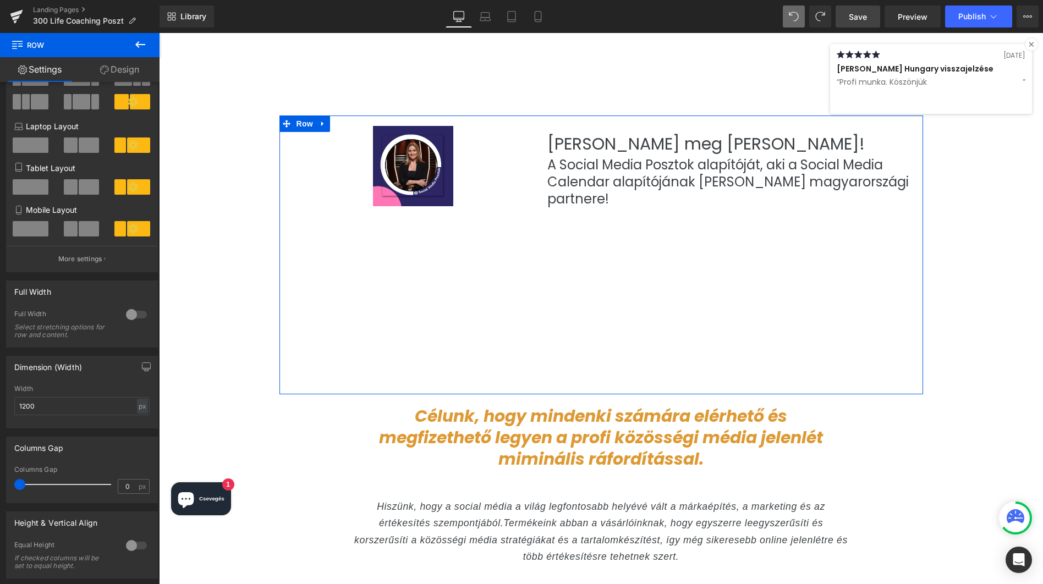
scroll to position [98, 0]
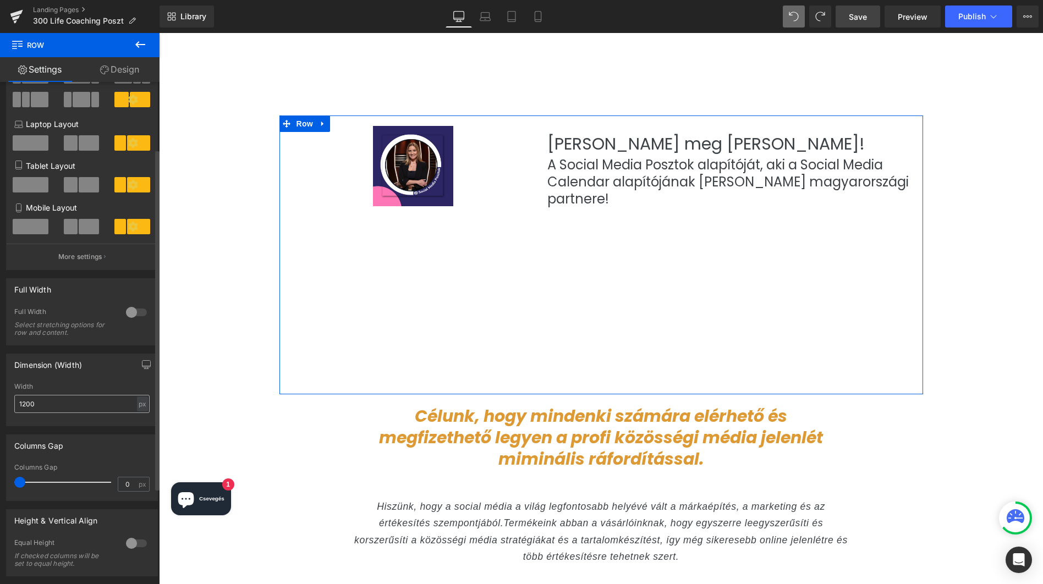
drag, startPoint x: 24, startPoint y: 407, endPoint x: 14, endPoint y: 406, distance: 9.9
click at [14, 406] on input "1200" at bounding box center [81, 404] width 135 height 18
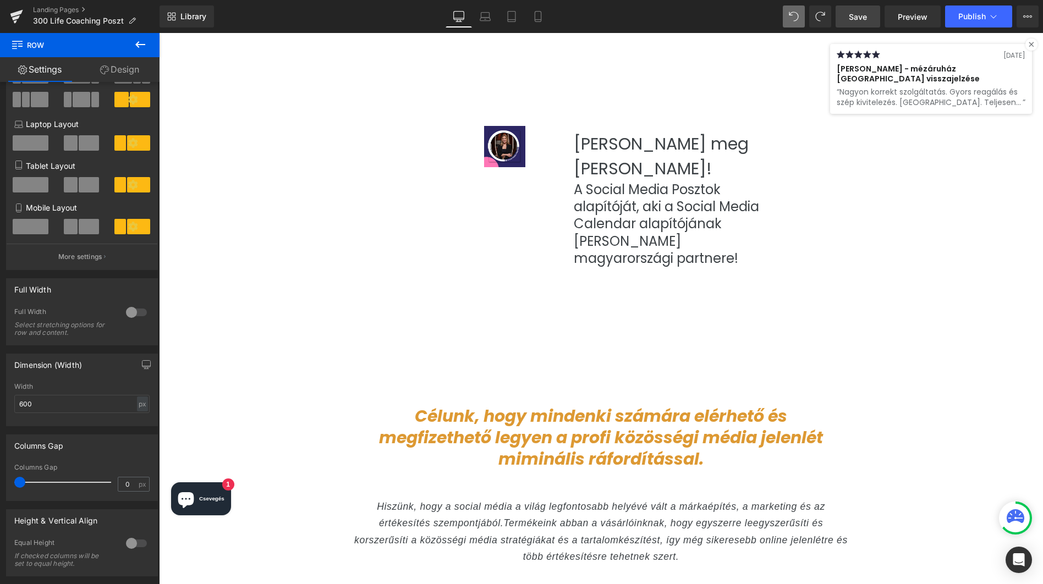
type input "600"
click at [795, 15] on icon at bounding box center [794, 17] width 10 height 10
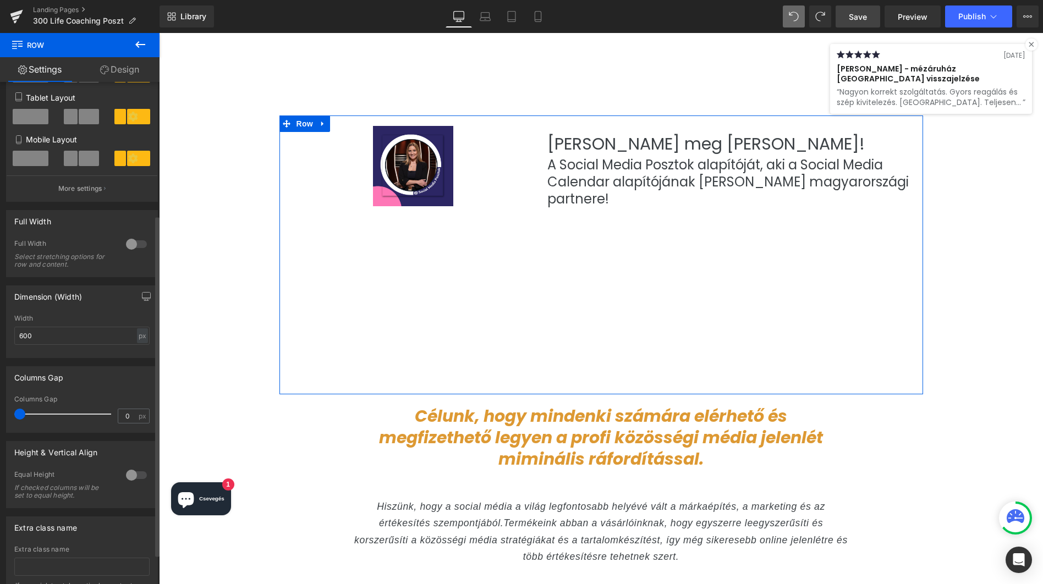
scroll to position [240, 0]
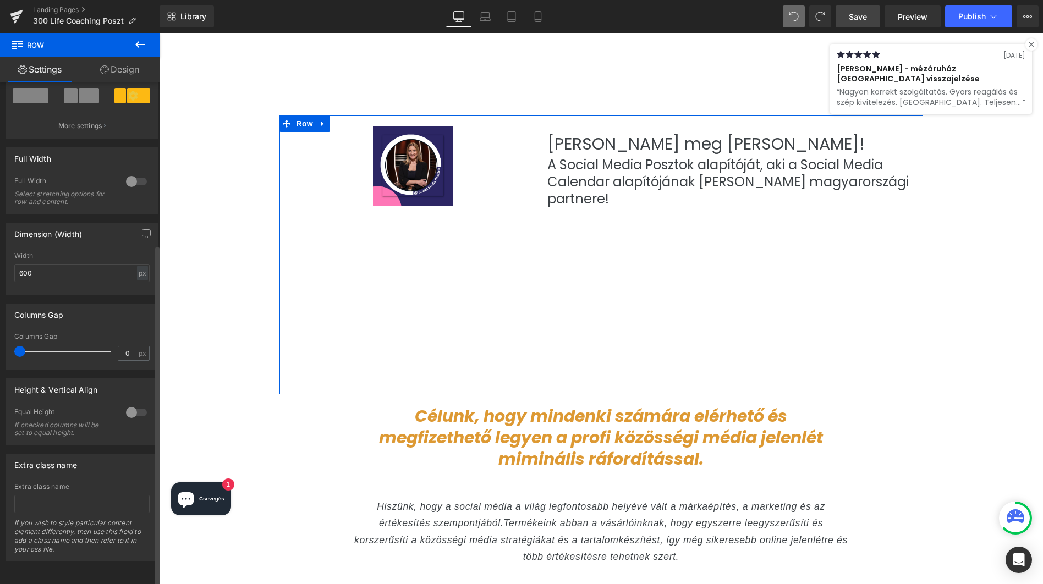
click at [21, 346] on span at bounding box center [19, 351] width 11 height 11
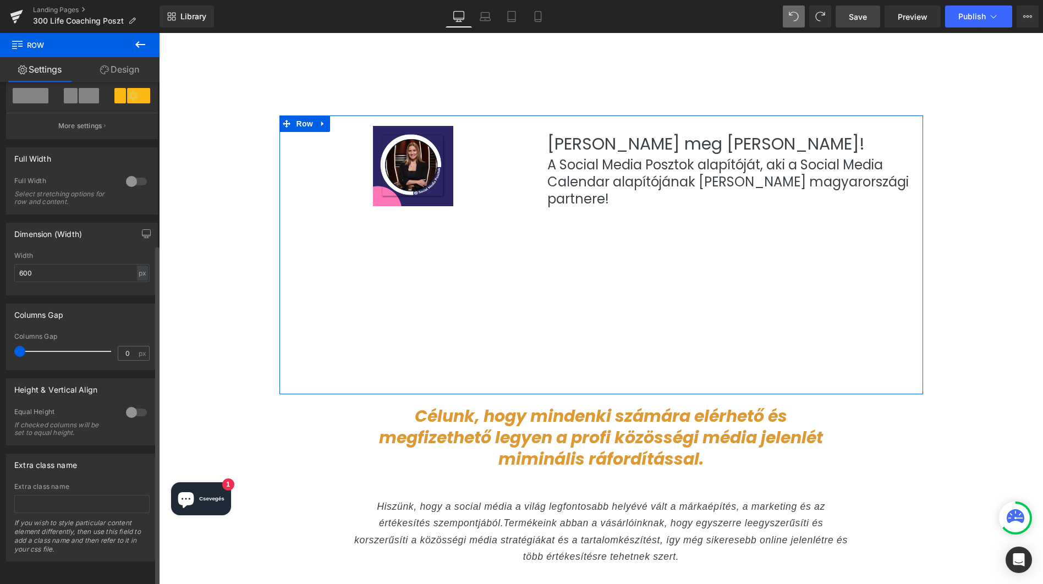
click at [133, 404] on div at bounding box center [136, 413] width 26 height 18
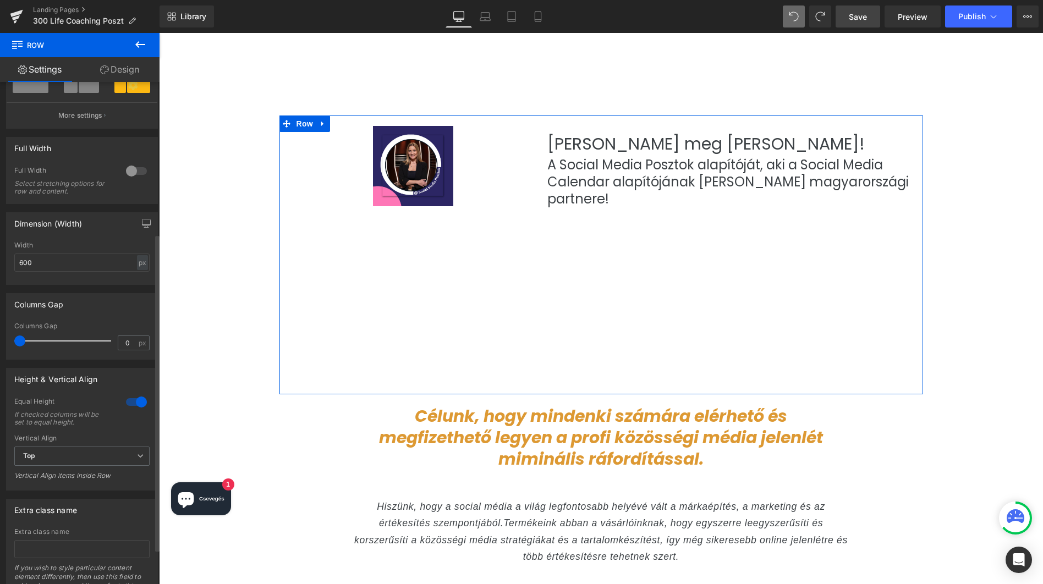
click at [133, 404] on div at bounding box center [136, 402] width 26 height 18
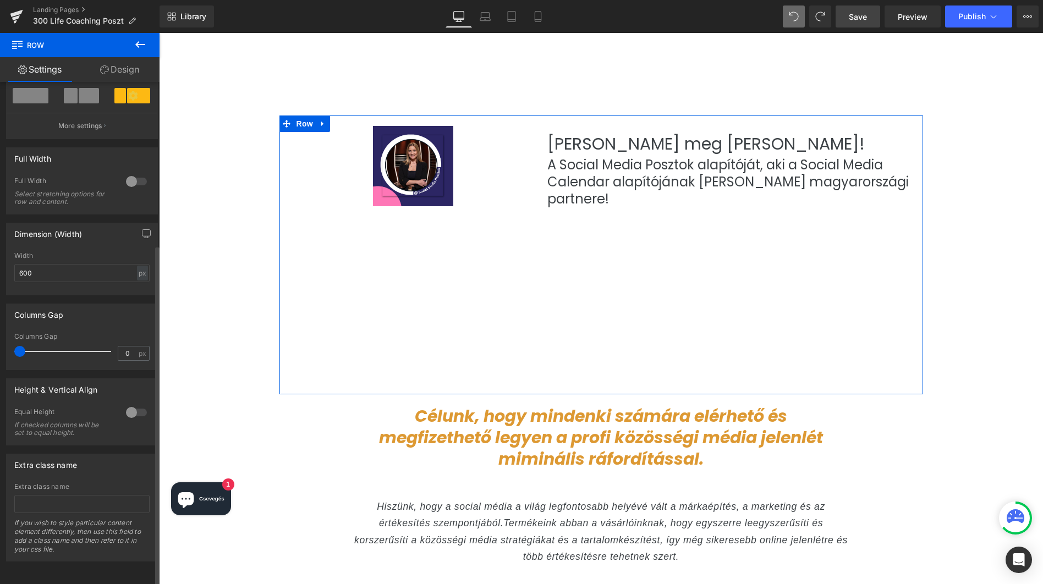
click at [133, 404] on div at bounding box center [136, 413] width 26 height 18
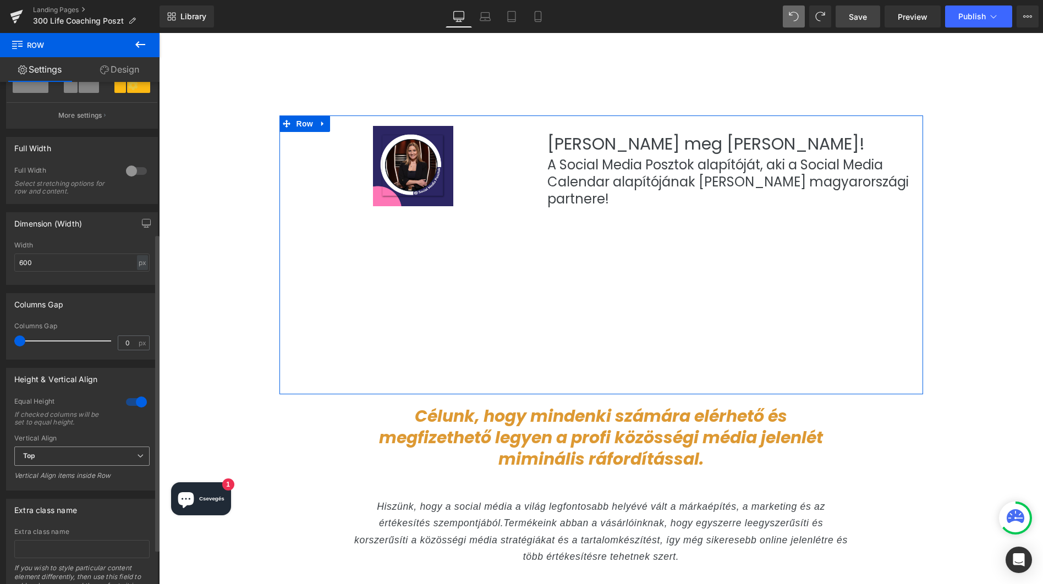
click at [106, 463] on span "Top" at bounding box center [81, 456] width 135 height 19
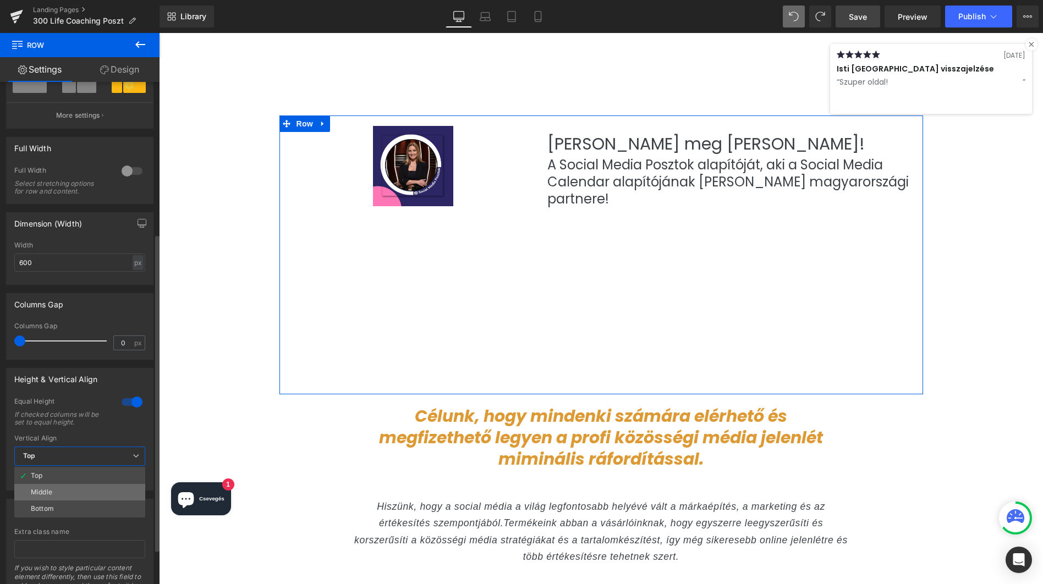
click at [90, 491] on li "Middle" at bounding box center [79, 492] width 131 height 17
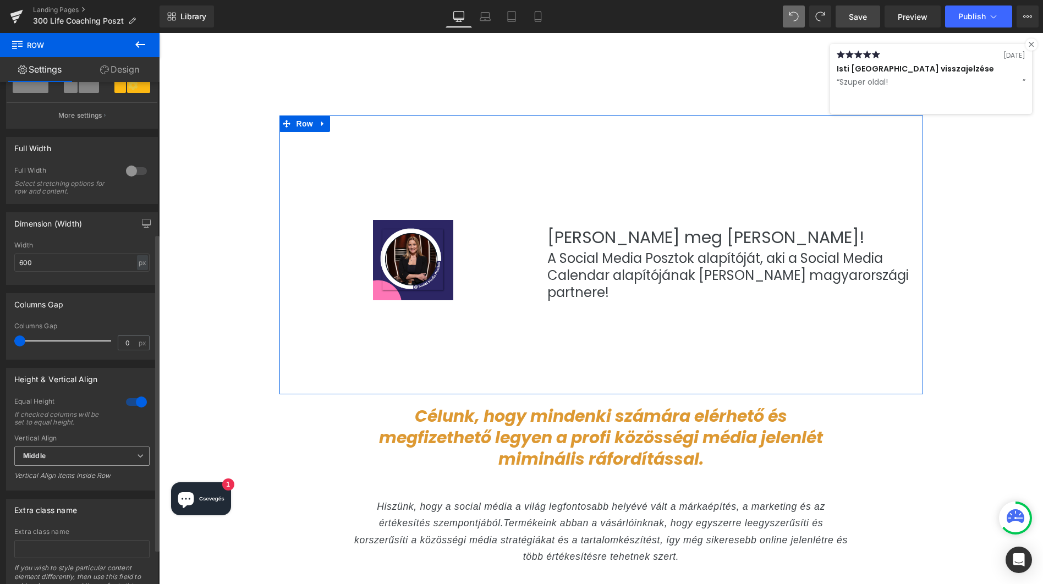
click at [96, 459] on span "Middle" at bounding box center [81, 456] width 135 height 19
click at [84, 475] on li "Top" at bounding box center [79, 476] width 131 height 17
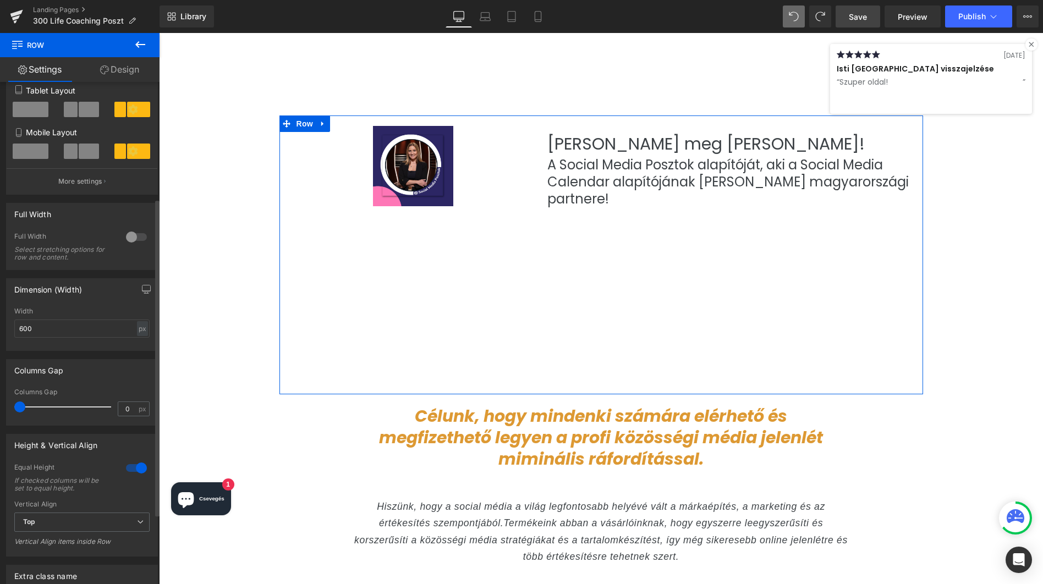
scroll to position [141, 0]
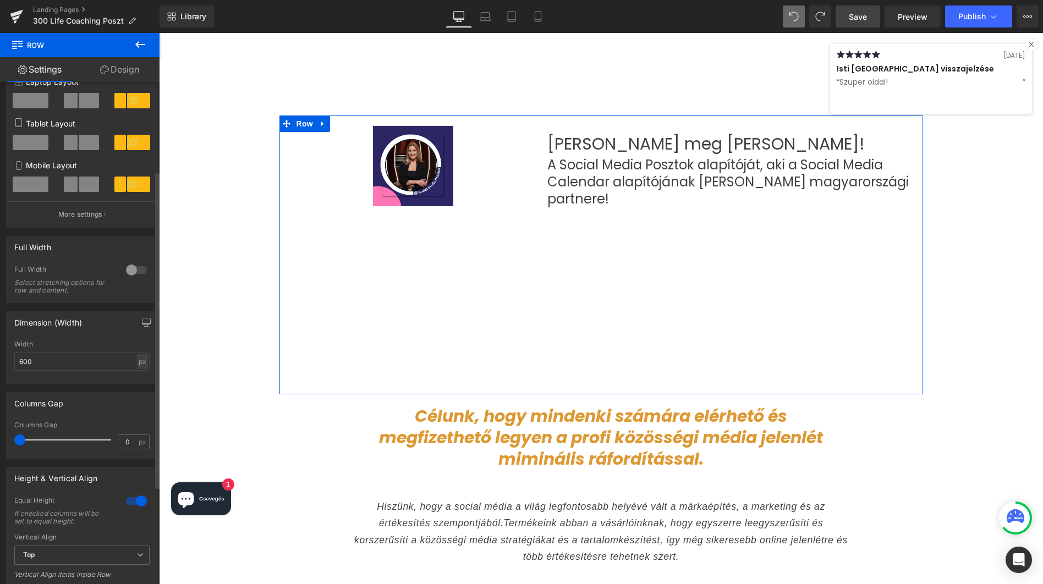
click at [130, 270] on div at bounding box center [136, 270] width 26 height 18
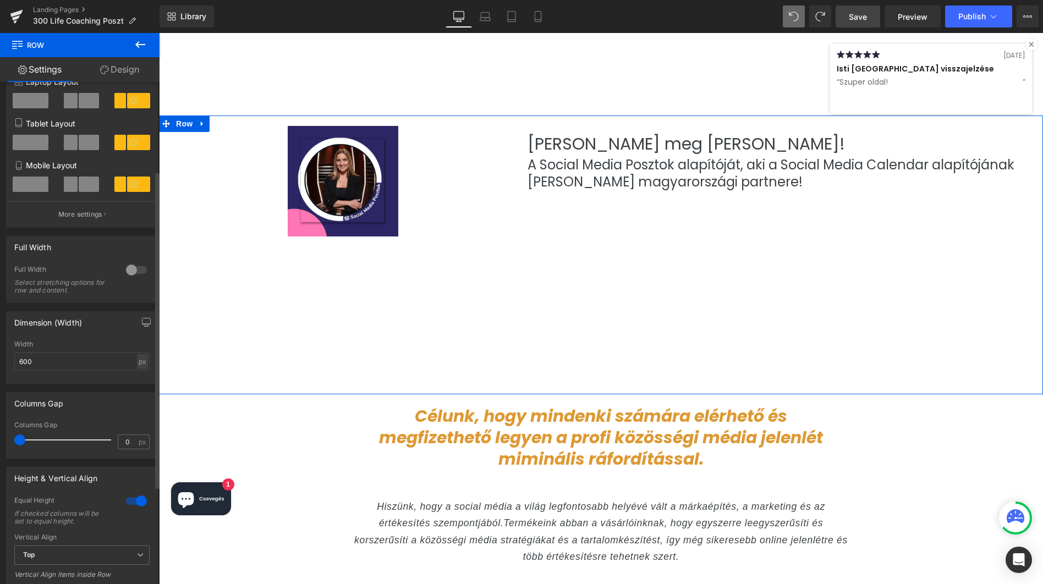
scroll to position [140, 0]
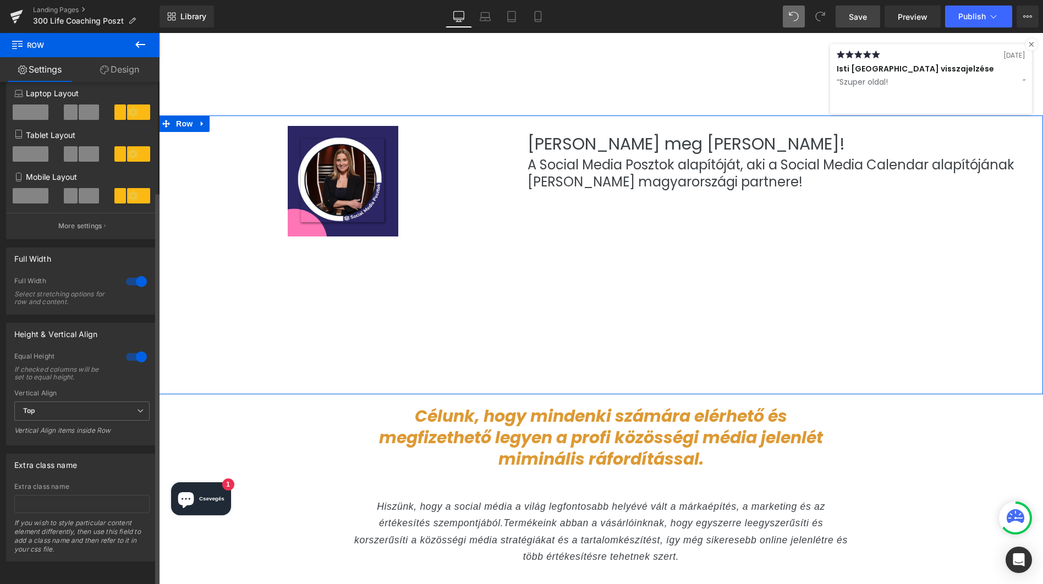
click at [133, 274] on div at bounding box center [136, 282] width 26 height 18
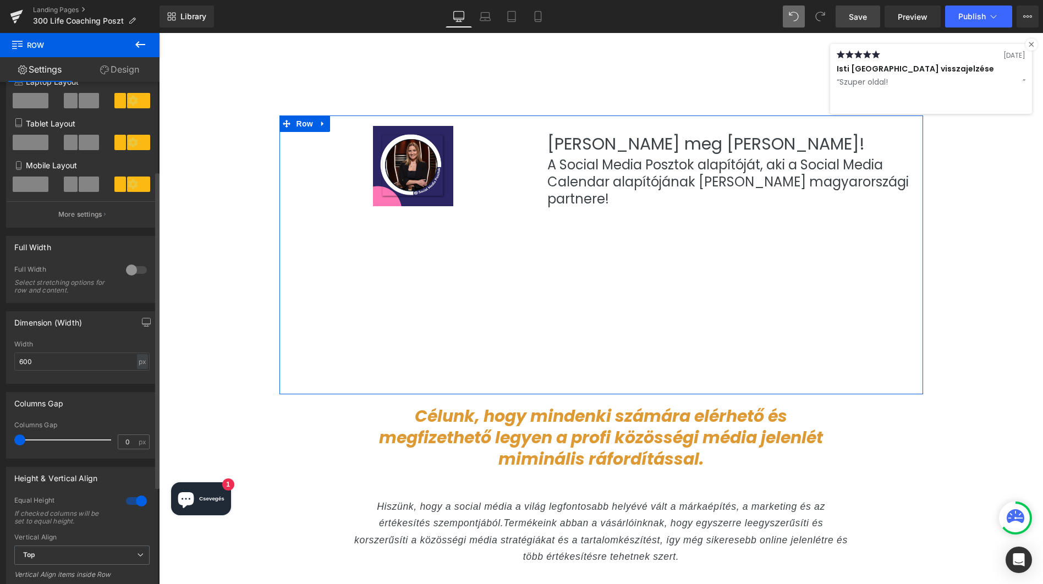
click at [133, 274] on div at bounding box center [136, 270] width 26 height 18
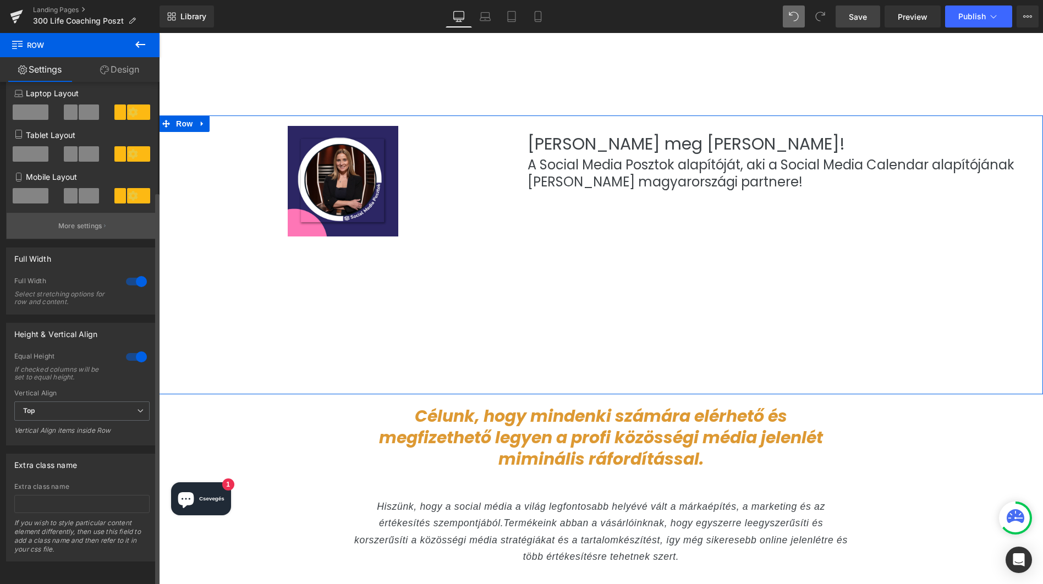
click at [89, 221] on p "More settings" at bounding box center [80, 226] width 44 height 10
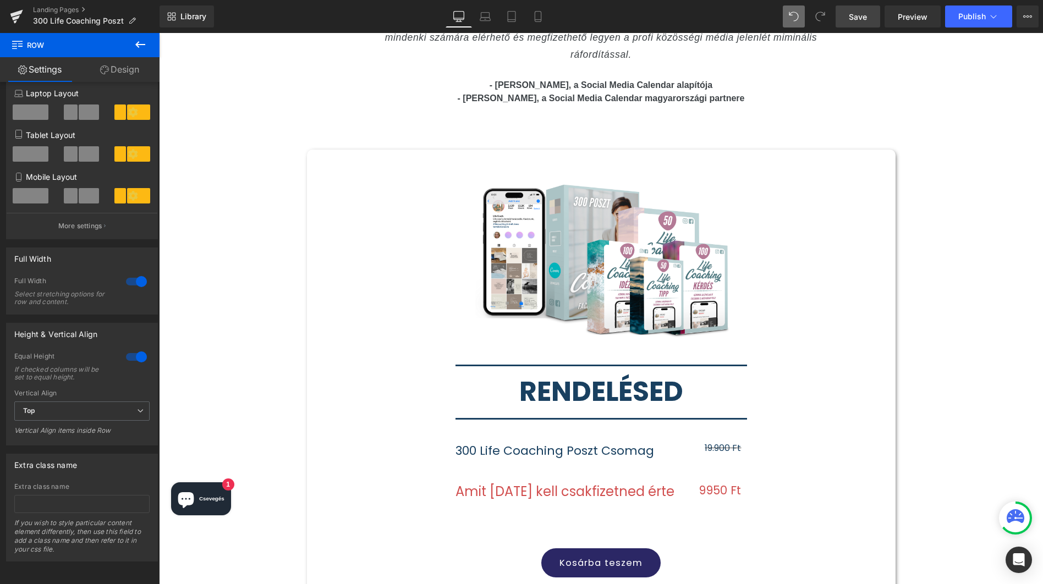
scroll to position [4653, 0]
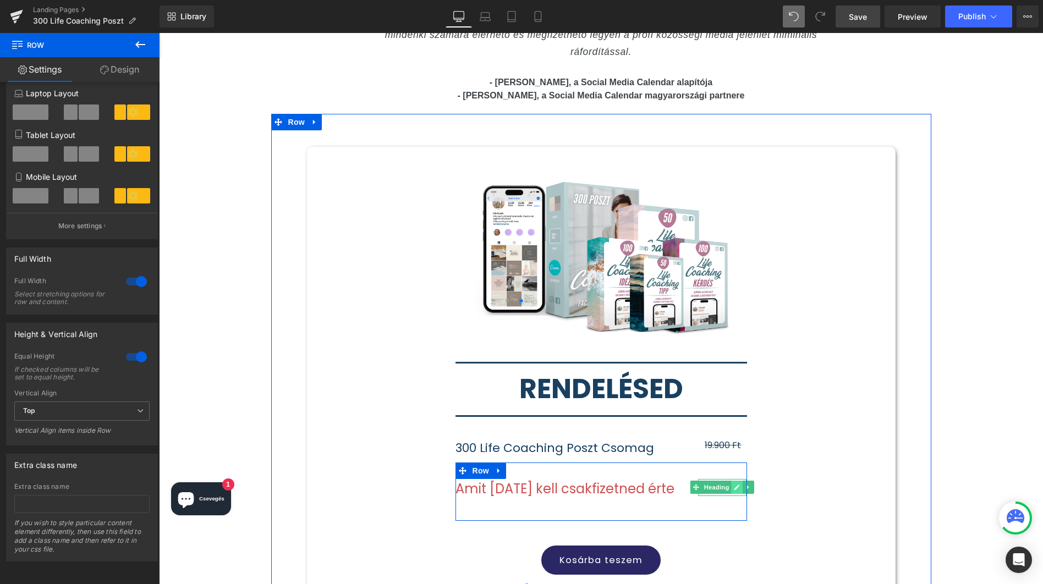
click at [735, 485] on icon at bounding box center [738, 488] width 6 height 6
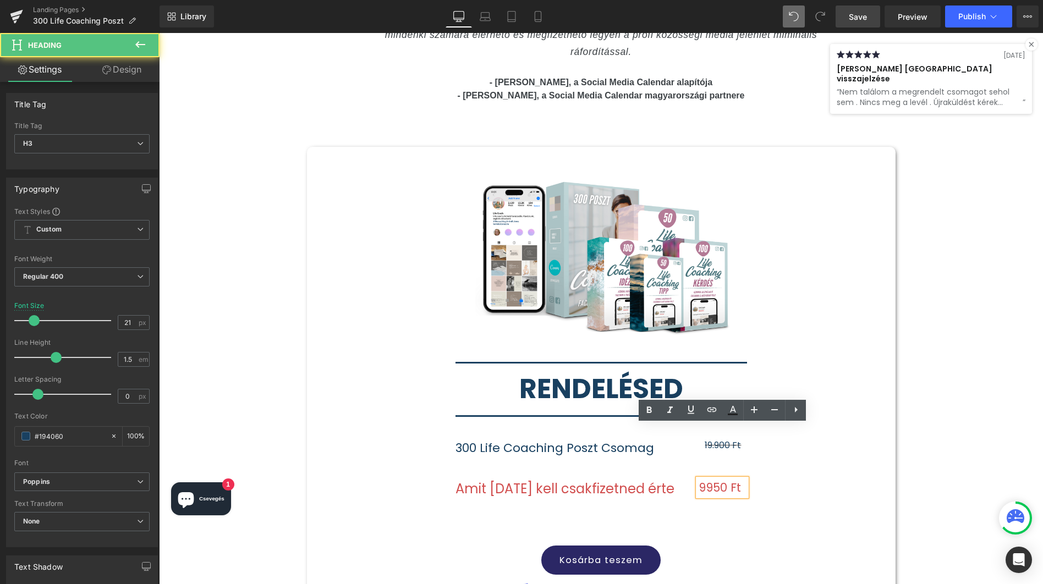
click at [720, 480] on font "9950 Ft" at bounding box center [720, 488] width 42 height 16
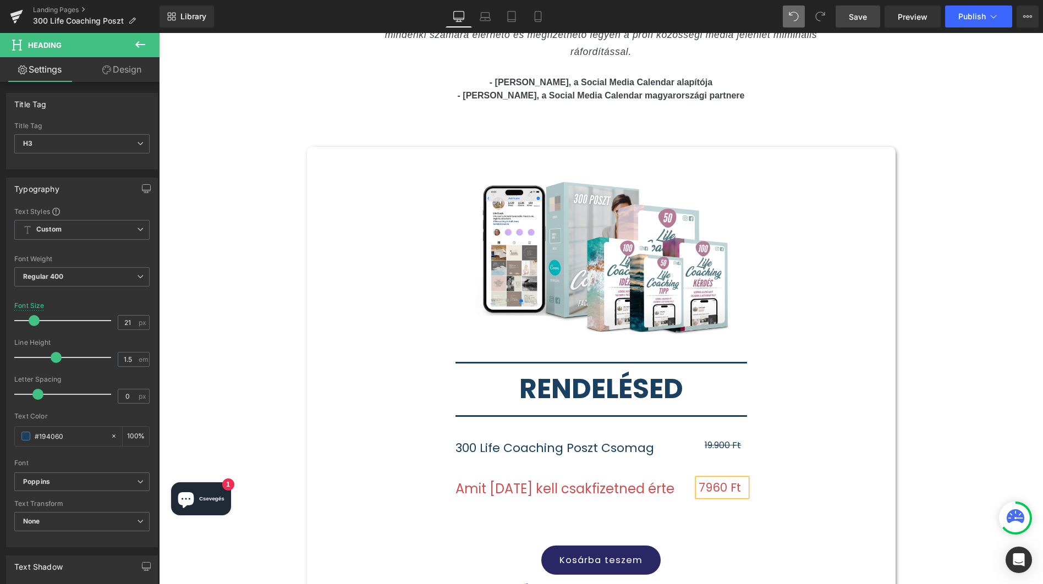
click at [799, 476] on div "Image Separator RENDELÉSED Heading Separator 300 Life Coaching Poszt Csomag Hea…" at bounding box center [601, 452] width 589 height 611
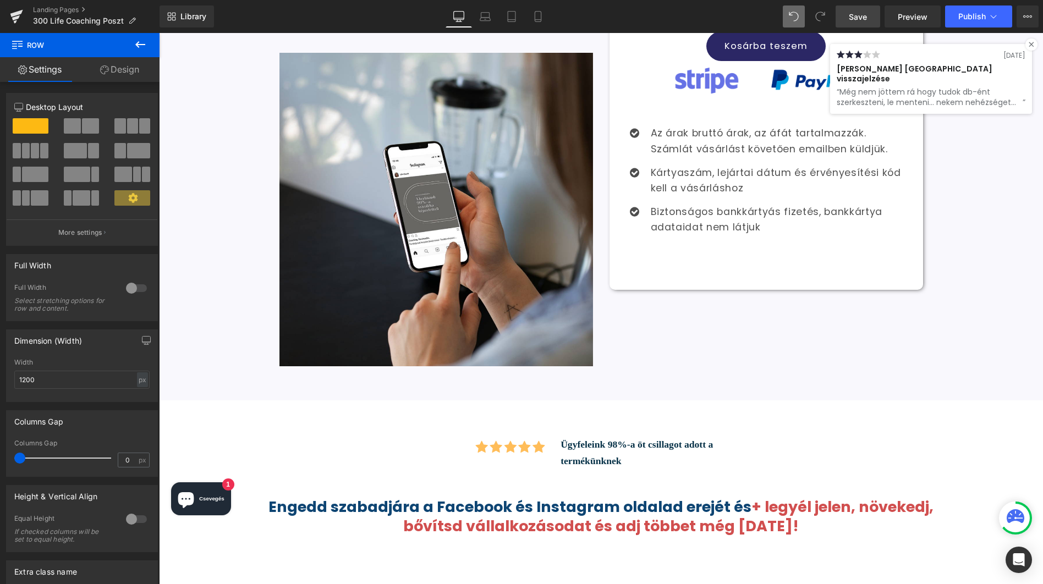
scroll to position [3152, 0]
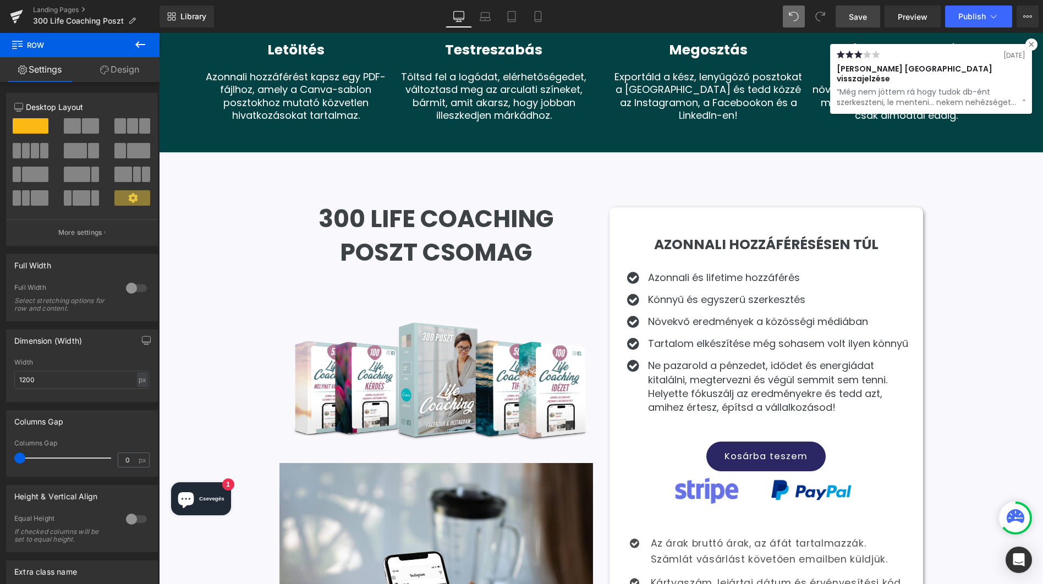
click at [857, 13] on span "Save" at bounding box center [858, 17] width 18 height 12
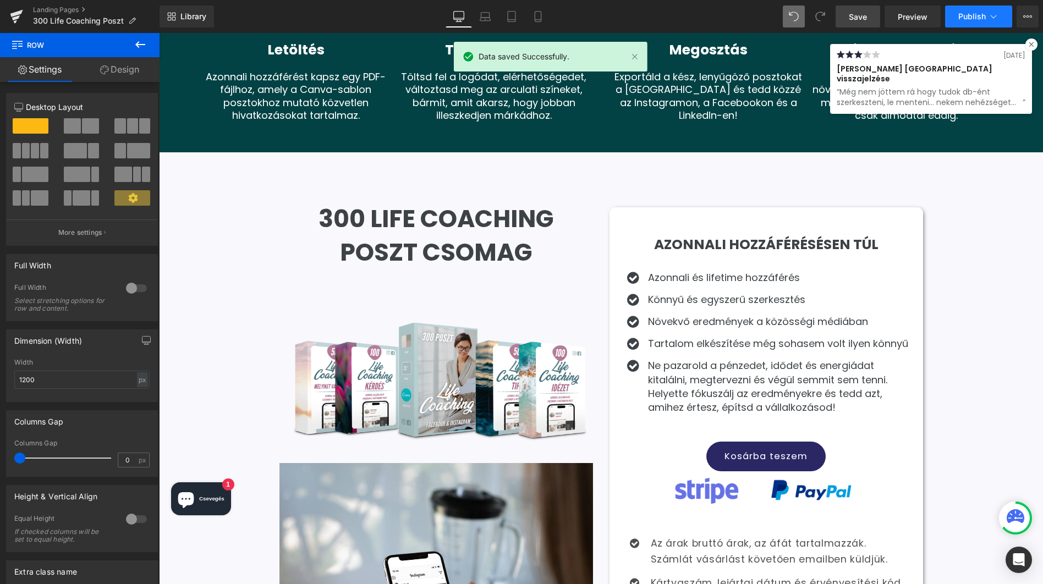
click at [980, 14] on span "Publish" at bounding box center [973, 16] width 28 height 9
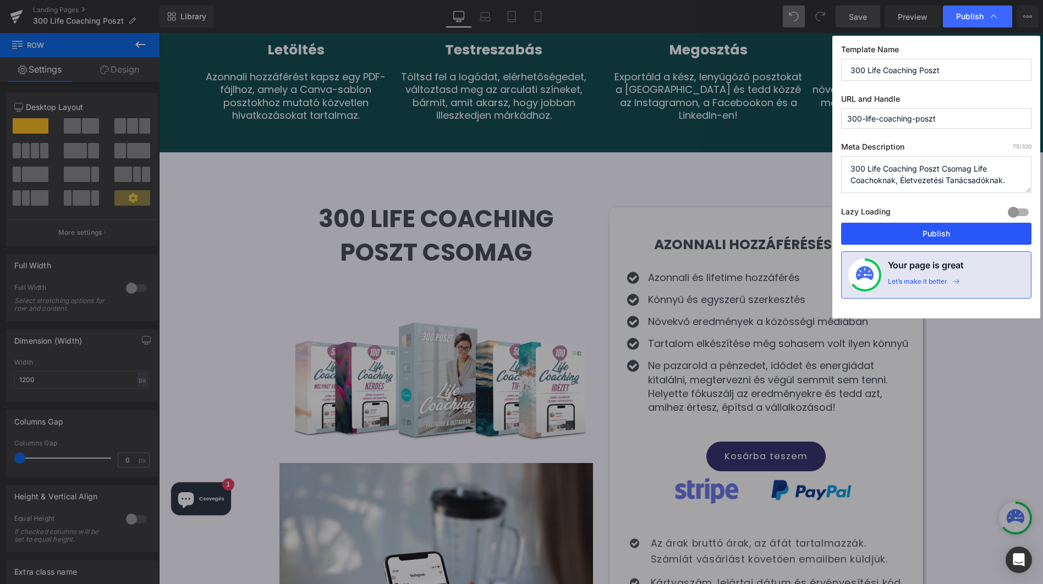
click at [932, 232] on button "Publish" at bounding box center [936, 234] width 190 height 22
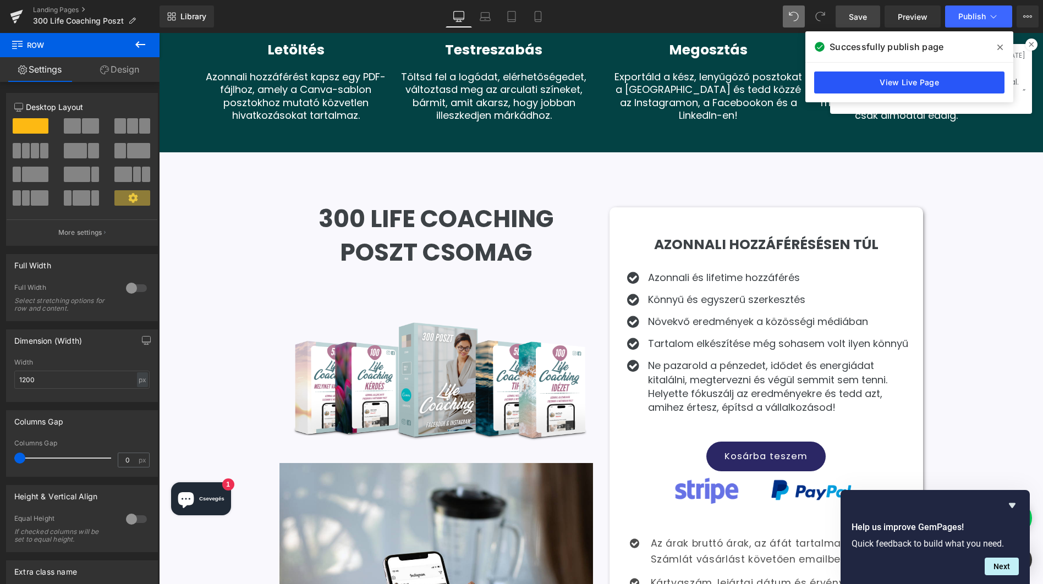
click at [912, 83] on link "View Live Page" at bounding box center [909, 83] width 190 height 22
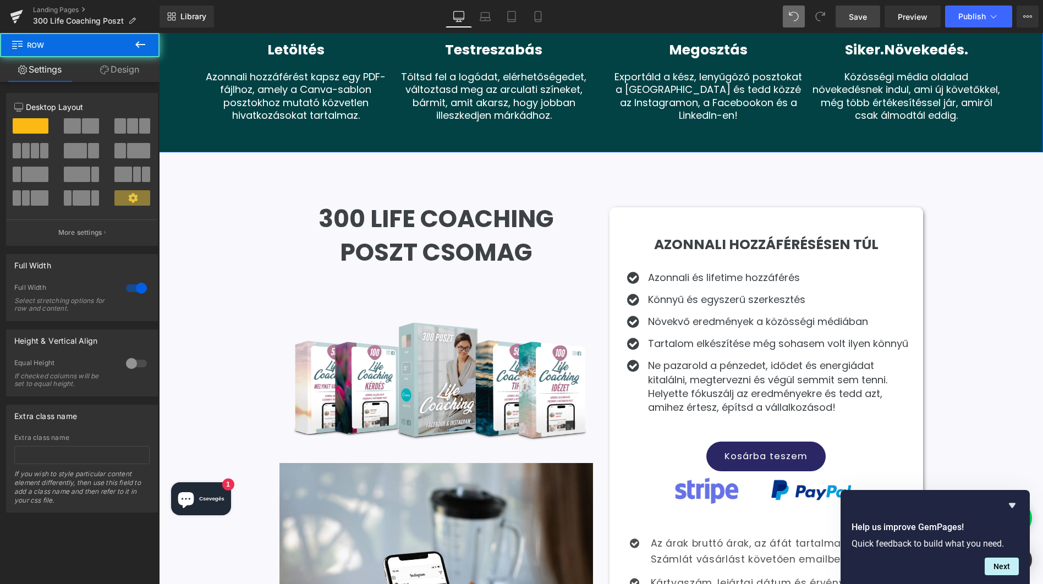
click at [1028, 42] on div "A POSZTOK GYORSAN ÉS EGYSZERŰEN SZERKESZTHETŐEK CANVÁBAN Heading Icon Letöltés …" at bounding box center [601, 17] width 884 height 232
click at [964, 13] on span "Publish" at bounding box center [973, 16] width 28 height 9
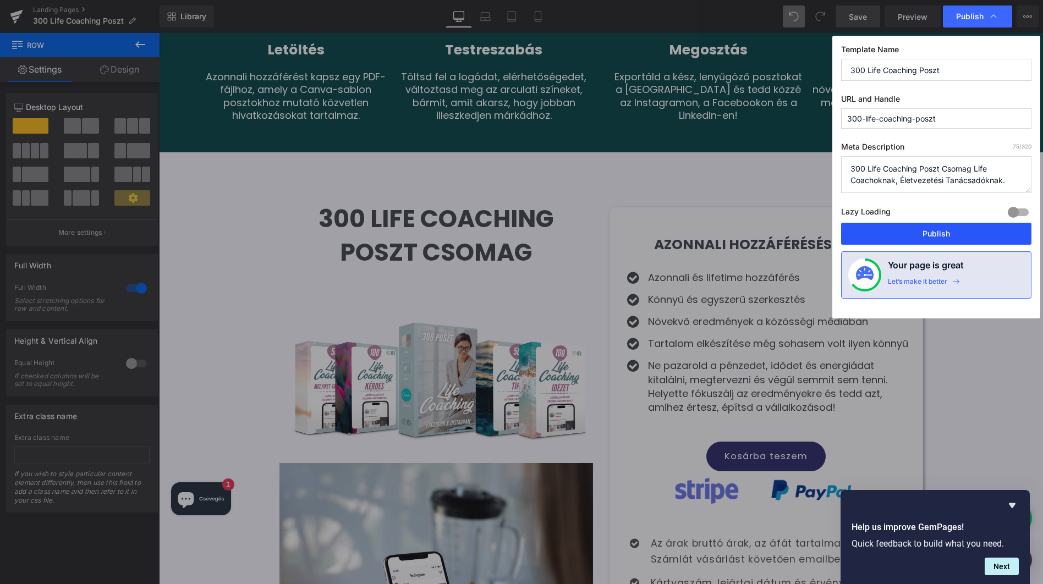
click at [933, 233] on button "Publish" at bounding box center [936, 234] width 190 height 22
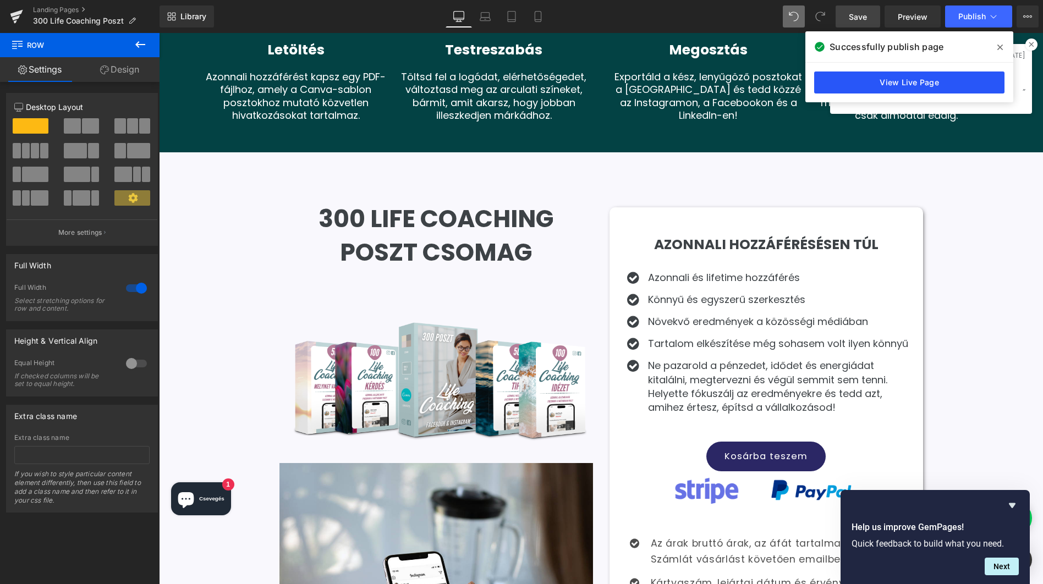
click at [931, 85] on link "View Live Page" at bounding box center [909, 83] width 190 height 22
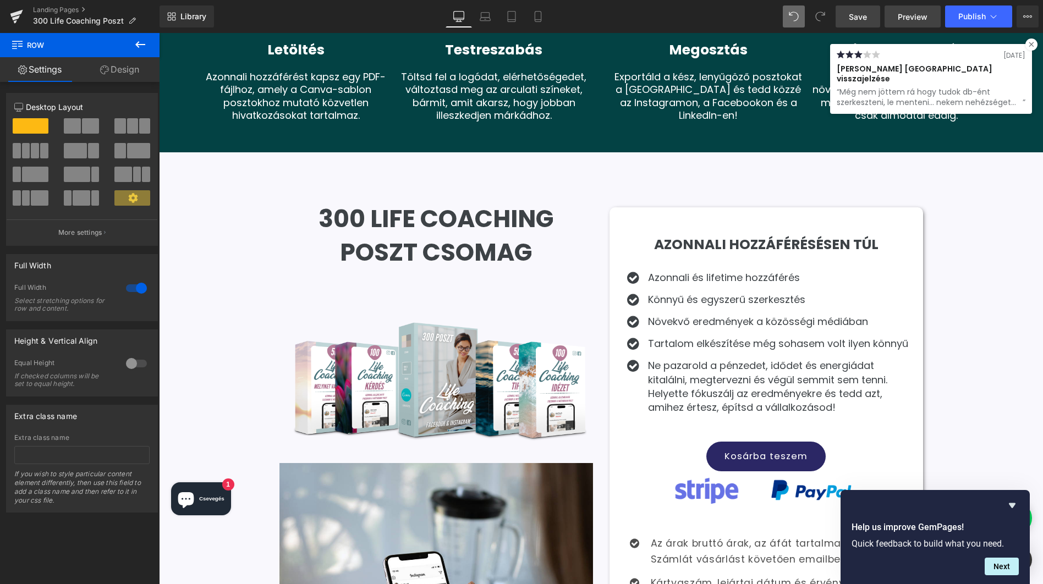
click at [921, 20] on span "Preview" at bounding box center [913, 17] width 30 height 12
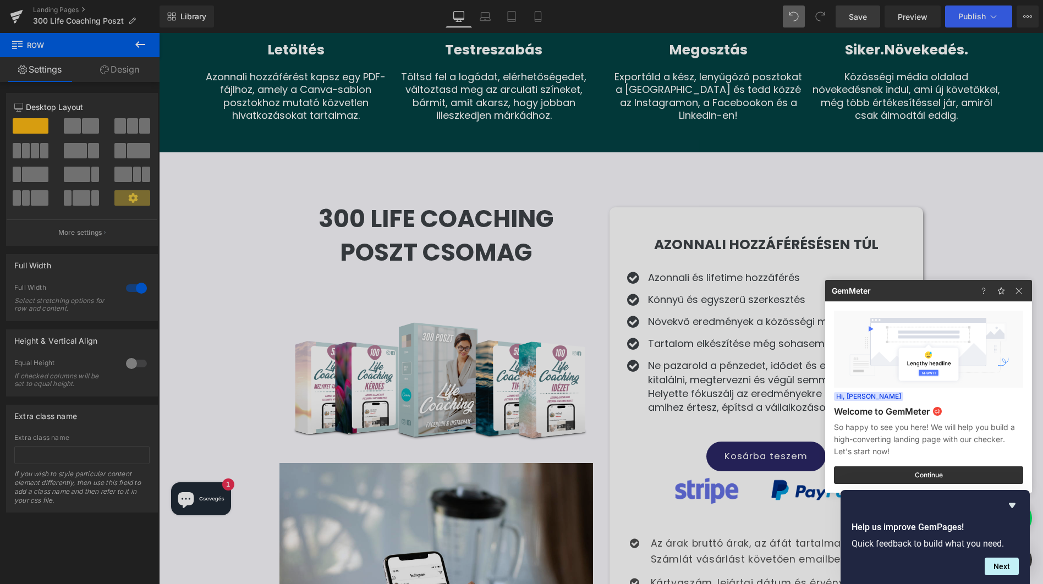
click at [538, 17] on div at bounding box center [521, 292] width 1043 height 584
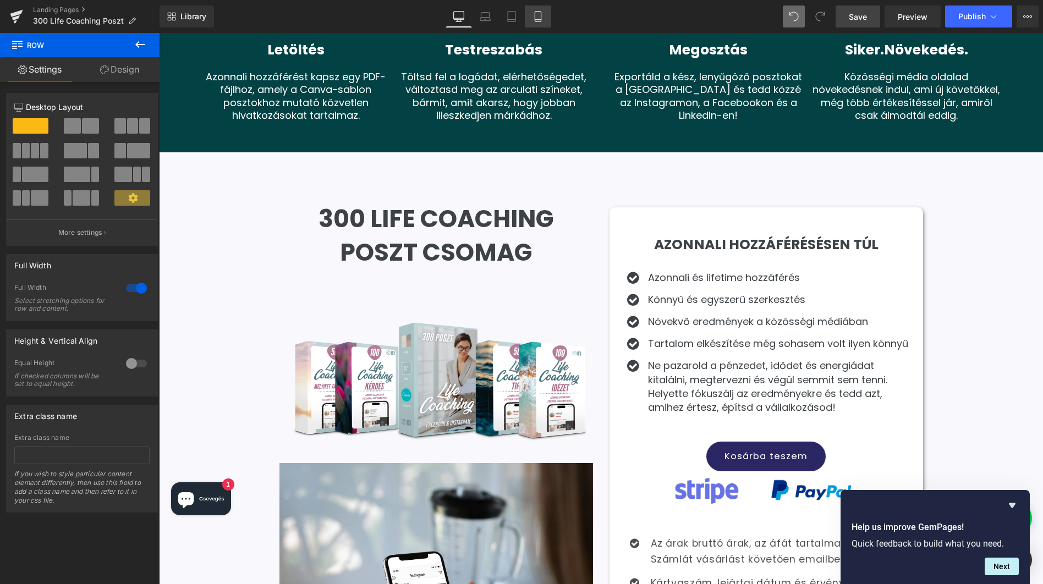
click at [541, 20] on icon at bounding box center [538, 16] width 11 height 11
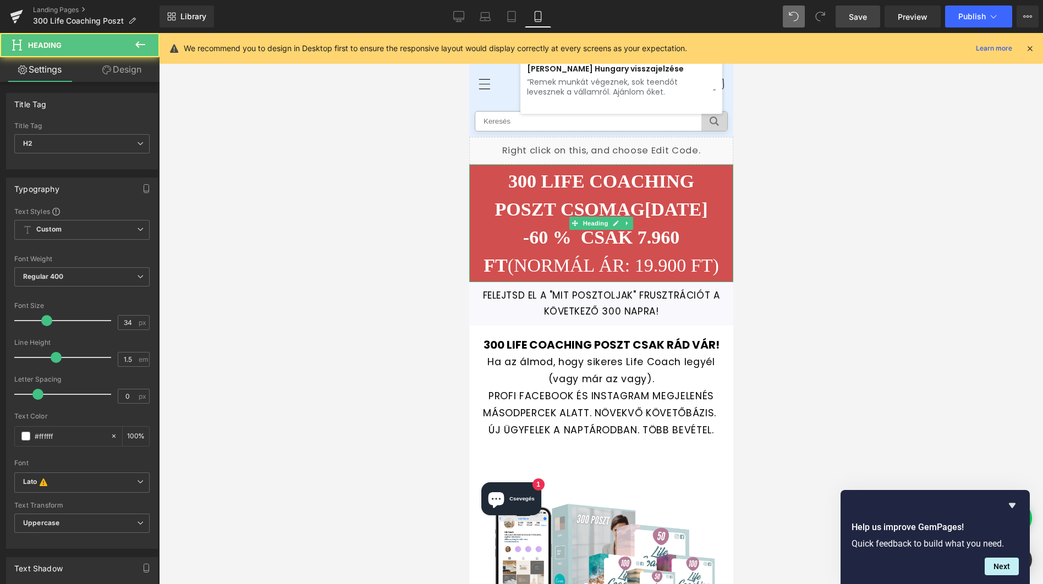
click at [677, 213] on font "[DATE] -60 % cSAK 7.960 FT" at bounding box center [595, 237] width 224 height 76
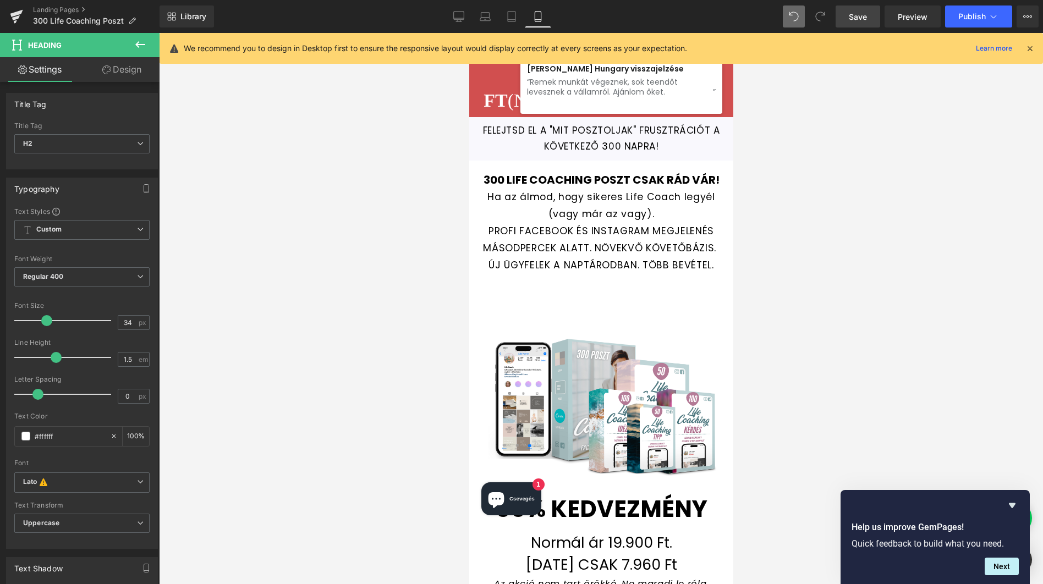
scroll to position [168, 0]
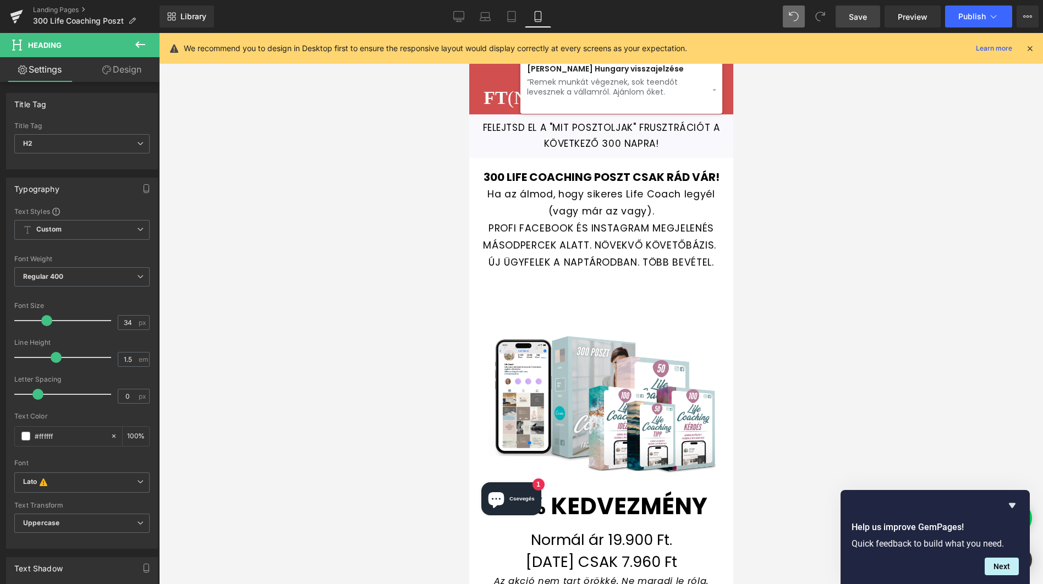
click at [866, 19] on span "Save" at bounding box center [858, 17] width 18 height 12
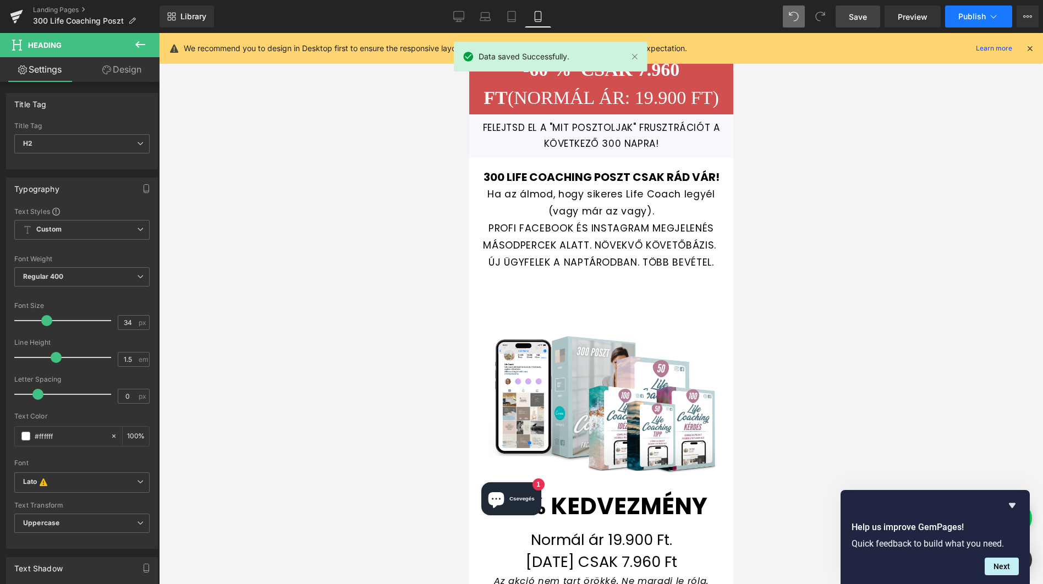
click at [970, 13] on span "Publish" at bounding box center [973, 16] width 28 height 9
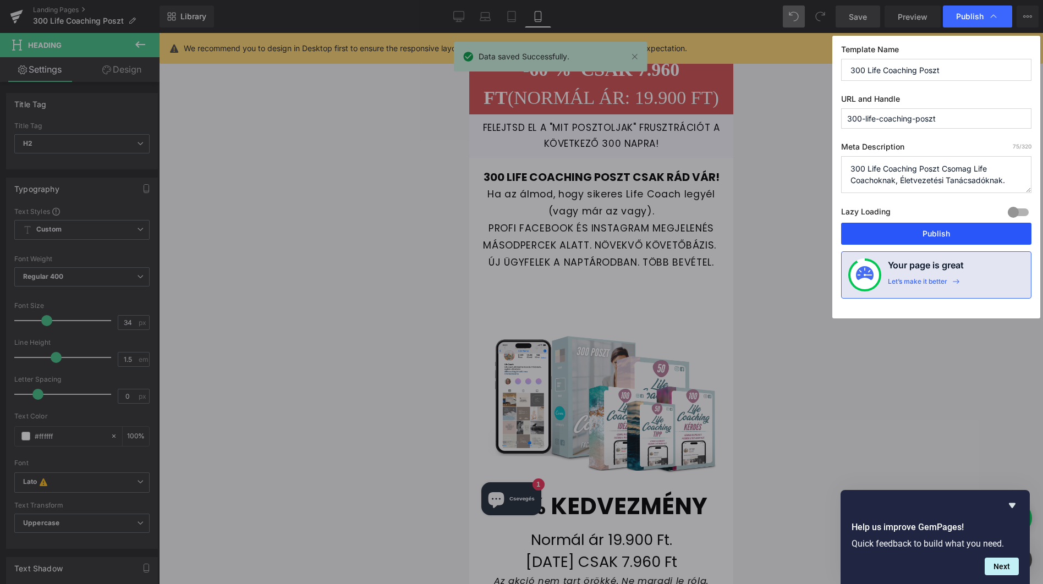
click at [941, 237] on button "Publish" at bounding box center [936, 234] width 190 height 22
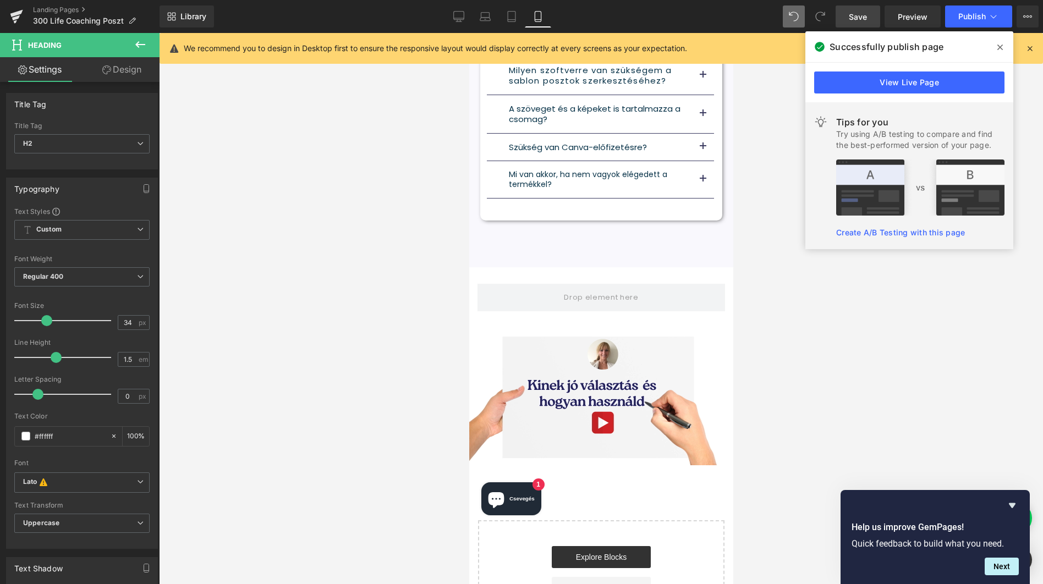
scroll to position [6594, 0]
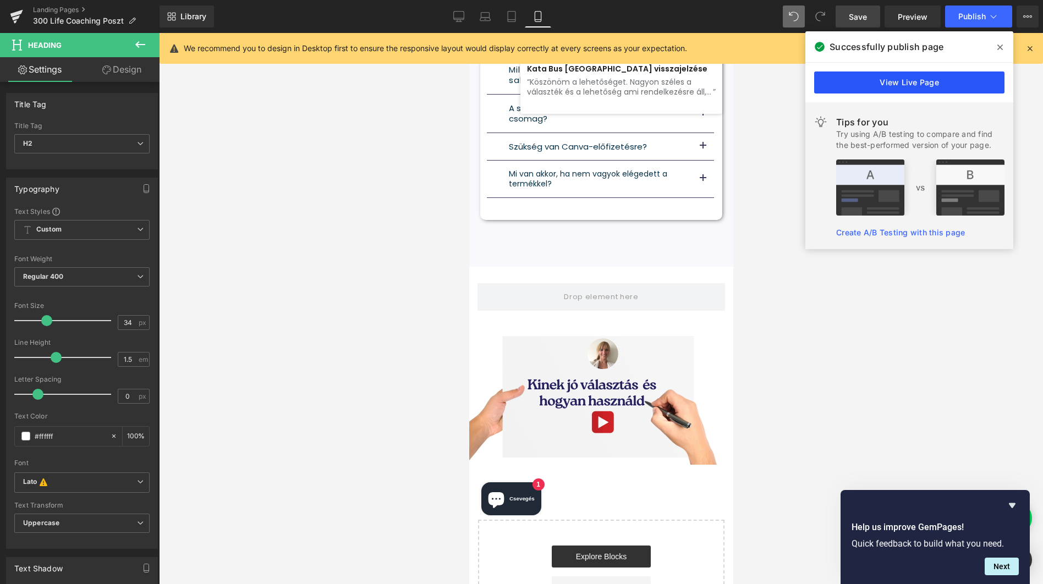
click at [941, 79] on link "View Live Page" at bounding box center [909, 83] width 190 height 22
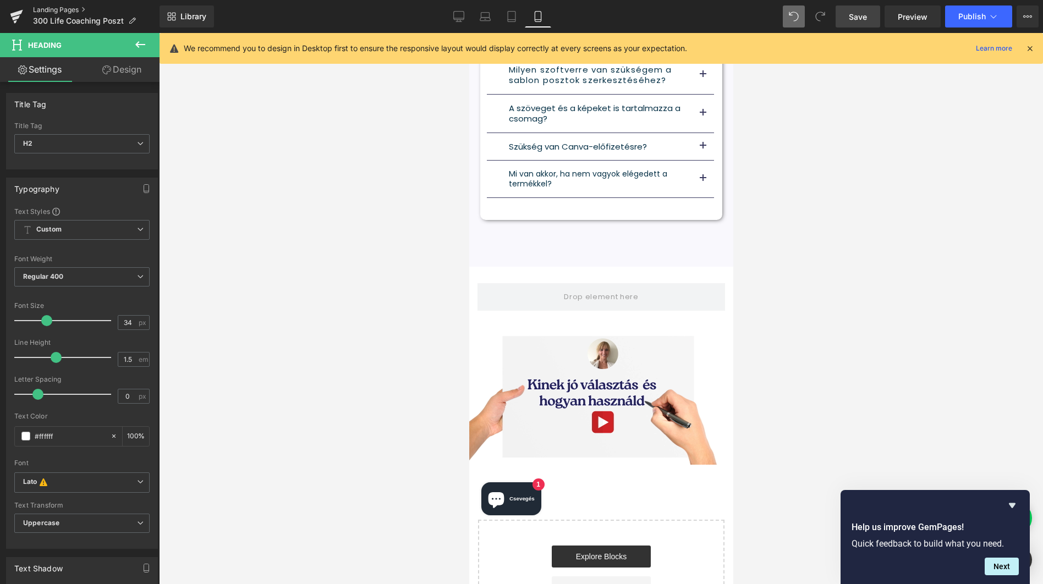
click at [61, 8] on link "Landing Pages" at bounding box center [96, 10] width 127 height 9
